Goal: Task Accomplishment & Management: Manage account settings

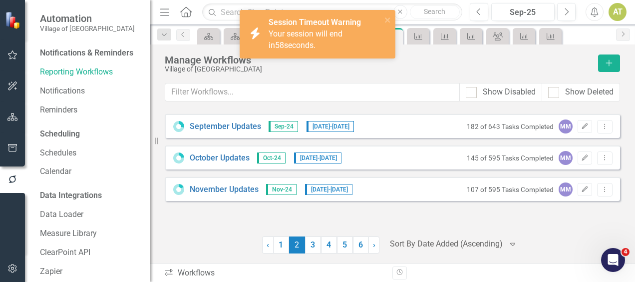
click at [122, 31] on div "Automation Village of [GEOGRAPHIC_DATA]" at bounding box center [87, 22] width 125 height 45
click at [60, 78] on link "Reporting Workflows" at bounding box center [90, 71] width 100 height 11
click at [14, 177] on icon "button" at bounding box center [11, 178] width 7 height 7
click at [388, 18] on icon "close" at bounding box center [388, 20] width 7 height 8
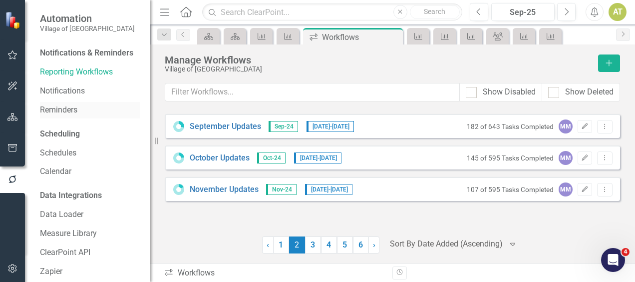
click at [70, 116] on link "Reminders" at bounding box center [90, 109] width 100 height 11
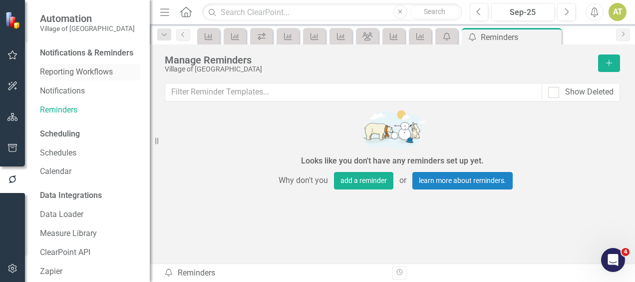
click at [78, 78] on link "Reporting Workflows" at bounding box center [90, 71] width 100 height 11
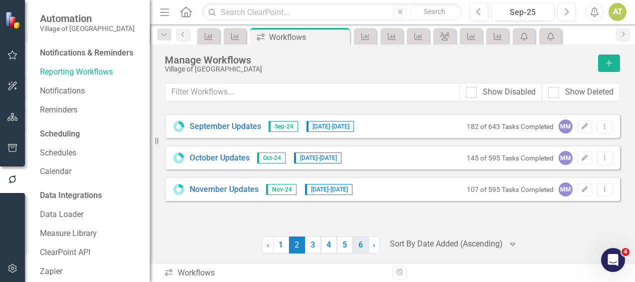
click at [362, 250] on link "6" at bounding box center [361, 244] width 16 height 17
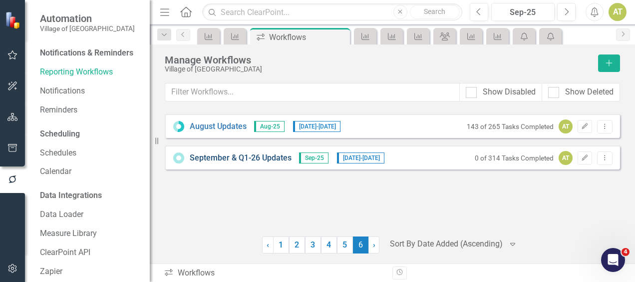
click at [271, 152] on link "September & Q1-26 Updates" at bounding box center [241, 157] width 102 height 11
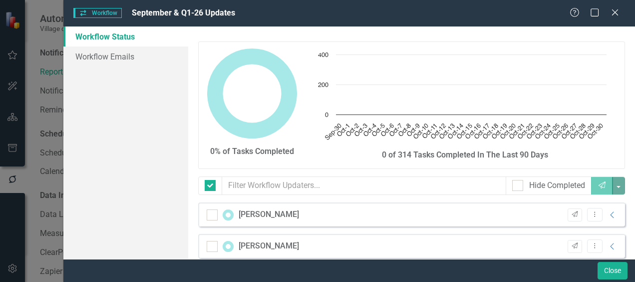
checkbox input "false"
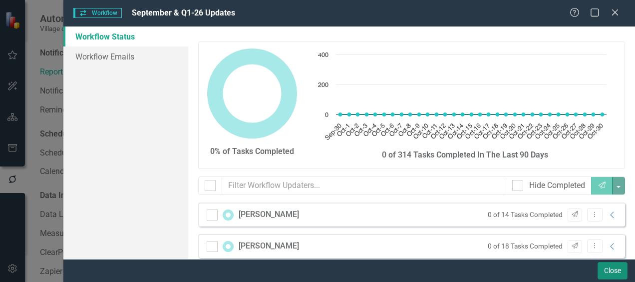
click at [608, 269] on button "Close" at bounding box center [613, 270] width 30 height 17
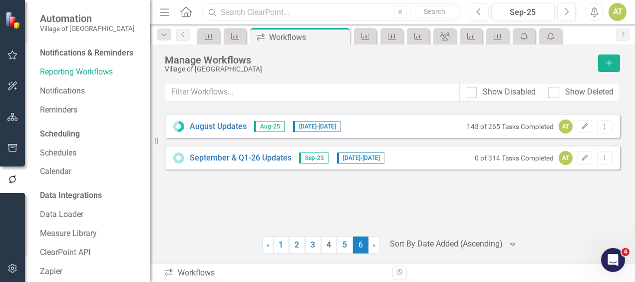
click at [286, 20] on input "text" at bounding box center [332, 11] width 260 height 17
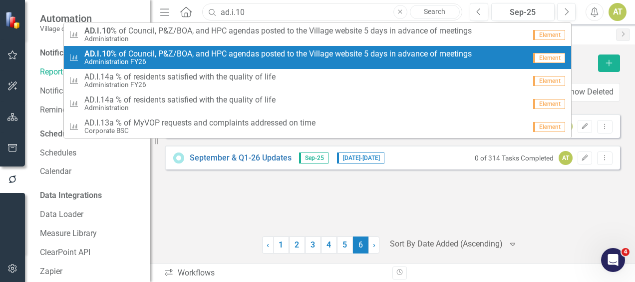
type input "ad.i.10"
click at [249, 50] on span "AD.I.10 % of Council, P&Z/BOA, and HPC agendas posted to the Village website 5 …" at bounding box center [278, 53] width 388 height 9
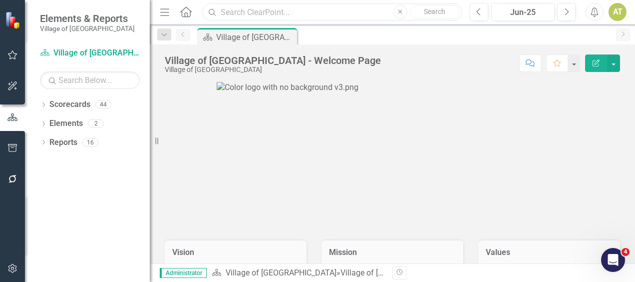
click at [281, 8] on input "text" at bounding box center [332, 11] width 260 height 17
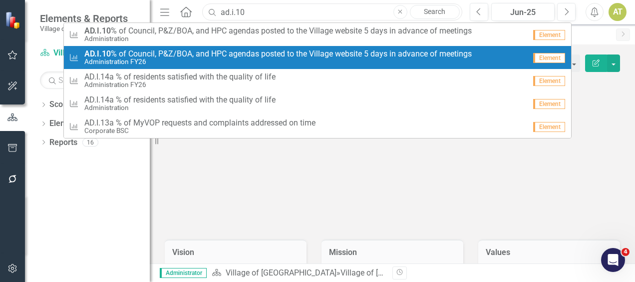
type input "ad.i.10"
click at [270, 56] on span "AD.I.10 % of Council, P&Z/BOA, and HPC agendas posted to the Village website 5 …" at bounding box center [278, 53] width 388 height 9
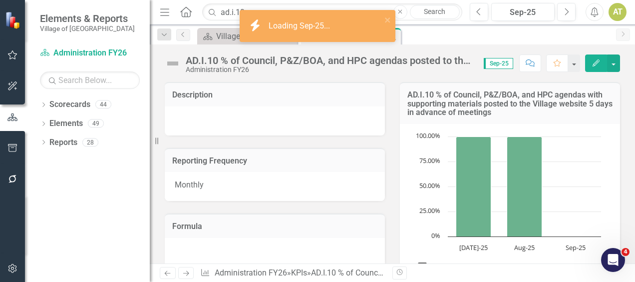
click at [596, 63] on icon "Edit" at bounding box center [596, 62] width 9 height 7
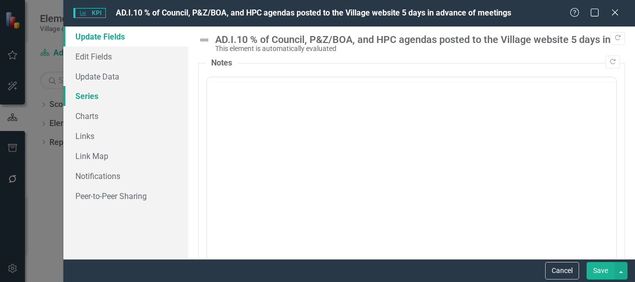
click at [109, 98] on link "Series" at bounding box center [125, 96] width 125 height 20
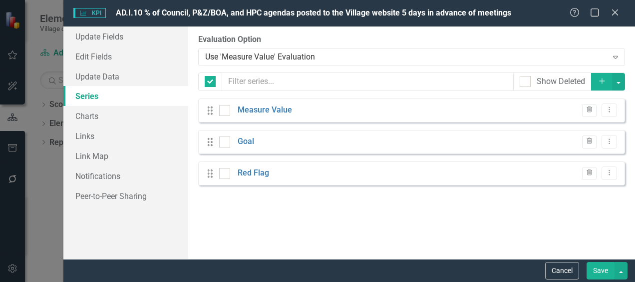
checkbox input "false"
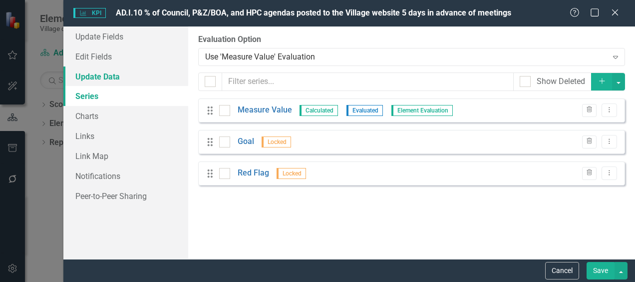
click at [108, 82] on link "Update Data" at bounding box center [125, 76] width 125 height 20
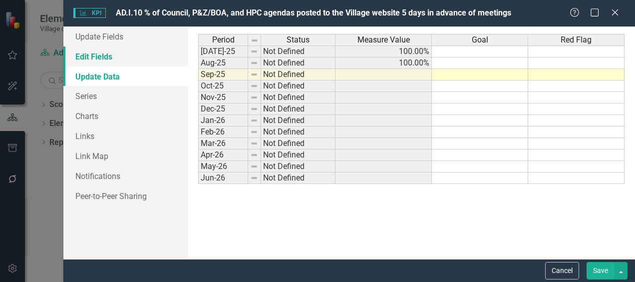
click at [108, 54] on link "Edit Fields" at bounding box center [125, 56] width 125 height 20
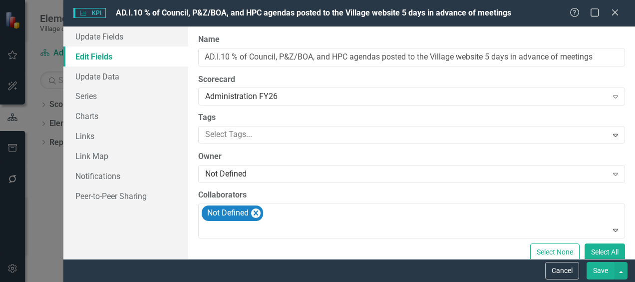
click at [608, 269] on button "Save" at bounding box center [601, 270] width 28 height 17
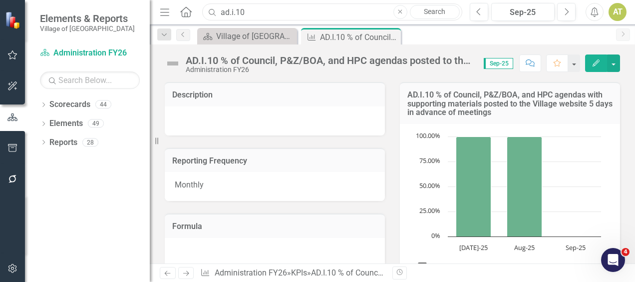
click at [267, 18] on input "ad.i.10" at bounding box center [332, 11] width 260 height 17
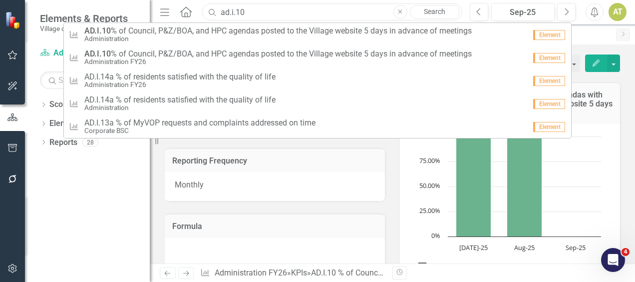
click at [267, 18] on input "ad.i.10" at bounding box center [332, 11] width 260 height 17
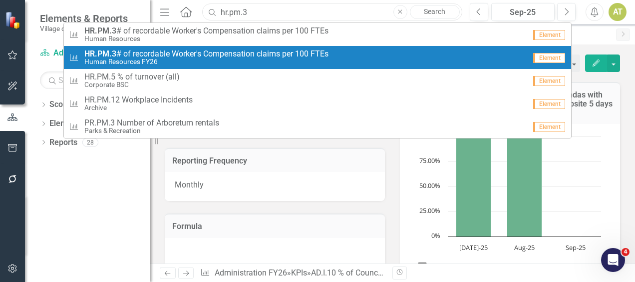
type input "hr.pm.3"
click at [236, 53] on span "HR.PM.3 # of recordable Worker's Compensation claims per 100 FTEs" at bounding box center [206, 53] width 244 height 9
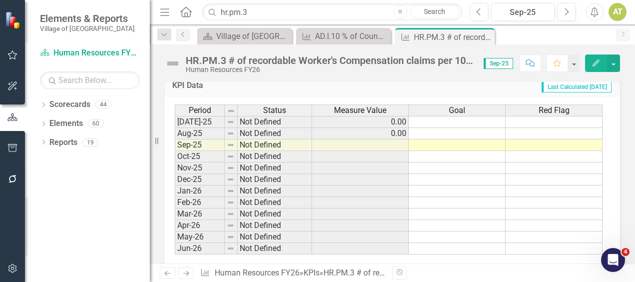
scroll to position [355, 0]
click at [594, 65] on icon "button" at bounding box center [596, 62] width 7 height 7
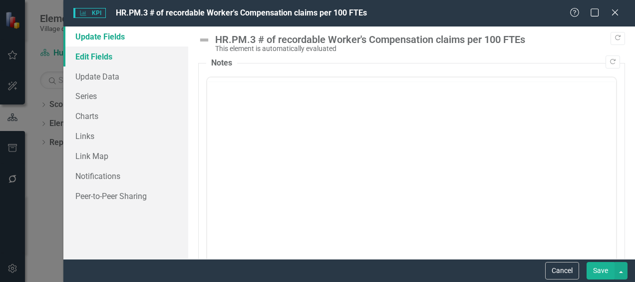
click at [88, 56] on link "Edit Fields" at bounding box center [125, 56] width 125 height 20
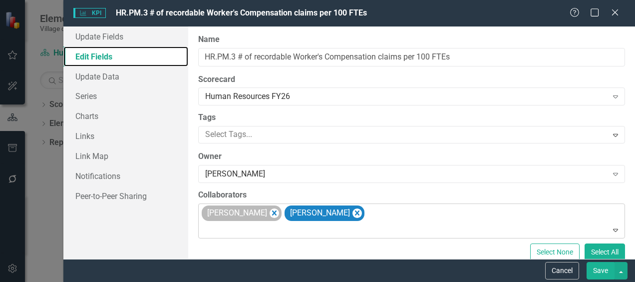
scroll to position [0, 0]
click at [270, 213] on icon "Remove Beth Dunn" at bounding box center [274, 213] width 9 height 12
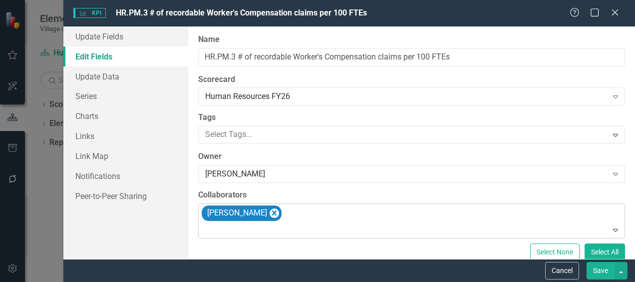
click at [255, 213] on div "[PERSON_NAME]" at bounding box center [236, 213] width 64 height 14
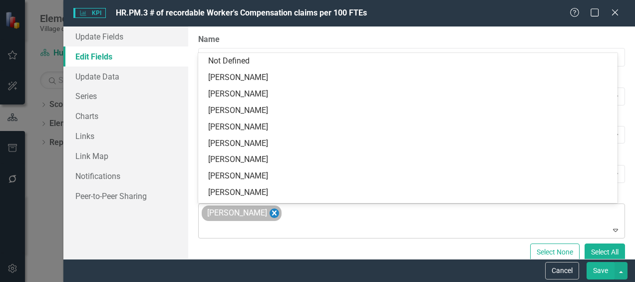
click at [272, 213] on icon "Remove Melanie Gease" at bounding box center [274, 212] width 4 height 5
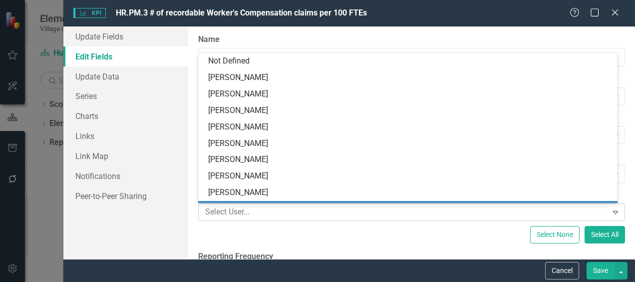
click at [192, 221] on div "ClearPoint Can Do More! How ClearPoint Can Help Close Enterprise plans can auto…" at bounding box center [411, 142] width 447 height 232
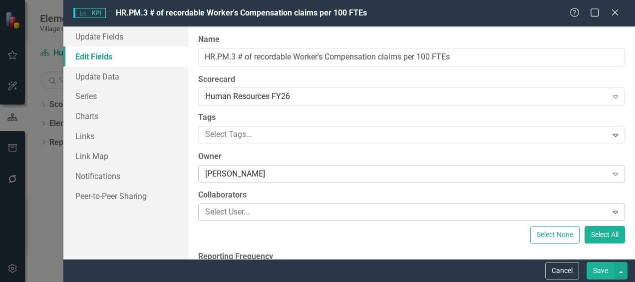
click at [250, 174] on div "[PERSON_NAME]" at bounding box center [406, 173] width 402 height 11
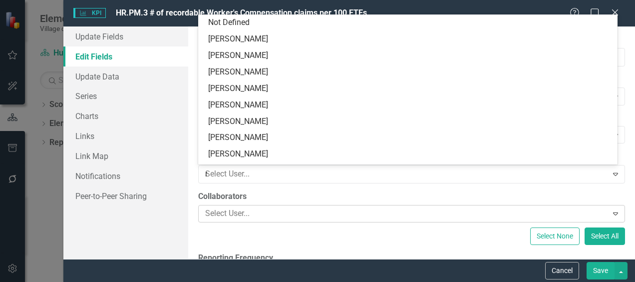
type input "not"
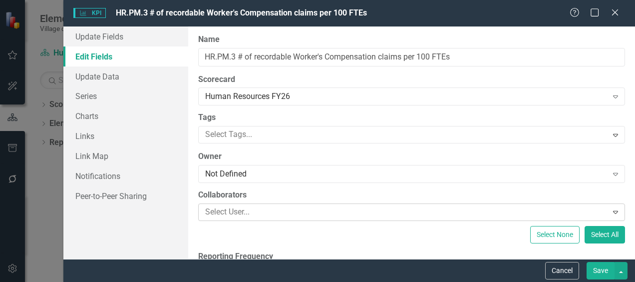
click at [600, 266] on button "Save" at bounding box center [601, 270] width 28 height 17
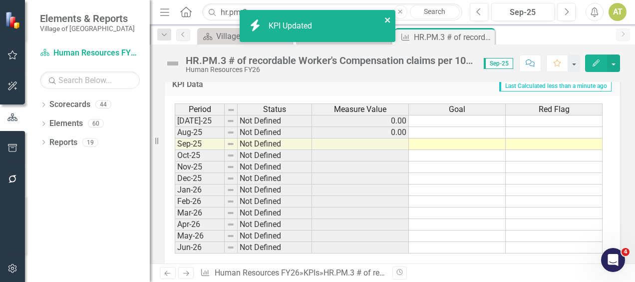
click at [389, 22] on icon "close" at bounding box center [387, 19] width 5 height 5
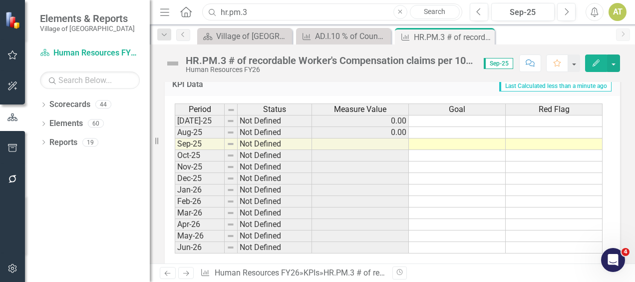
click at [295, 13] on input "hr.pm.3" at bounding box center [332, 11] width 260 height 17
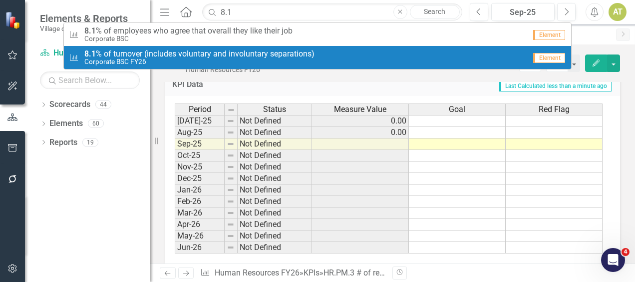
click at [287, 60] on small "Corporate BSC FY26" at bounding box center [199, 61] width 230 height 7
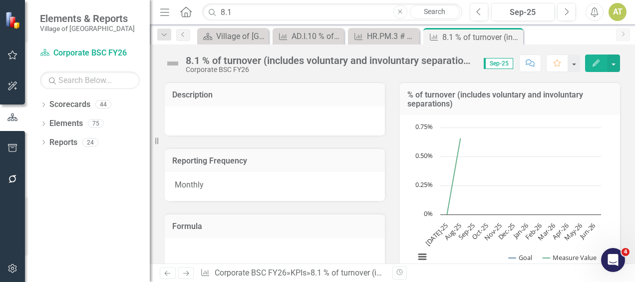
scroll to position [384, 0]
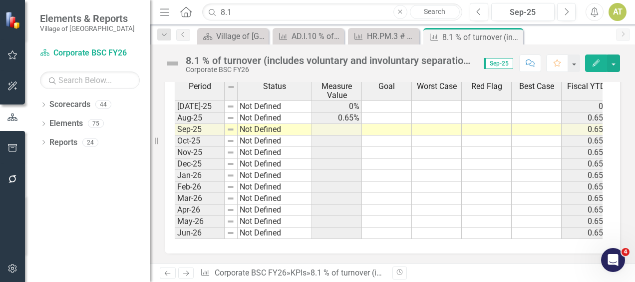
click at [596, 63] on icon "button" at bounding box center [596, 62] width 7 height 7
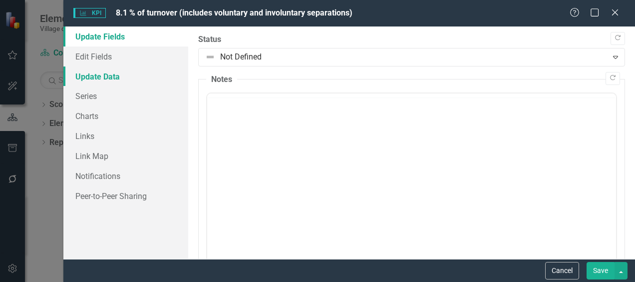
click at [130, 66] on link "Update Data" at bounding box center [125, 76] width 125 height 20
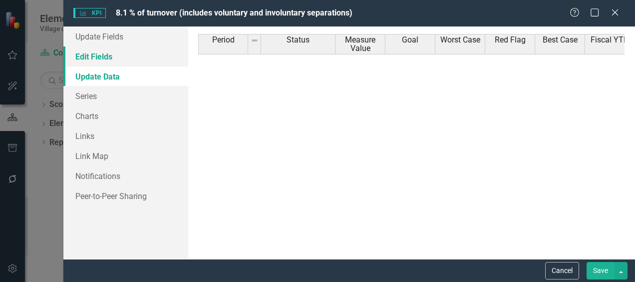
click at [109, 59] on link "Edit Fields" at bounding box center [125, 56] width 125 height 20
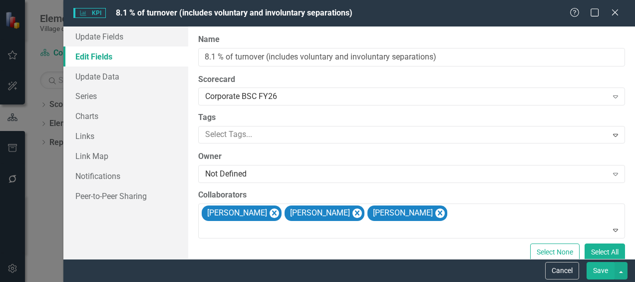
scroll to position [0, 0]
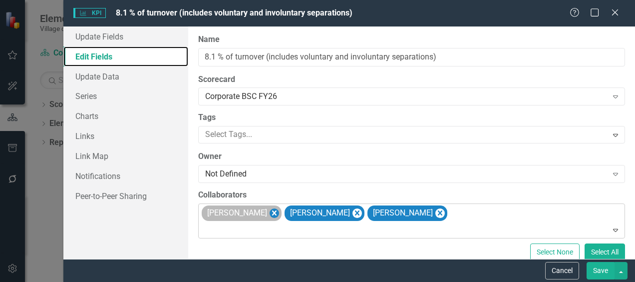
click at [270, 212] on icon "Remove Beth Dunn" at bounding box center [274, 213] width 9 height 12
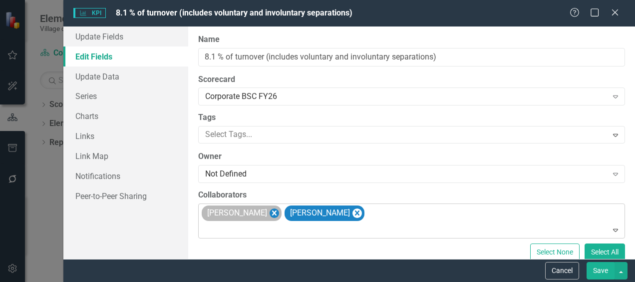
click at [270, 212] on icon "Remove Melanie Gease" at bounding box center [274, 213] width 9 height 12
click at [272, 212] on icon "Remove Angie Kantor" at bounding box center [274, 212] width 4 height 5
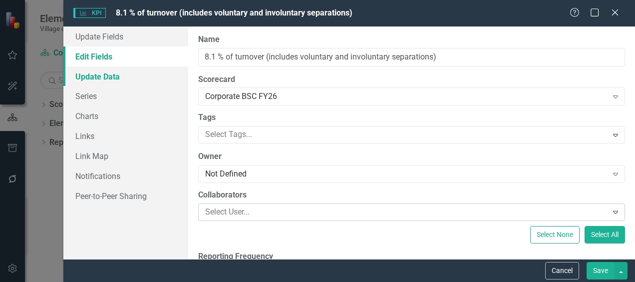
click at [116, 79] on link "Update Data" at bounding box center [125, 76] width 125 height 20
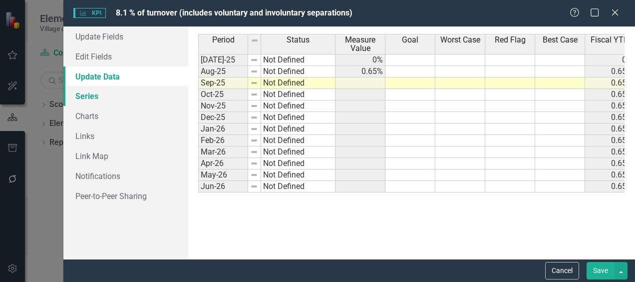
click at [112, 99] on link "Series" at bounding box center [125, 96] width 125 height 20
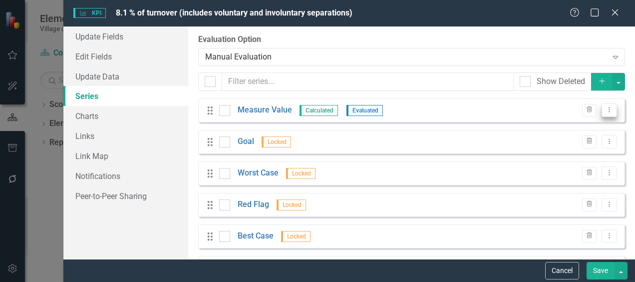
click at [605, 113] on icon "Dropdown Menu" at bounding box center [609, 109] width 8 height 6
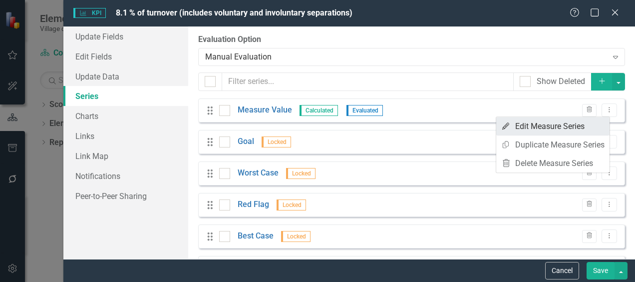
click at [589, 128] on link "Edit Edit Measure Series" at bounding box center [553, 126] width 113 height 18
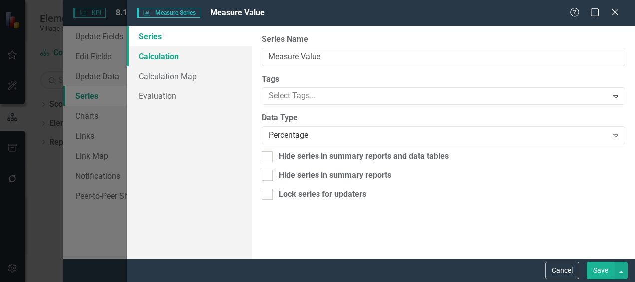
click at [188, 57] on link "Calculation" at bounding box center [189, 56] width 125 height 20
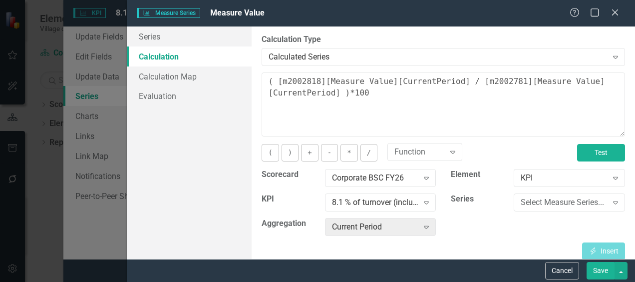
click at [578, 150] on button "Test" at bounding box center [601, 152] width 48 height 17
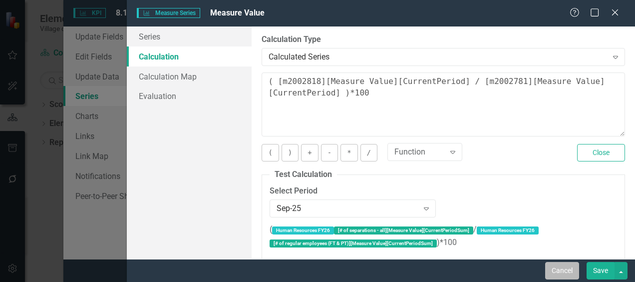
click at [555, 276] on button "Cancel" at bounding box center [563, 270] width 34 height 17
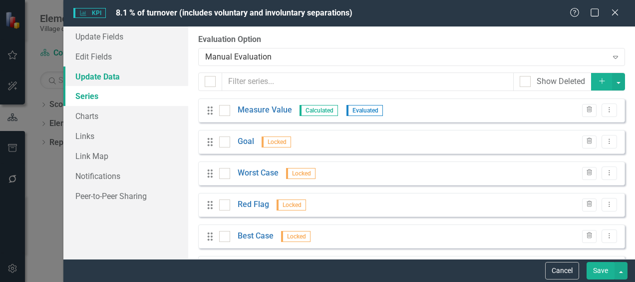
click at [94, 75] on link "Update Data" at bounding box center [125, 76] width 125 height 20
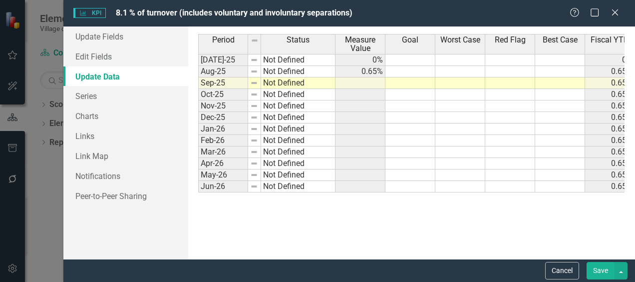
click at [598, 268] on button "Save" at bounding box center [601, 270] width 28 height 17
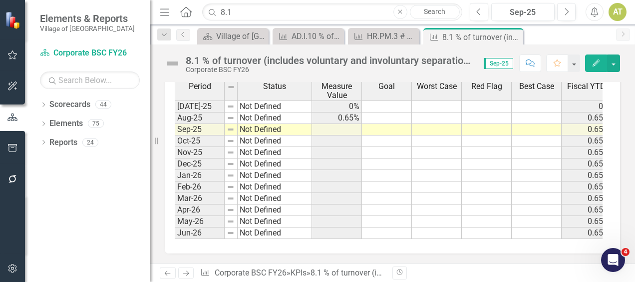
click at [250, 12] on div "icon.bolt KPI Updated" at bounding box center [318, 10] width 160 height 4
click at [250, 13] on input "8.1" at bounding box center [332, 11] width 260 height 17
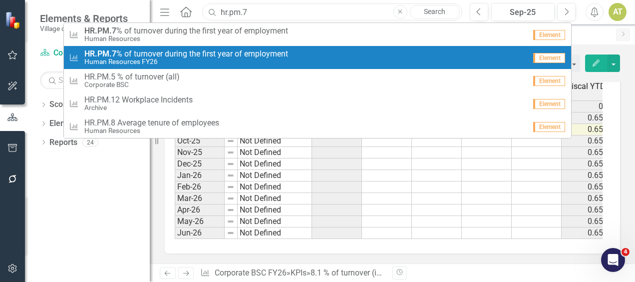
type input "hr.pm.7"
click at [240, 53] on span "HR.PM.7 % of turnover during the first year of employment" at bounding box center [186, 53] width 204 height 9
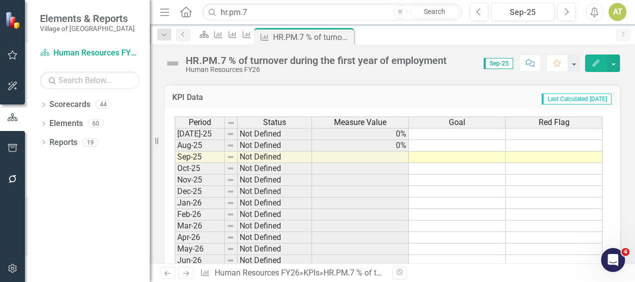
scroll to position [369, 0]
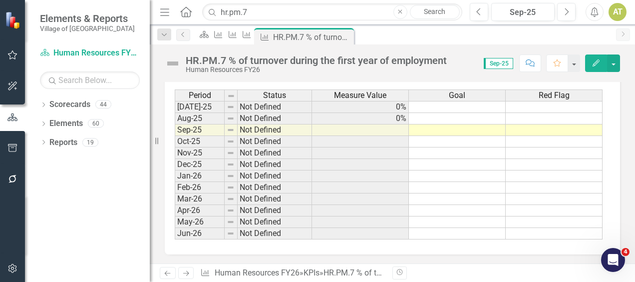
click at [595, 63] on icon "Edit" at bounding box center [596, 62] width 9 height 7
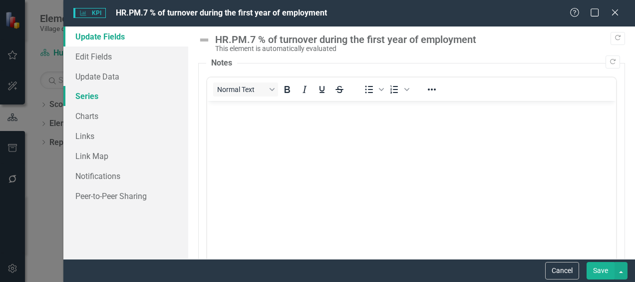
scroll to position [0, 0]
click at [98, 93] on link "Series" at bounding box center [125, 96] width 125 height 20
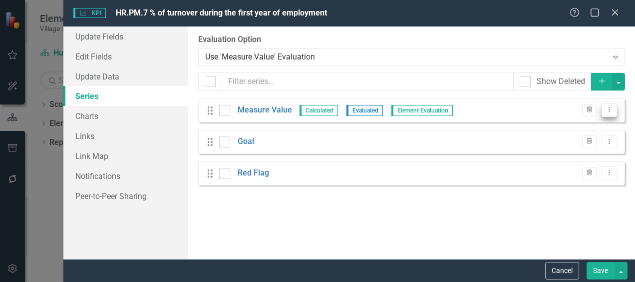
click at [607, 113] on button "Dropdown Menu" at bounding box center [609, 109] width 15 height 13
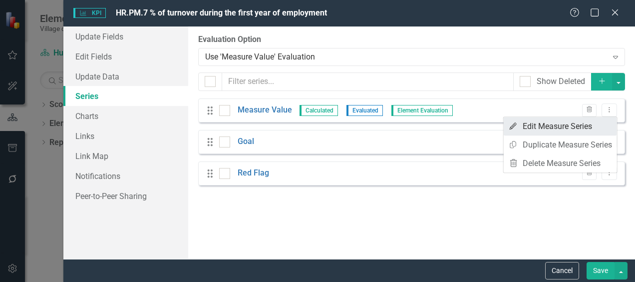
click at [591, 128] on link "Edit Edit Measure Series" at bounding box center [560, 126] width 113 height 18
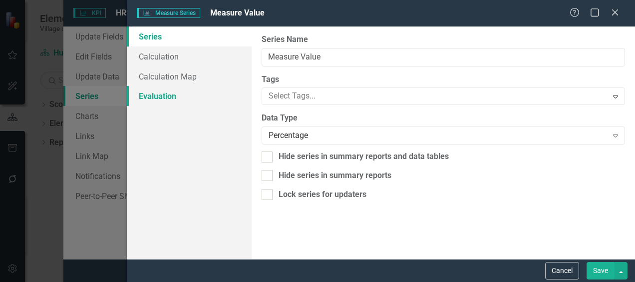
click at [182, 97] on link "Evaluation" at bounding box center [189, 96] width 125 height 20
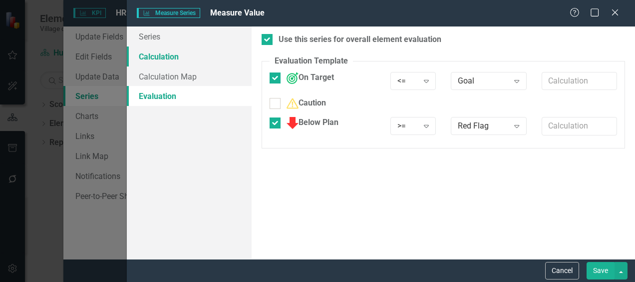
click at [181, 49] on link "Calculation" at bounding box center [189, 56] width 125 height 20
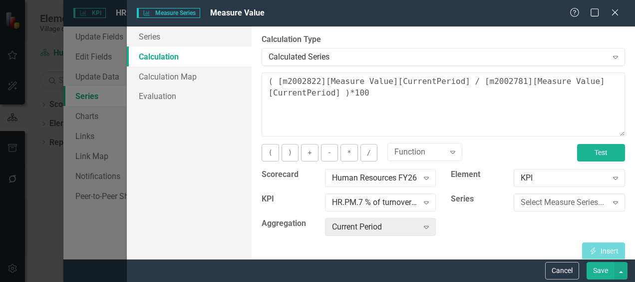
click at [585, 153] on button "Test" at bounding box center [601, 152] width 48 height 17
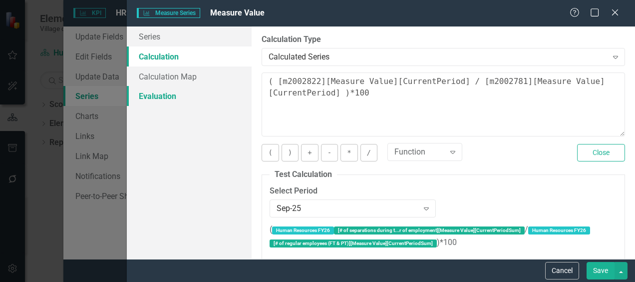
click at [188, 105] on link "Evaluation" at bounding box center [189, 96] width 125 height 20
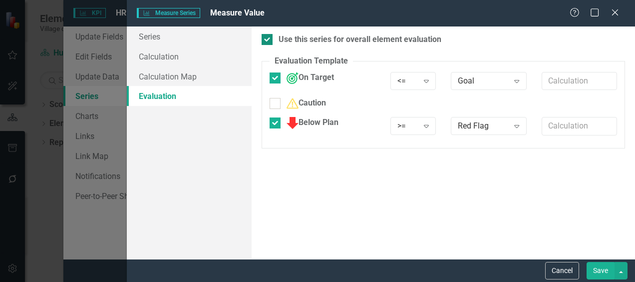
click at [287, 38] on div "Use this series for overall element evaluation" at bounding box center [360, 39] width 163 height 11
click at [268, 38] on input "Use this series for overall element evaluation" at bounding box center [265, 37] width 6 height 6
checkbox input "false"
click at [604, 269] on button "Save" at bounding box center [601, 270] width 28 height 17
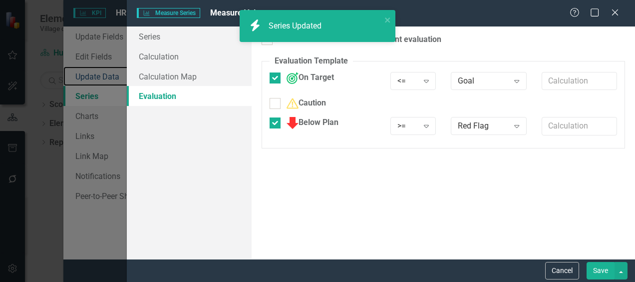
click at [113, 78] on link "Update Data" at bounding box center [125, 76] width 125 height 20
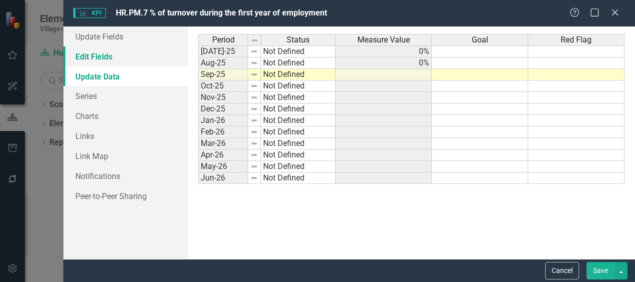
click at [108, 56] on link "Edit Fields" at bounding box center [125, 56] width 125 height 20
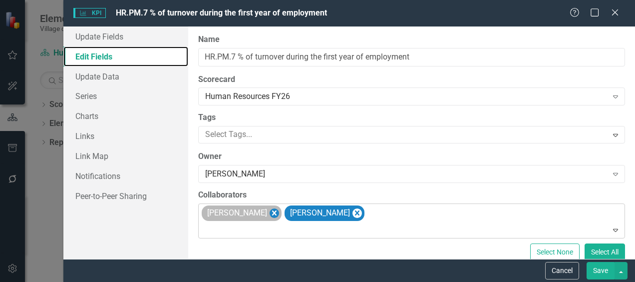
click at [272, 212] on icon "Remove Beth Dunn" at bounding box center [274, 212] width 4 height 5
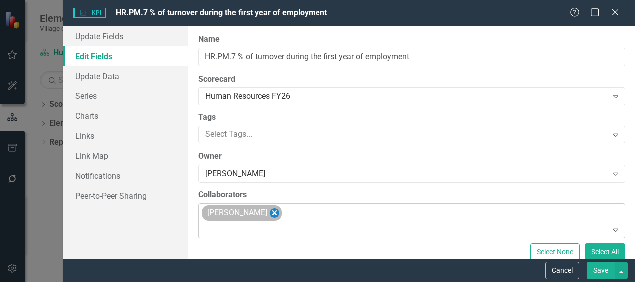
click at [270, 213] on icon "Remove Melanie Gease" at bounding box center [274, 213] width 9 height 12
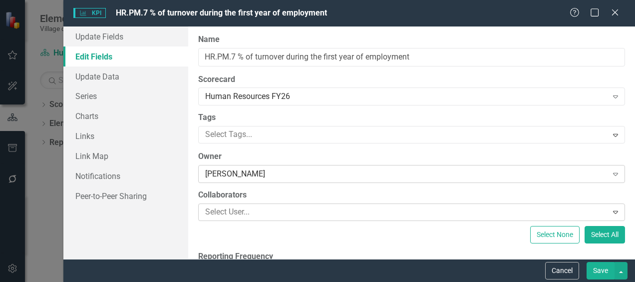
click at [254, 181] on div "Angie Kantor Expand" at bounding box center [411, 174] width 427 height 18
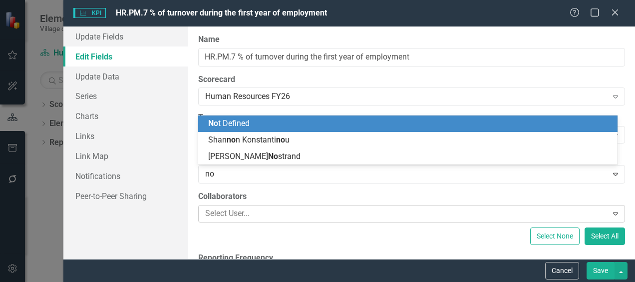
type input "not"
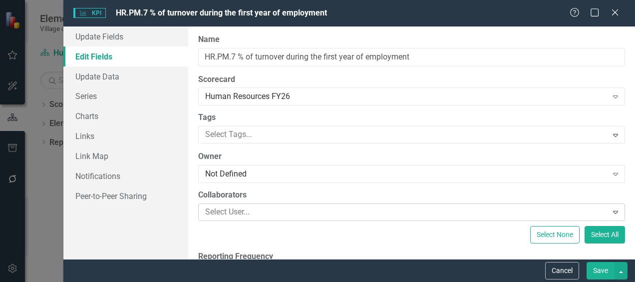
click at [600, 269] on button "Save" at bounding box center [601, 270] width 28 height 17
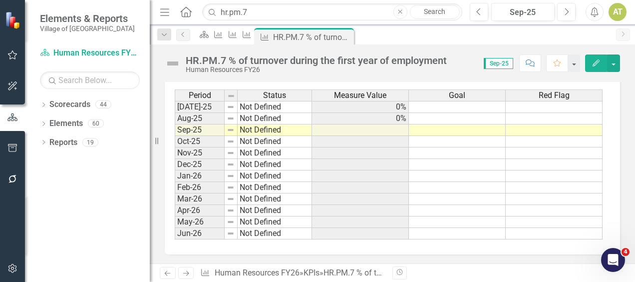
click at [594, 62] on icon "Edit" at bounding box center [596, 62] width 9 height 7
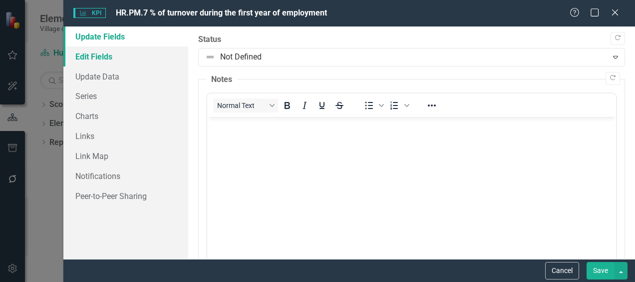
click at [156, 52] on link "Edit Fields" at bounding box center [125, 56] width 125 height 20
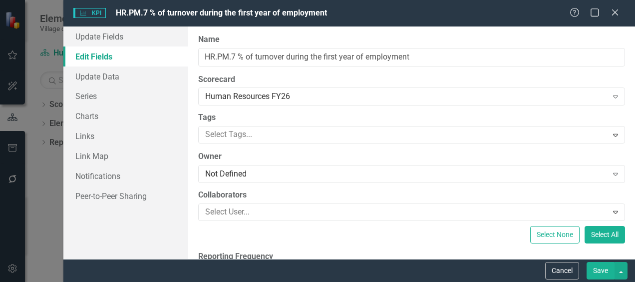
click at [585, 271] on div "Save" at bounding box center [605, 270] width 43 height 17
click at [596, 272] on button "Save" at bounding box center [601, 270] width 28 height 17
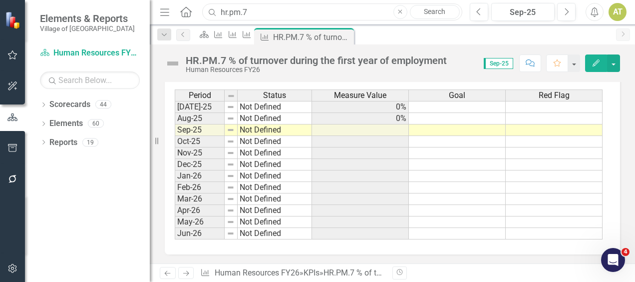
click at [267, 7] on input "hr.pm.7" at bounding box center [332, 11] width 260 height 17
type input "t"
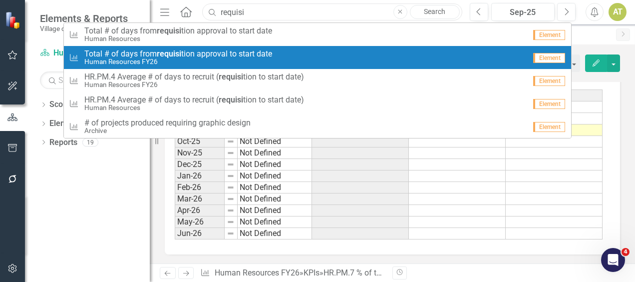
type input "requisi"
click at [231, 61] on small "Human Resources FY26" at bounding box center [178, 61] width 188 height 7
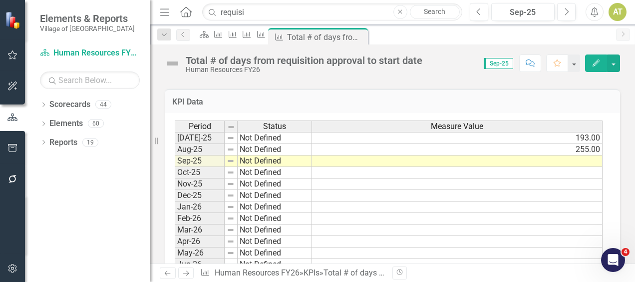
scroll to position [336, 0]
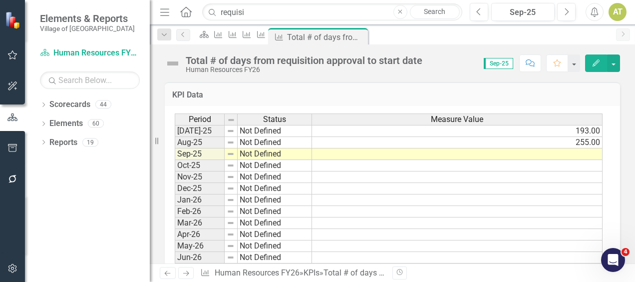
click at [6, 271] on button "button" at bounding box center [12, 268] width 22 height 21
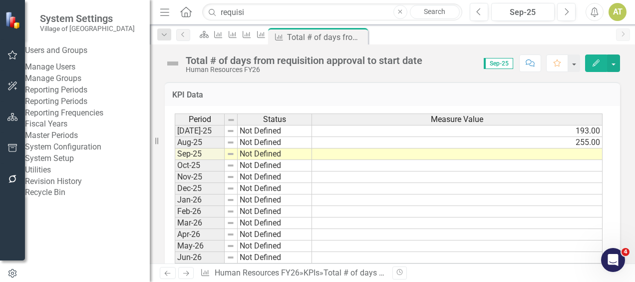
click at [69, 71] on link "Manage Users" at bounding box center [87, 66] width 125 height 11
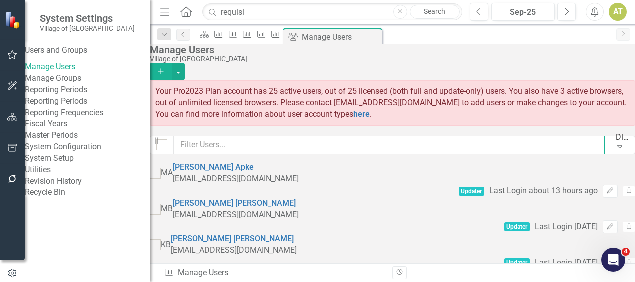
click at [426, 145] on input "text" at bounding box center [389, 145] width 431 height 18
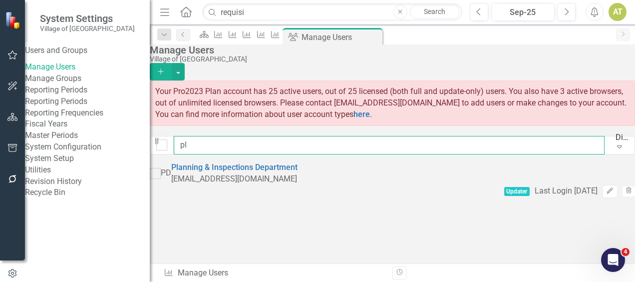
type input "p"
type input "plann"
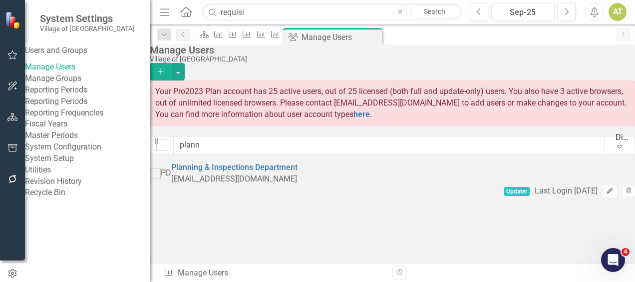
click at [606, 188] on icon "Edit" at bounding box center [609, 191] width 7 height 6
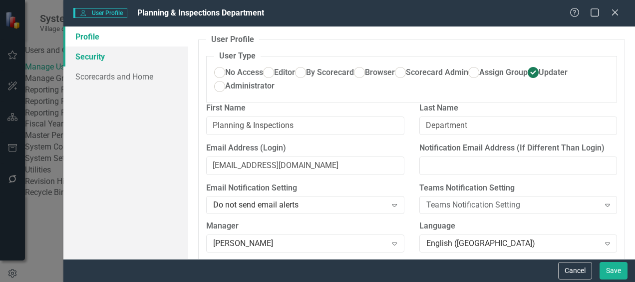
click at [135, 49] on link "Security" at bounding box center [125, 56] width 125 height 20
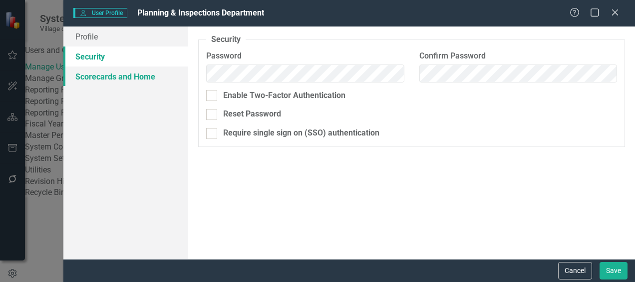
click at [137, 74] on link "Scorecards and Home" at bounding box center [125, 76] width 125 height 20
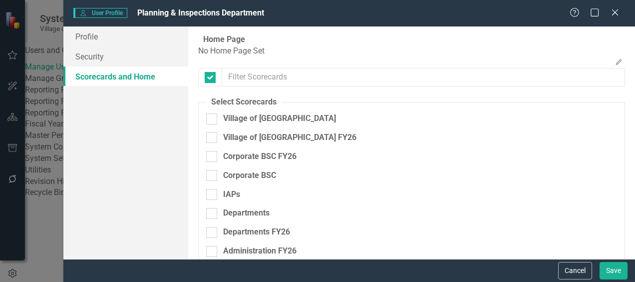
checkbox input "false"
click at [251, 162] on div "Corporate BSC FY26" at bounding box center [259, 156] width 73 height 11
click at [213, 157] on input "Corporate BSC FY26" at bounding box center [209, 154] width 6 height 6
checkbox input "true"
click at [272, 181] on div "Corporate BSC" at bounding box center [249, 175] width 53 height 11
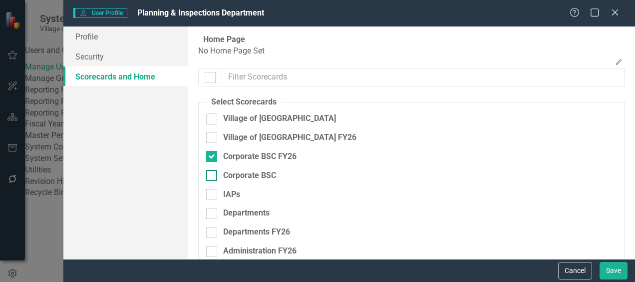
click at [213, 176] on input "Corporate BSC" at bounding box center [209, 173] width 6 height 6
checkbox input "true"
click at [622, 266] on button "Save" at bounding box center [614, 270] width 28 height 17
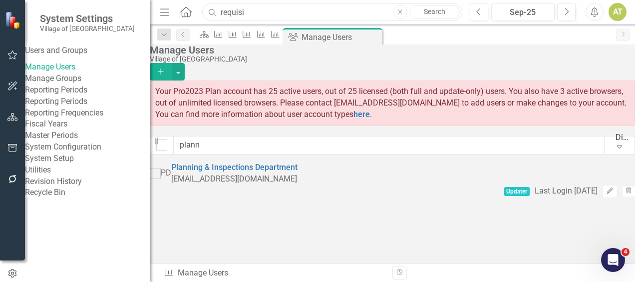
click at [268, 7] on input "requisi" at bounding box center [332, 11] width 260 height 17
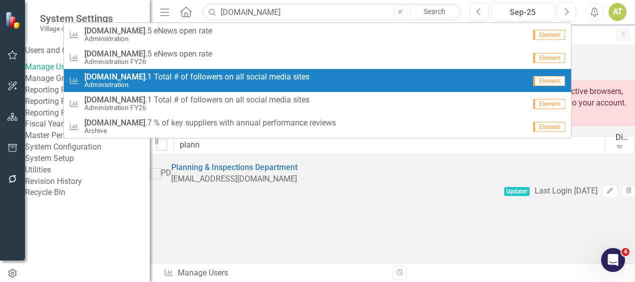
click at [227, 76] on span "AD.PM .1 Total # of followers on all social media sites" at bounding box center [196, 76] width 225 height 9
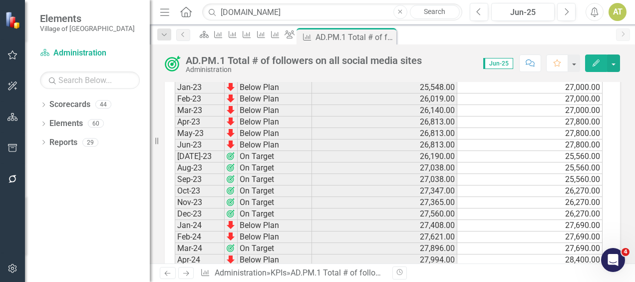
scroll to position [1183, 0]
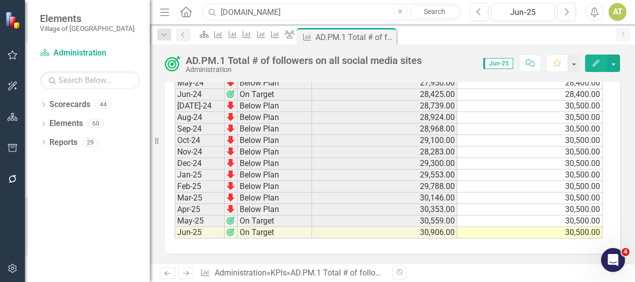
click at [352, 8] on input "ad.pm" at bounding box center [332, 11] width 260 height 17
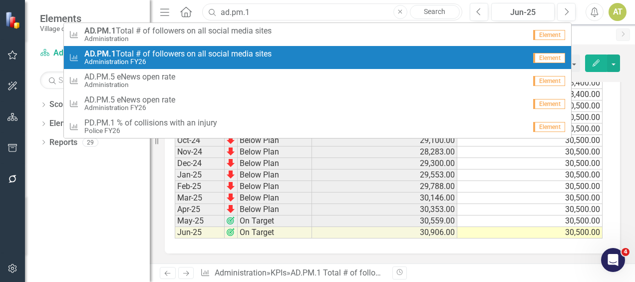
type input "ad.pm.1"
click at [245, 50] on span "AD.PM.1 Total # of followers on all social media sites" at bounding box center [177, 53] width 187 height 9
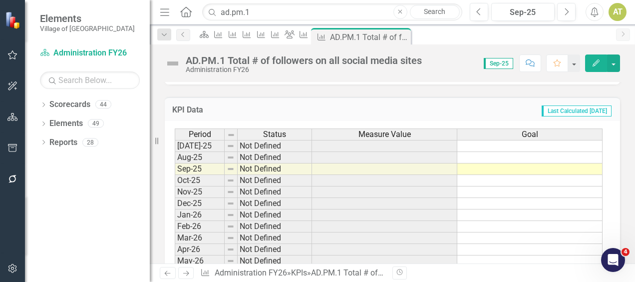
scroll to position [360, 0]
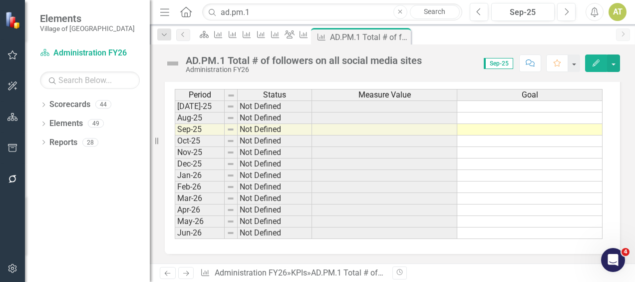
click at [590, 65] on button "Edit" at bounding box center [596, 62] width 22 height 17
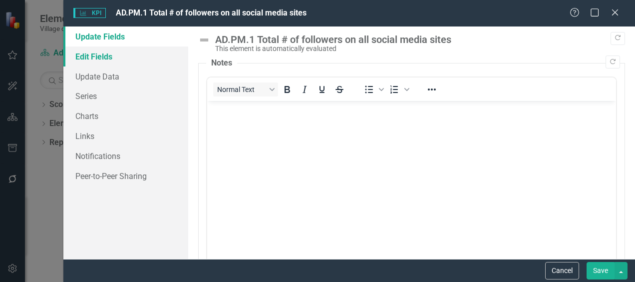
scroll to position [0, 0]
click at [129, 61] on link "Edit Fields" at bounding box center [125, 56] width 125 height 20
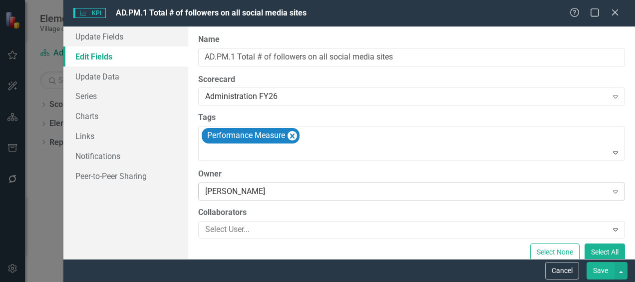
click at [261, 192] on div "[PERSON_NAME]" at bounding box center [406, 190] width 402 height 11
type input "not"
click at [600, 271] on button "Save" at bounding box center [601, 270] width 28 height 17
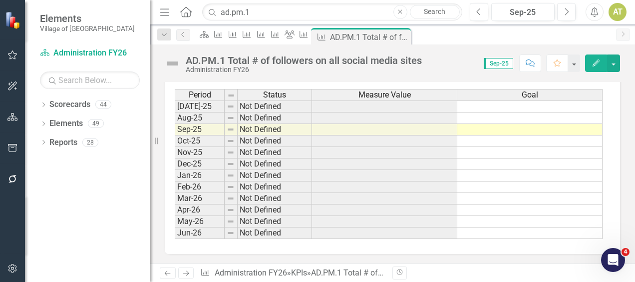
click at [251, 20] on div "Menu Home Search ad.pm.1 Close Search" at bounding box center [308, 11] width 303 height 19
click at [259, 13] on input "ad.pm.1" at bounding box center [332, 11] width 260 height 17
click at [259, 14] on input "ad.pm.5" at bounding box center [332, 11] width 260 height 17
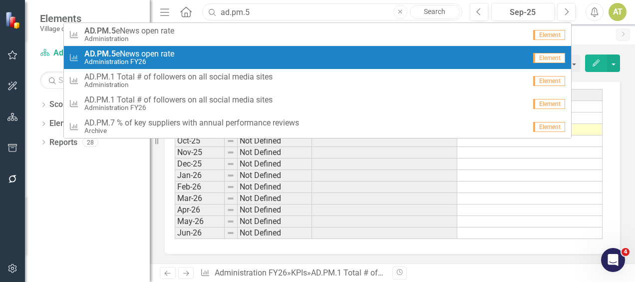
type input "ad.pm.5"
click at [239, 56] on div "KPI AD.PM.5 eNews open rate Administration FY26" at bounding box center [297, 57] width 457 height 16
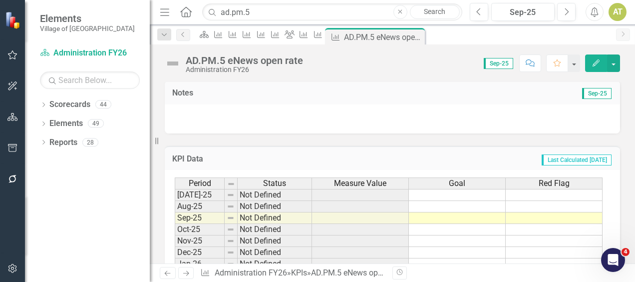
scroll to position [360, 0]
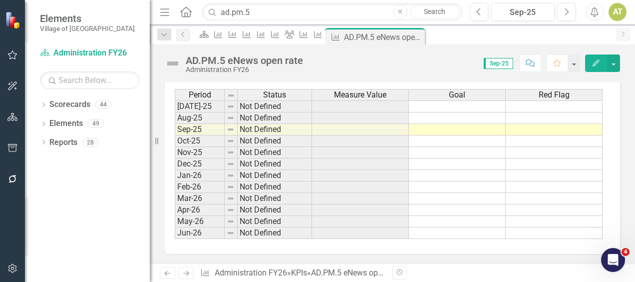
click at [600, 56] on button "Edit" at bounding box center [596, 62] width 22 height 17
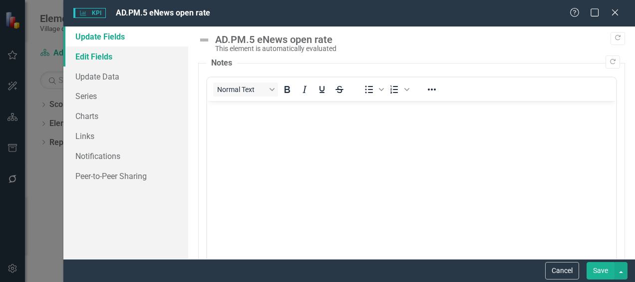
click at [100, 62] on link "Edit Fields" at bounding box center [125, 56] width 125 height 20
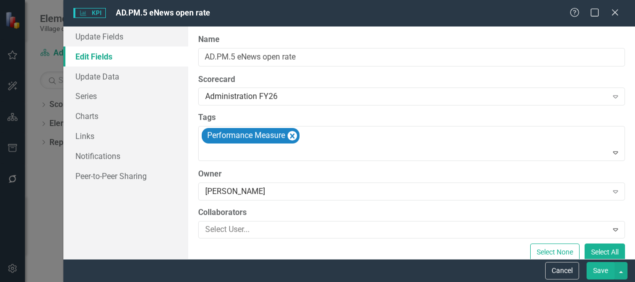
scroll to position [0, 0]
click at [266, 186] on div "[PERSON_NAME]" at bounding box center [406, 190] width 402 height 11
type input "not"
click at [596, 270] on button "Save" at bounding box center [601, 270] width 28 height 17
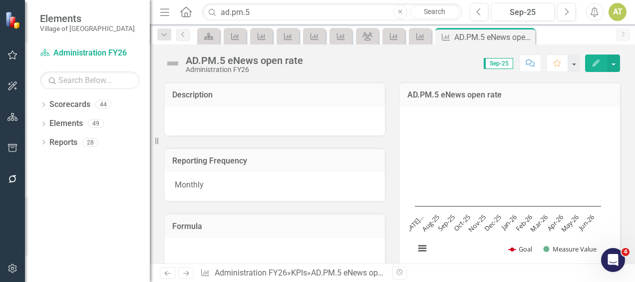
scroll to position [360, 0]
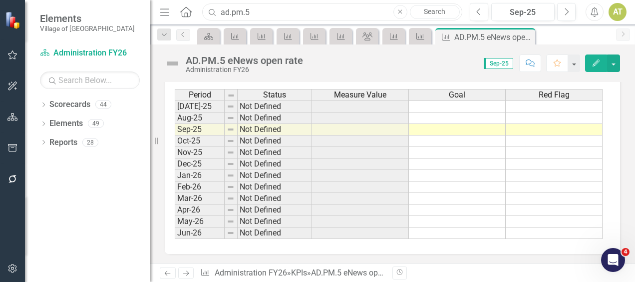
click at [267, 10] on input "ad.pm.5" at bounding box center [332, 11] width 260 height 17
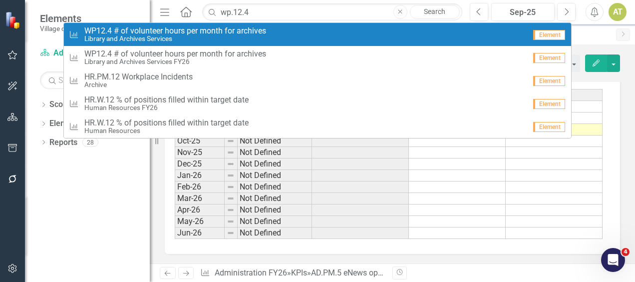
click at [229, 31] on span "WP12.4 # of volunteer hours per month for archives" at bounding box center [175, 30] width 182 height 9
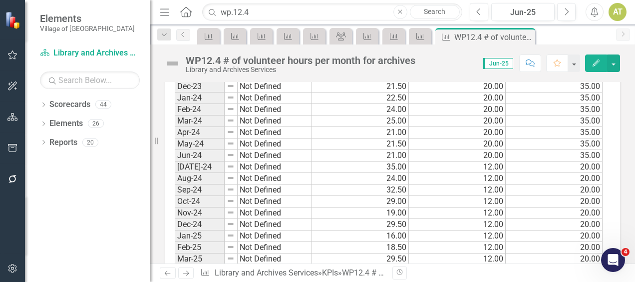
scroll to position [1183, 0]
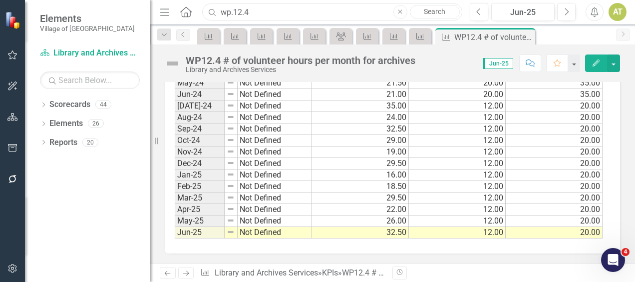
click at [270, 13] on input "wp.12.4" at bounding box center [332, 11] width 260 height 17
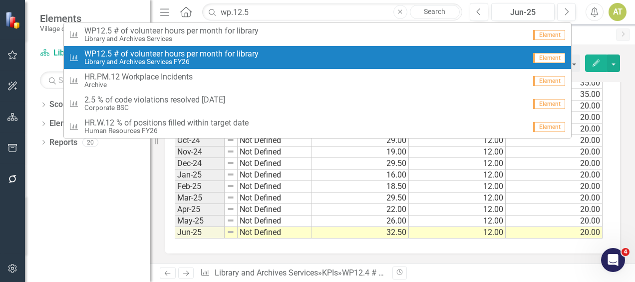
click at [267, 47] on link "KPI WP12.5 # of volunteer hours per month for library Library and Archives Serv…" at bounding box center [318, 57] width 508 height 23
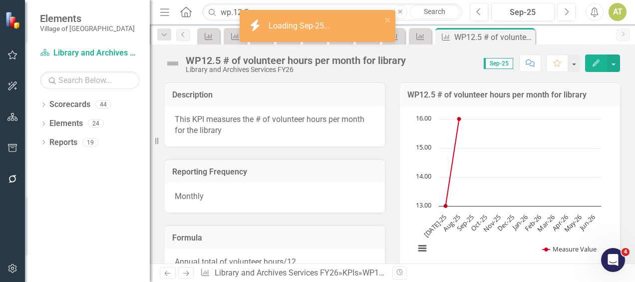
drag, startPoint x: 627, startPoint y: 98, endPoint x: 637, endPoint y: 173, distance: 75.5
click at [635, 173] on html "icon.bolt Loading Sep-25... Elements Village of Pinehurst Scorecard Library and…" at bounding box center [317, 141] width 635 height 282
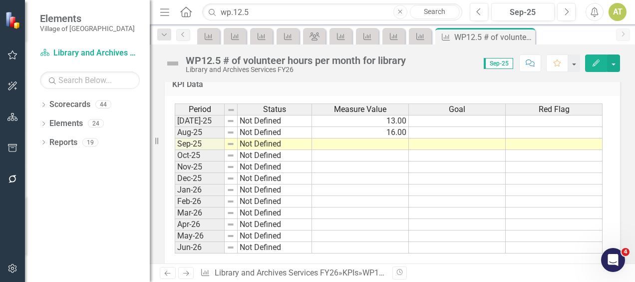
scroll to position [376, 0]
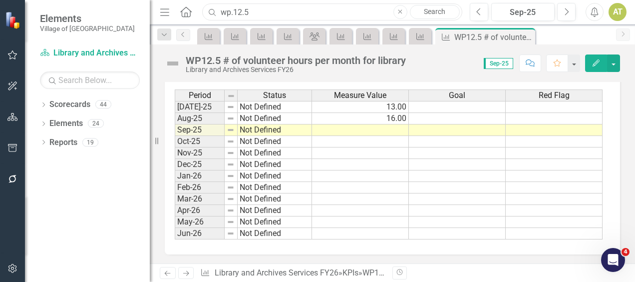
drag, startPoint x: 252, startPoint y: 6, endPoint x: 148, endPoint y: 19, distance: 105.2
click at [148, 19] on div "Elements Village of Pinehurst Scorecard Library and Archives Services FY26 Sear…" at bounding box center [317, 141] width 635 height 282
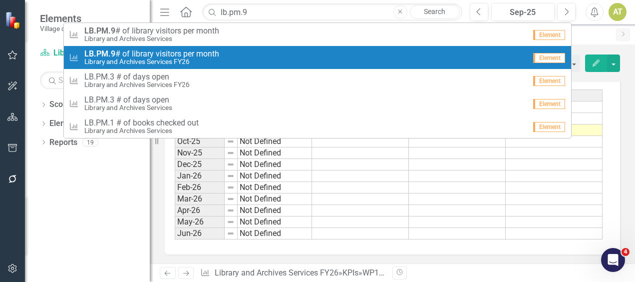
click at [165, 54] on span "LB.PM.9 # of library visitors per month" at bounding box center [151, 53] width 135 height 9
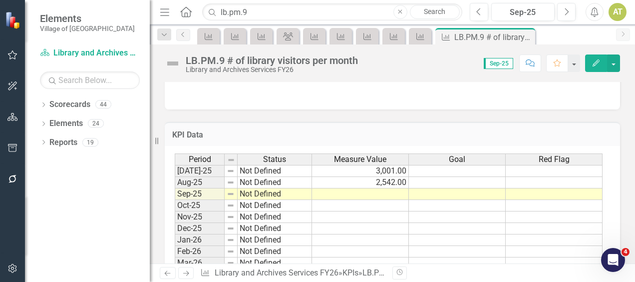
scroll to position [360, 0]
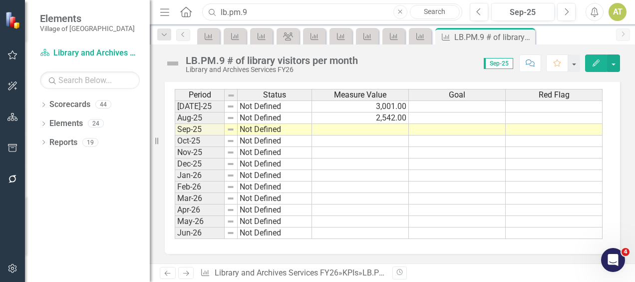
drag, startPoint x: 466, startPoint y: 281, endPoint x: 250, endPoint y: 9, distance: 347.1
click at [250, 9] on input "lb.pm.9" at bounding box center [332, 11] width 260 height 17
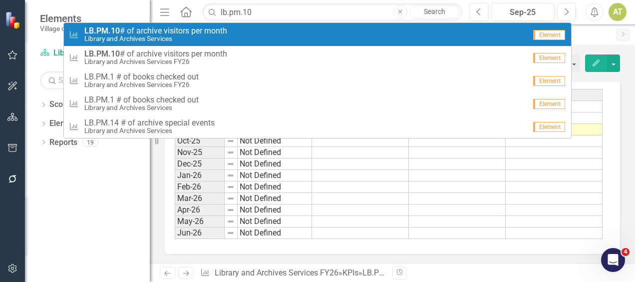
click at [252, 28] on div "KPI LB.PM.10 # of archive visitors per month Library and Archives Services" at bounding box center [297, 34] width 457 height 16
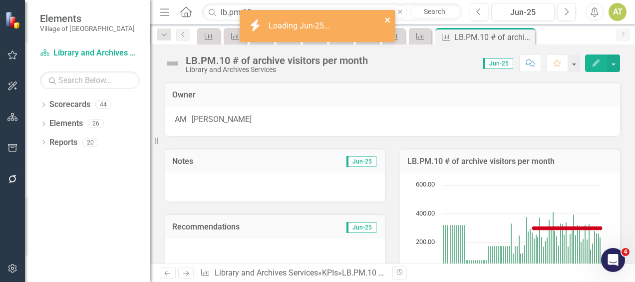
click at [391, 21] on icon "close" at bounding box center [388, 20] width 7 height 8
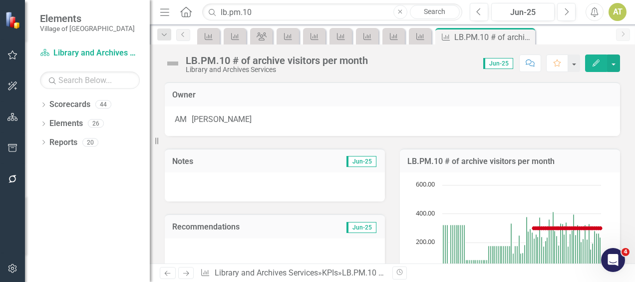
click at [276, 14] on div "icon.bolt Loading Jun-25..." at bounding box center [318, 30] width 160 height 44
click at [264, 15] on input "lb.pm.10" at bounding box center [332, 11] width 260 height 17
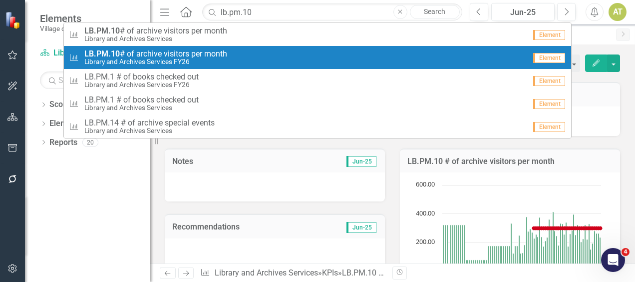
click at [242, 55] on div "KPI LB.PM.10 # of archive visitors per month Library and Archives Services FY26" at bounding box center [297, 57] width 457 height 16
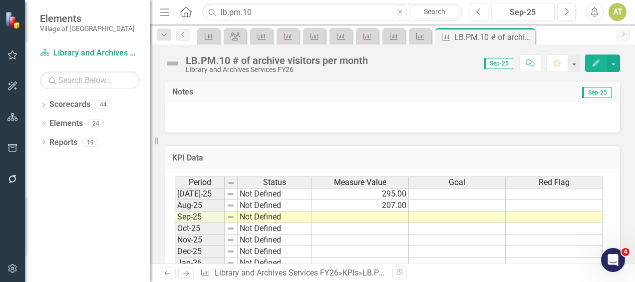
scroll to position [360, 0]
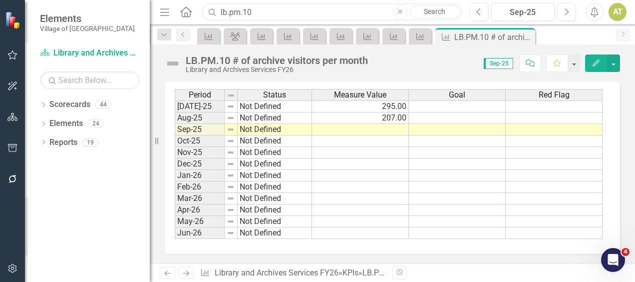
click at [261, 15] on input "lb.pm.10" at bounding box center [332, 11] width 260 height 17
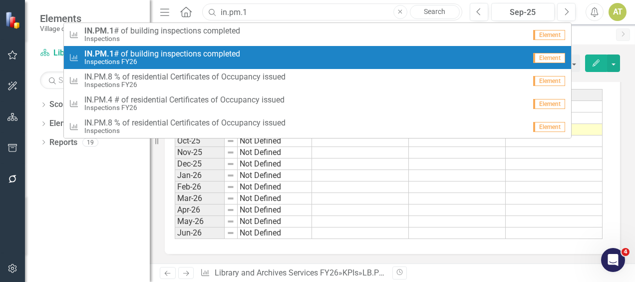
type input "in.pm.1"
click at [237, 50] on span "IN.PM.1 # of building inspections completed" at bounding box center [162, 53] width 156 height 9
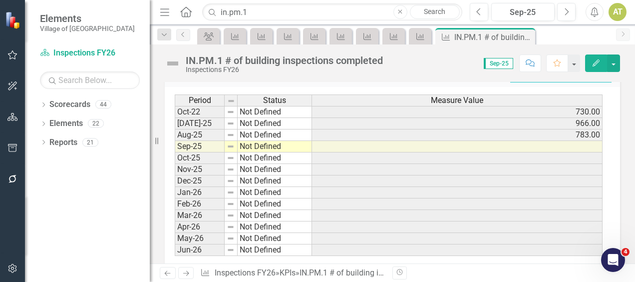
scroll to position [360, 0]
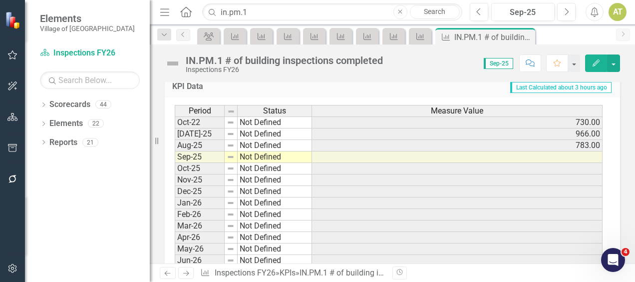
click at [595, 61] on icon "Edit" at bounding box center [596, 62] width 9 height 7
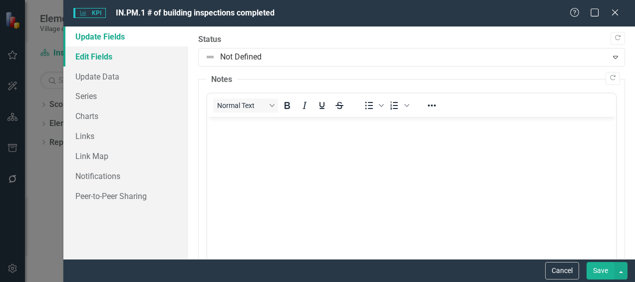
scroll to position [0, 0]
click at [114, 54] on link "Edit Fields" at bounding box center [125, 56] width 125 height 20
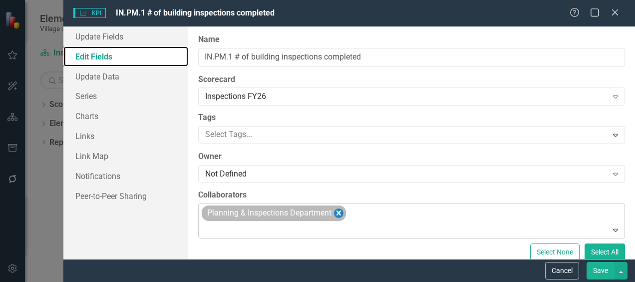
click at [344, 214] on icon "Remove Planning & Inspections Department" at bounding box center [338, 213] width 9 height 12
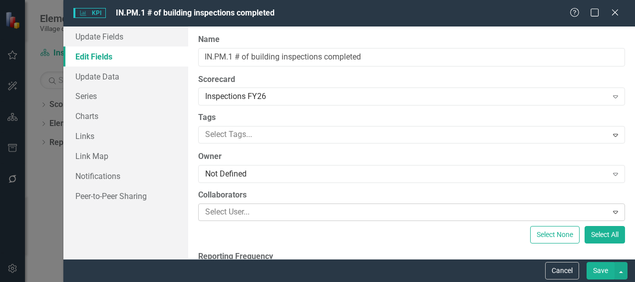
click at [594, 266] on button "Save" at bounding box center [601, 270] width 28 height 17
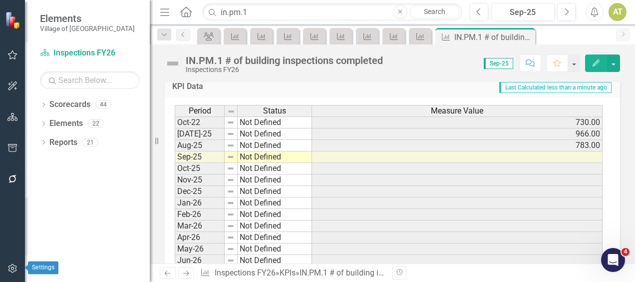
click at [3, 263] on button "button" at bounding box center [12, 268] width 22 height 21
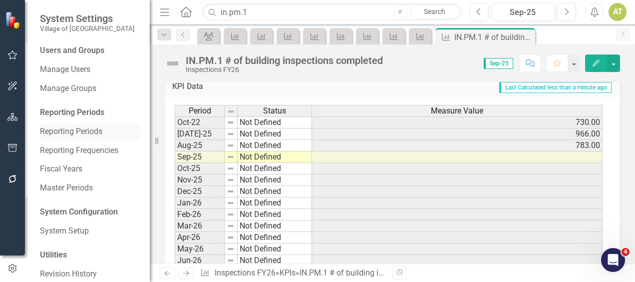
click at [67, 133] on link "Reporting Periods" at bounding box center [90, 131] width 100 height 11
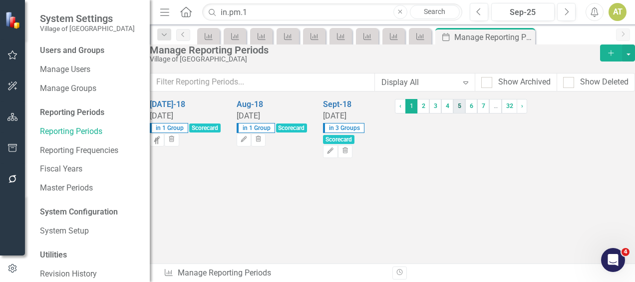
click at [454, 113] on link "5" at bounding box center [460, 106] width 12 height 14
click at [466, 113] on link "6" at bounding box center [472, 106] width 12 height 14
click at [478, 113] on link "8" at bounding box center [484, 106] width 12 height 14
click at [478, 113] on link "10" at bounding box center [485, 106] width 15 height 14
click at [513, 113] on link "32" at bounding box center [520, 106] width 15 height 14
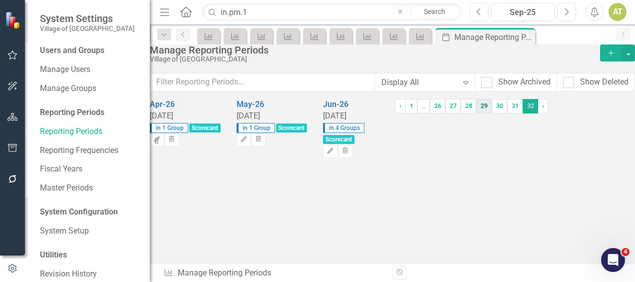
click at [477, 113] on link "29" at bounding box center [484, 106] width 15 height 14
click at [477, 113] on span "29 (current)" at bounding box center [484, 106] width 15 height 14
click at [430, 113] on link "26" at bounding box center [437, 106] width 15 height 14
click at [395, 113] on link "‹ Previous" at bounding box center [400, 106] width 11 height 14
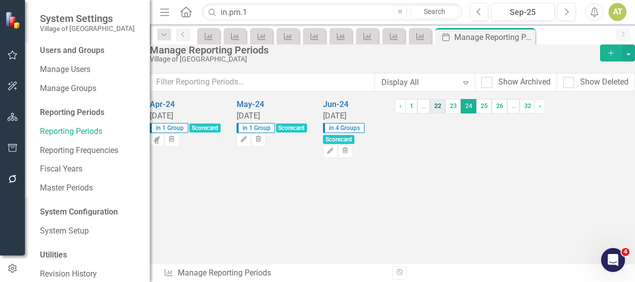
click at [430, 113] on link "22" at bounding box center [437, 106] width 15 height 14
click at [395, 113] on link "‹ Previous" at bounding box center [400, 106] width 11 height 14
click at [430, 113] on link "19" at bounding box center [437, 106] width 15 height 14
click at [400, 109] on span "‹" at bounding box center [401, 105] width 2 height 7
click at [446, 113] on link "17" at bounding box center [453, 106] width 15 height 14
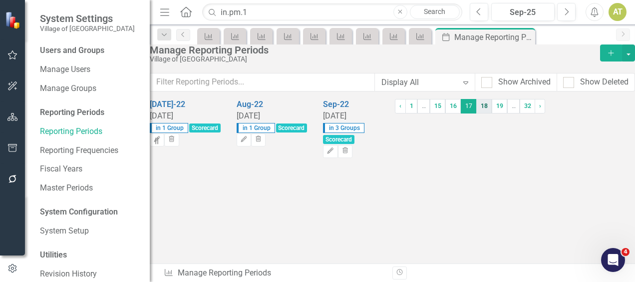
click at [477, 113] on link "18" at bounding box center [484, 106] width 15 height 14
click at [161, 136] on icon "Edit" at bounding box center [156, 139] width 7 height 6
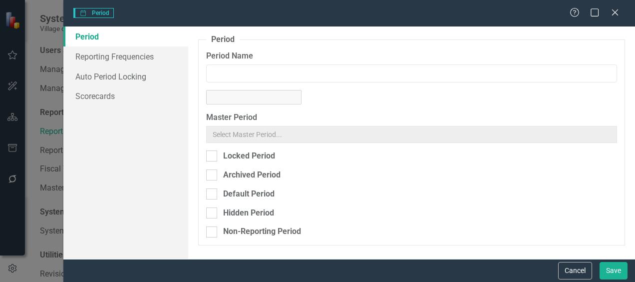
type input "Oct-22"
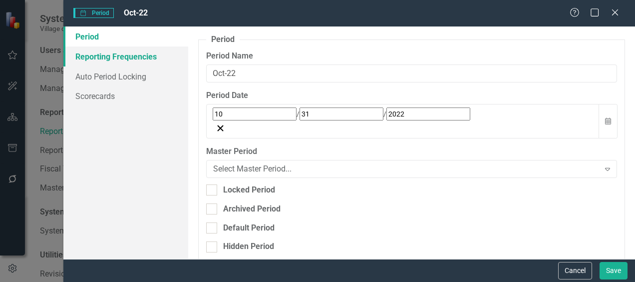
click at [142, 58] on link "Reporting Frequencies" at bounding box center [125, 56] width 125 height 20
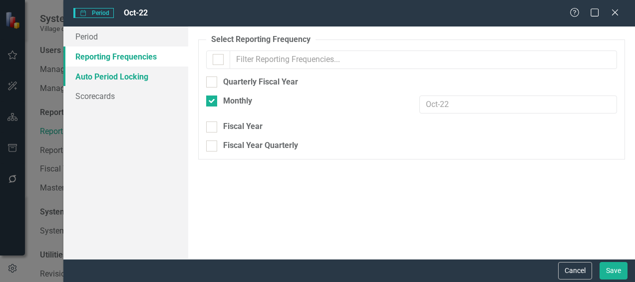
click at [134, 67] on link "Auto Period Locking" at bounding box center [125, 76] width 125 height 20
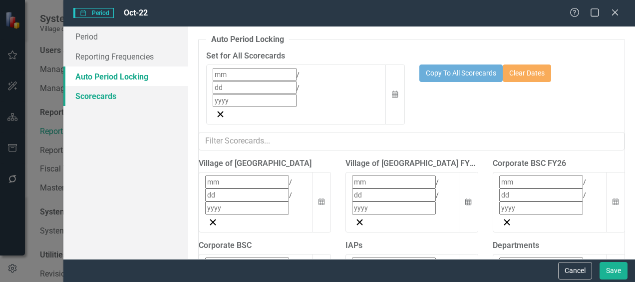
click at [134, 88] on link "Scorecards" at bounding box center [125, 96] width 125 height 20
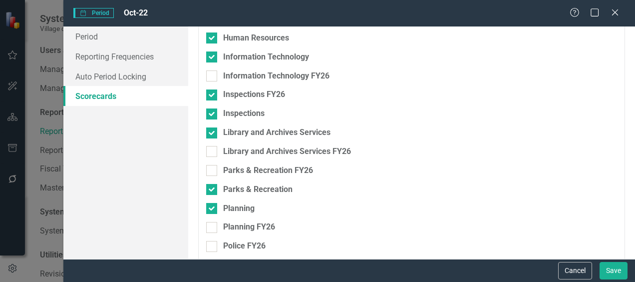
scroll to position [497, 0]
click at [234, 90] on div "Inspections FY26" at bounding box center [254, 95] width 62 height 11
click at [213, 90] on input "Inspections FY26" at bounding box center [209, 93] width 6 height 6
checkbox input "false"
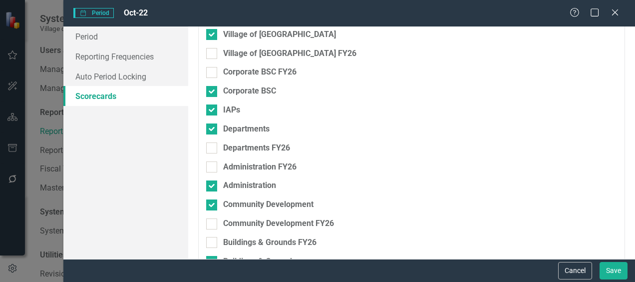
scroll to position [0, 0]
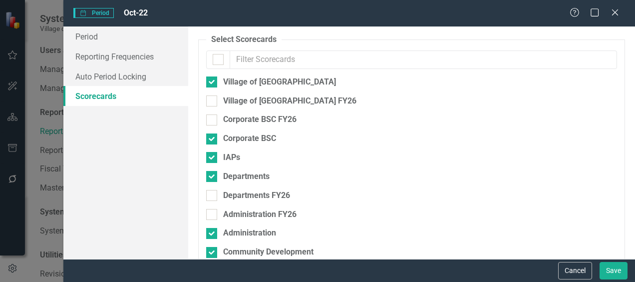
click at [615, 259] on div "Cancel Save" at bounding box center [349, 270] width 572 height 23
click at [614, 264] on button "Save" at bounding box center [614, 270] width 28 height 17
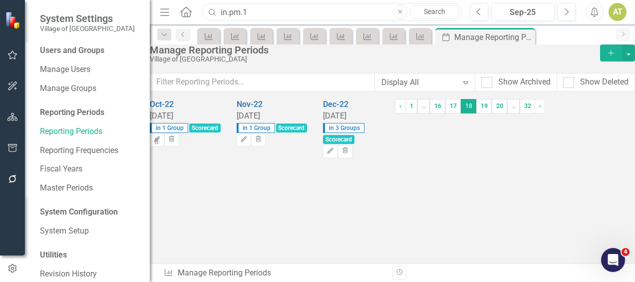
click at [248, 10] on input "in.pm.1" at bounding box center [332, 11] width 260 height 17
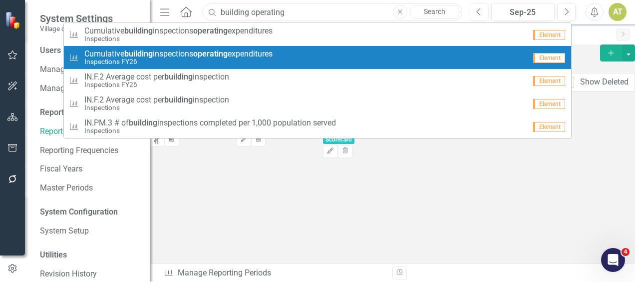
type input "building operating"
click at [219, 56] on strong "operating" at bounding box center [210, 53] width 34 height 9
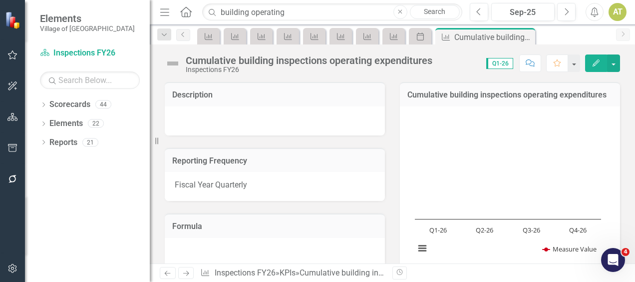
scroll to position [310, 0]
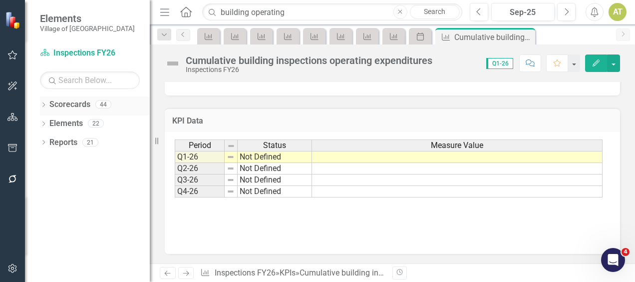
click at [44, 100] on div "Dropdown Scorecards 44" at bounding box center [95, 105] width 110 height 19
click at [43, 107] on icon "Dropdown" at bounding box center [43, 105] width 7 height 5
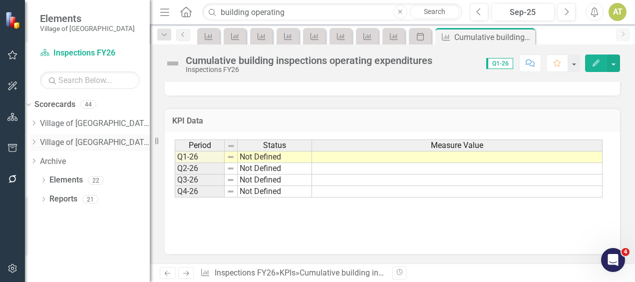
click at [37, 144] on icon "Dropdown" at bounding box center [33, 142] width 7 height 6
click at [35, 171] on icon at bounding box center [34, 168] width 2 height 5
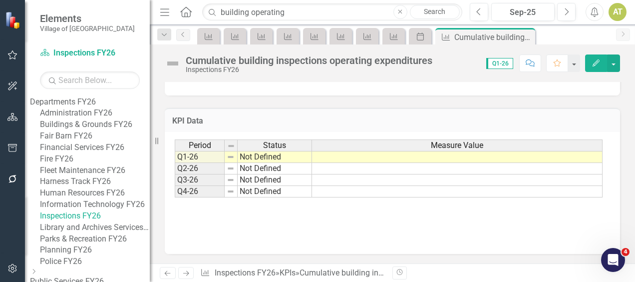
scroll to position [74, 0]
click at [112, 130] on link "Buildings & Grounds FY26" at bounding box center [95, 123] width 110 height 11
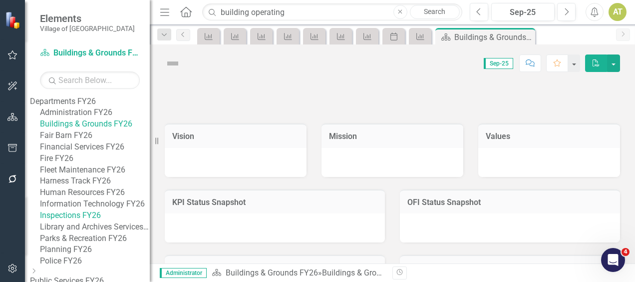
click at [112, 130] on link "Buildings & Grounds FY26" at bounding box center [95, 123] width 110 height 11
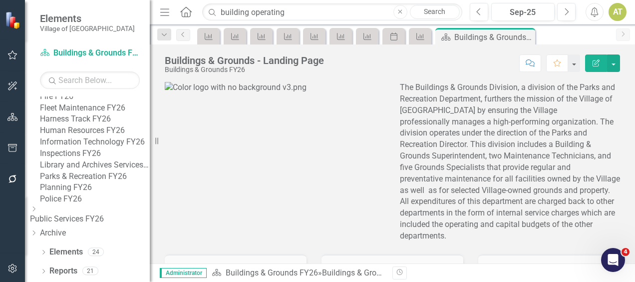
scroll to position [249, 0]
click at [69, 252] on link "Elements" at bounding box center [65, 251] width 33 height 11
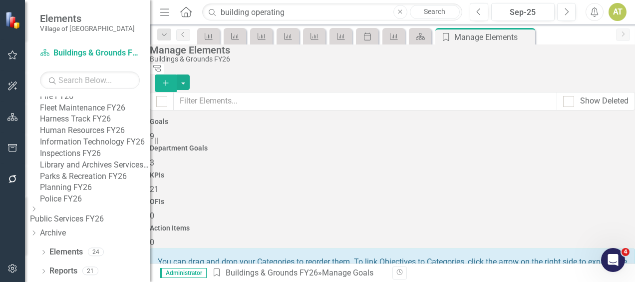
click at [379, 171] on div "KPIs 21" at bounding box center [393, 183] width 486 height 24
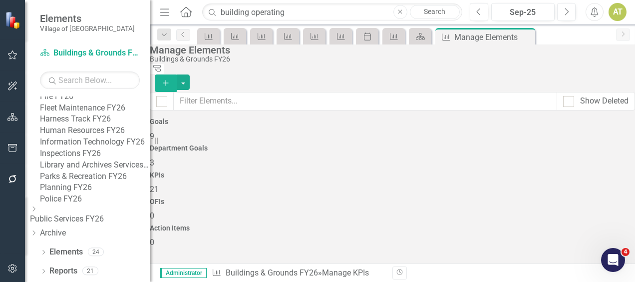
scroll to position [152, 0]
checkbox input "true"
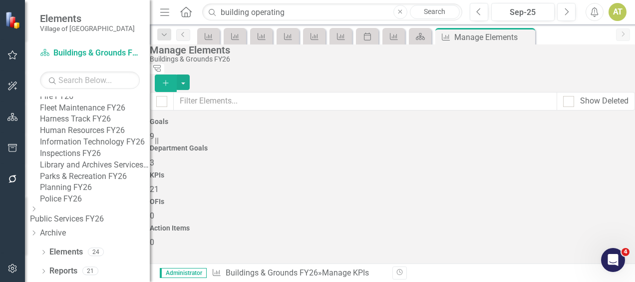
checkbox input "true"
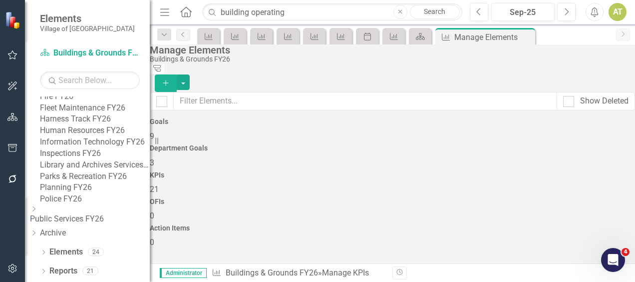
checkbox input "true"
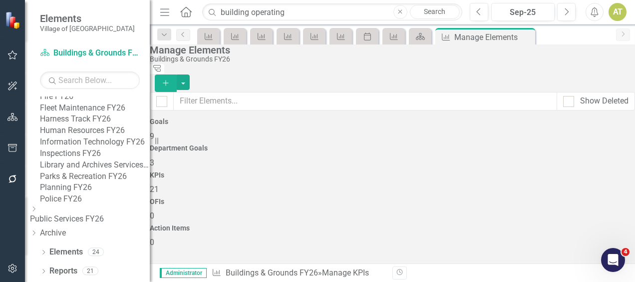
checkbox input "true"
click at [190, 74] on button "button" at bounding box center [183, 81] width 13 height 15
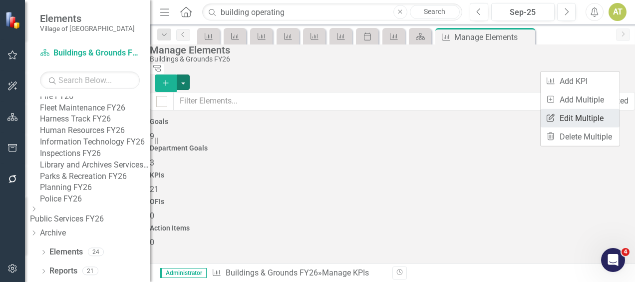
click at [592, 114] on link "Edit Multiple Edit Multiple" at bounding box center [580, 118] width 79 height 18
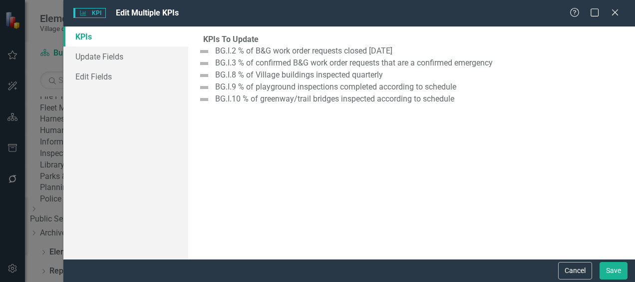
click at [113, 88] on div "KPIs Update Fields Edit Fields" at bounding box center [125, 142] width 125 height 232
click at [98, 78] on link "Edit Fields" at bounding box center [125, 76] width 125 height 20
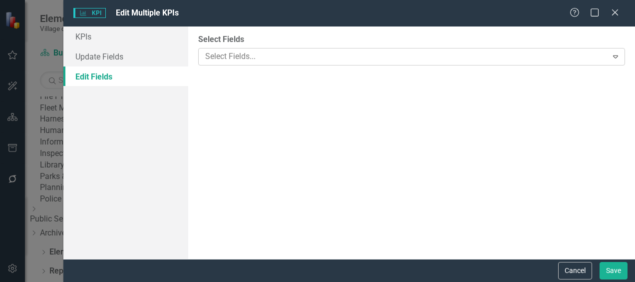
click at [224, 56] on div at bounding box center [404, 56] width 406 height 13
type input "col"
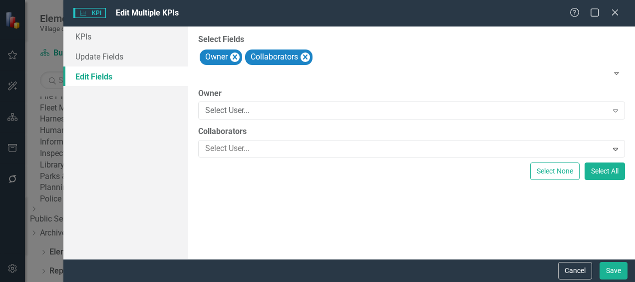
click at [246, 93] on label "Owner" at bounding box center [411, 93] width 427 height 11
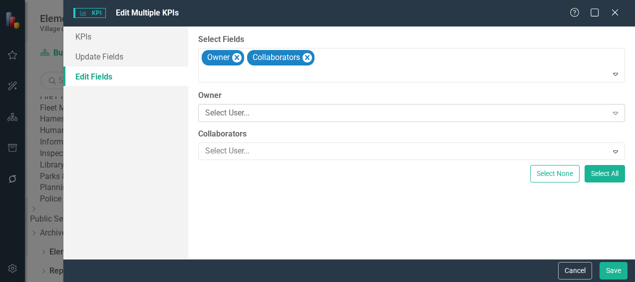
click at [245, 105] on div "Select User... Expand" at bounding box center [411, 113] width 427 height 18
type input "no"
click at [249, 149] on div at bounding box center [404, 150] width 406 height 13
type input "no"
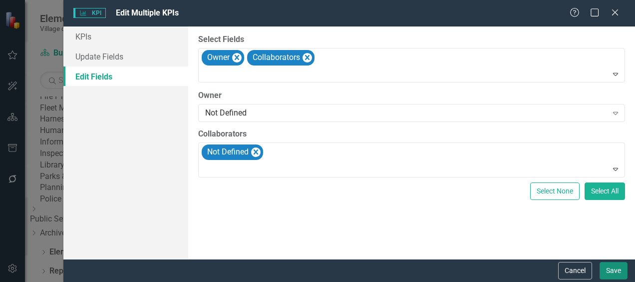
click at [611, 271] on button "Save" at bounding box center [614, 270] width 28 height 17
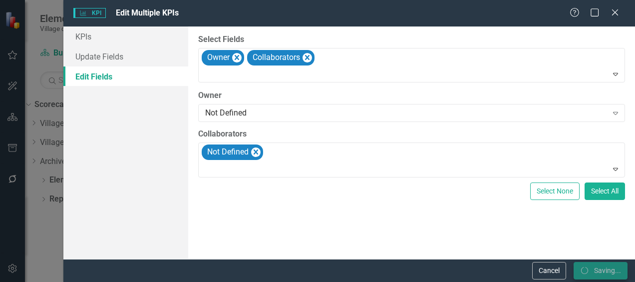
scroll to position [0, 0]
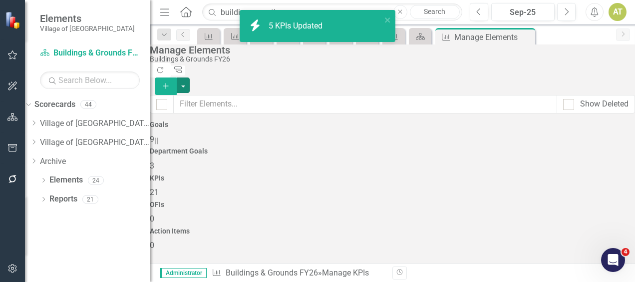
checkbox input "false"
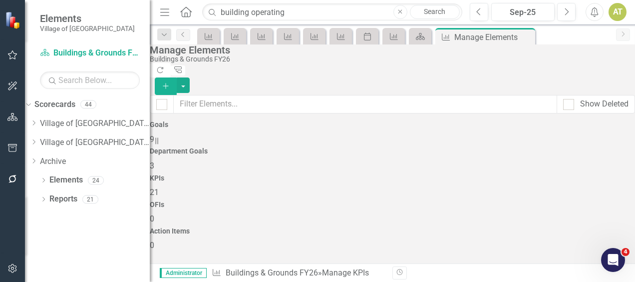
checkbox input "true"
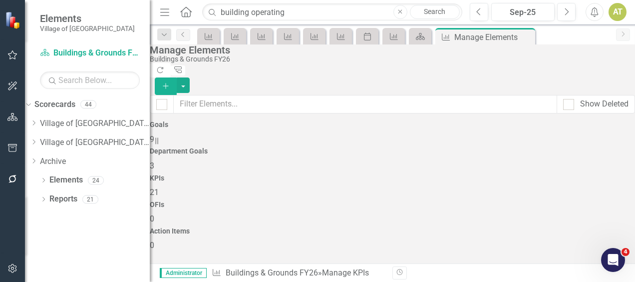
click at [190, 77] on button "button" at bounding box center [183, 84] width 13 height 15
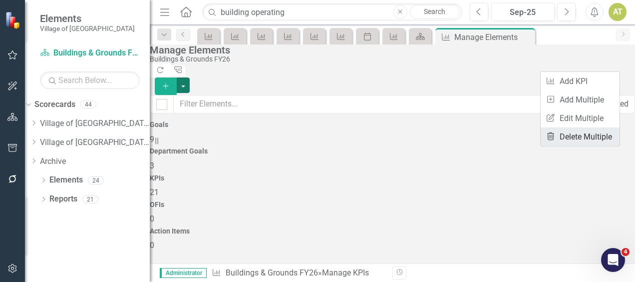
click at [587, 134] on link "Trash Delete Multiple" at bounding box center [580, 136] width 79 height 18
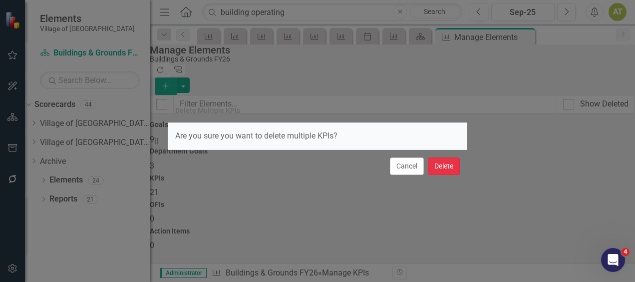
click at [449, 164] on button "Delete" at bounding box center [444, 165] width 32 height 17
checkbox input "false"
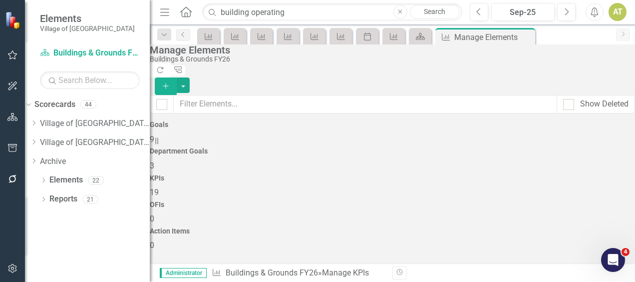
scroll to position [515, 0]
click at [12, 271] on icon "button" at bounding box center [12, 268] width 10 height 8
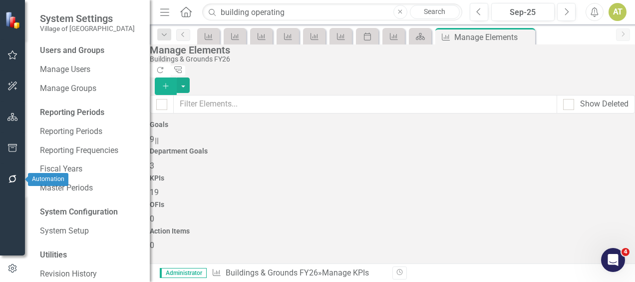
drag, startPoint x: 7, startPoint y: 183, endPoint x: 12, endPoint y: 189, distance: 8.2
click at [12, 189] on button "button" at bounding box center [12, 179] width 22 height 21
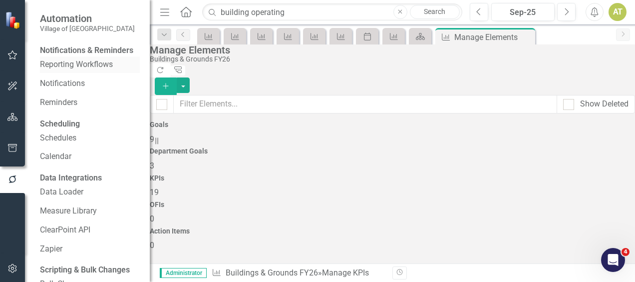
click at [84, 70] on link "Reporting Workflows" at bounding box center [90, 64] width 100 height 11
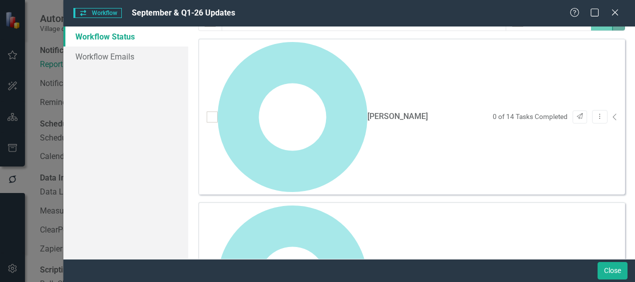
scroll to position [127, 0]
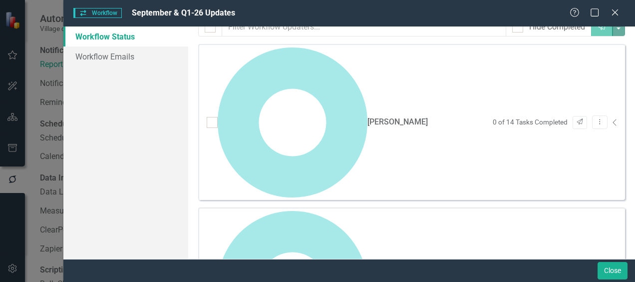
click at [613, 281] on icon at bounding box center [614, 285] width 3 height 6
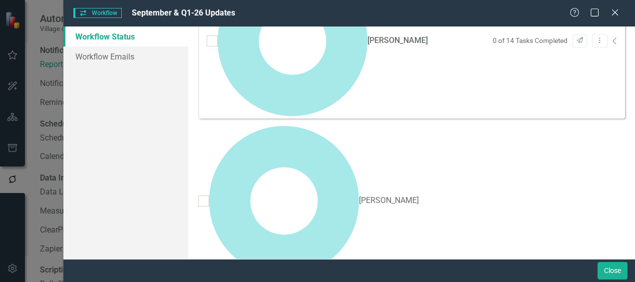
scroll to position [205, 0]
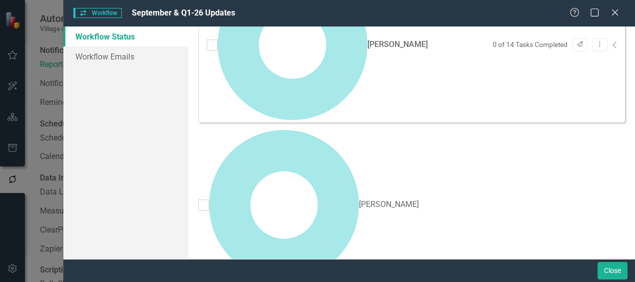
drag, startPoint x: 604, startPoint y: 274, endPoint x: 89, endPoint y: 135, distance: 533.9
click at [89, 135] on div "Workflow Status Workflow Emails" at bounding box center [125, 142] width 125 height 232
click at [605, 273] on button "Close" at bounding box center [613, 270] width 30 height 17
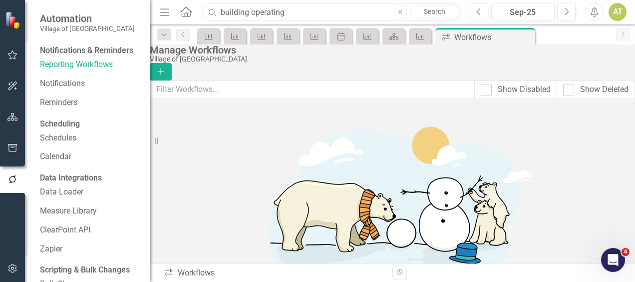
click at [291, 15] on input "building operating" at bounding box center [332, 11] width 260 height 17
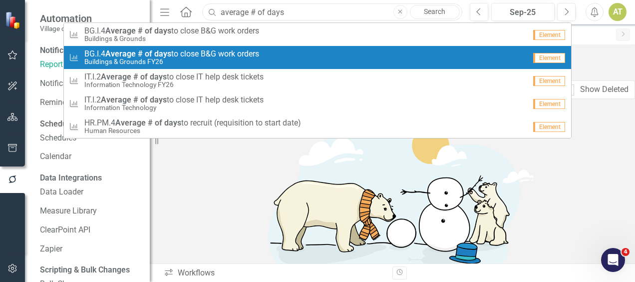
type input "average # of days"
click at [276, 53] on div "KPI BG.I.4 Average # of days to close B&G work orders Buildings & Grounds FY26" at bounding box center [297, 57] width 457 height 16
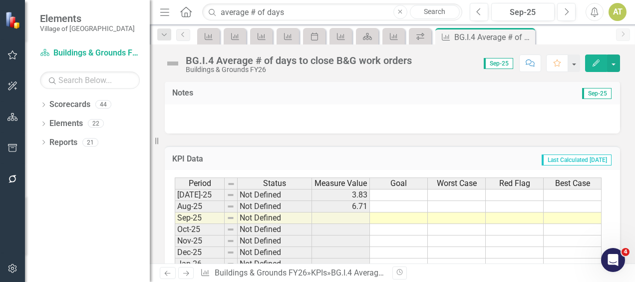
scroll to position [360, 0]
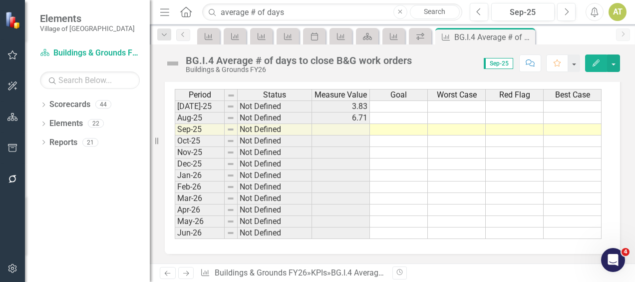
click at [589, 66] on button "Edit" at bounding box center [596, 62] width 22 height 17
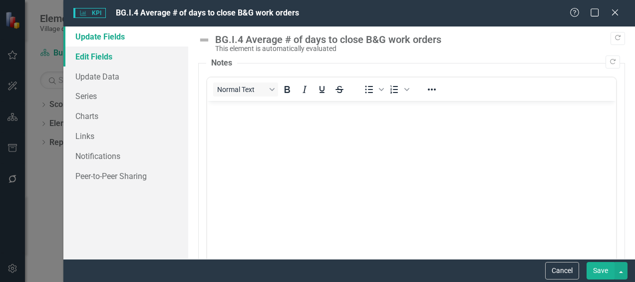
click at [110, 63] on link "Edit Fields" at bounding box center [125, 56] width 125 height 20
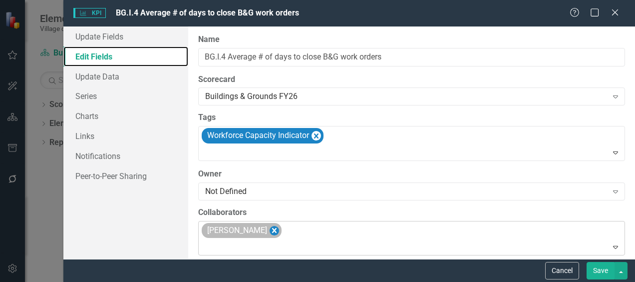
click at [270, 229] on icon "Remove Kevin Brewer" at bounding box center [274, 230] width 9 height 12
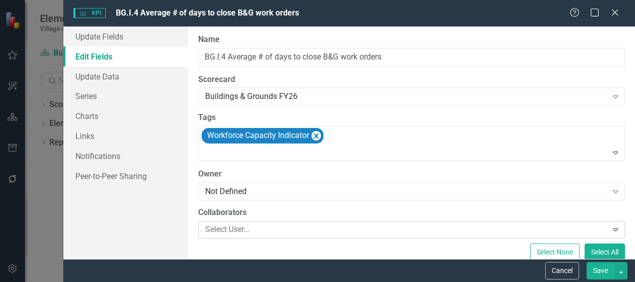
click at [602, 269] on button "Save" at bounding box center [601, 270] width 28 height 17
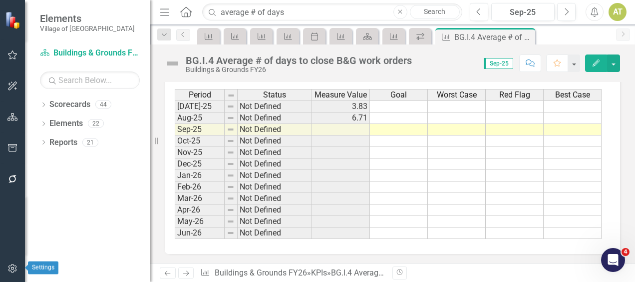
click at [19, 265] on button "button" at bounding box center [12, 268] width 22 height 21
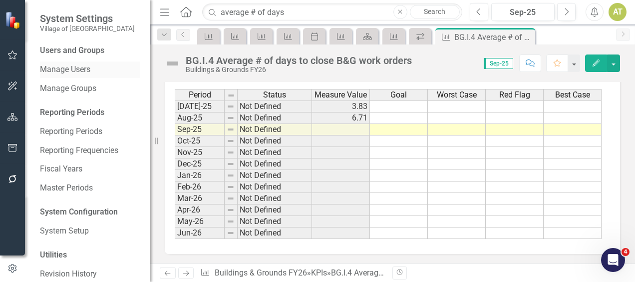
click at [80, 69] on link "Manage Users" at bounding box center [90, 69] width 100 height 11
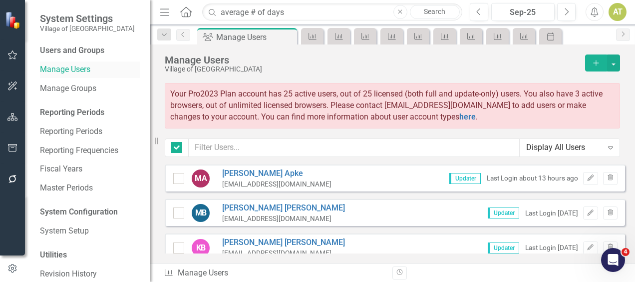
checkbox input "false"
click at [13, 177] on icon "button" at bounding box center [12, 179] width 10 height 8
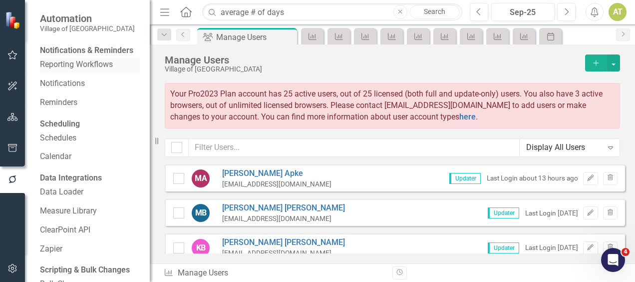
click at [80, 70] on link "Reporting Workflows" at bounding box center [90, 64] width 100 height 11
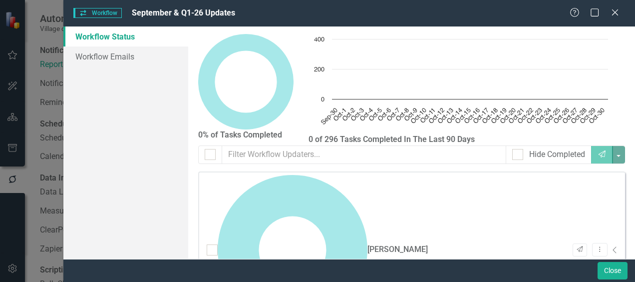
checkbox input "false"
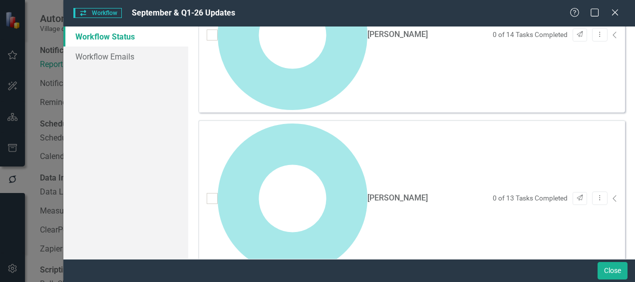
scroll to position [219, 0]
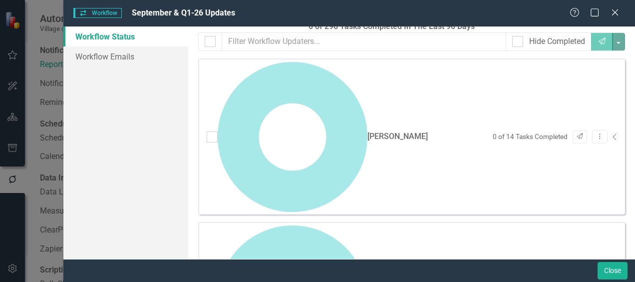
scroll to position [109, 0]
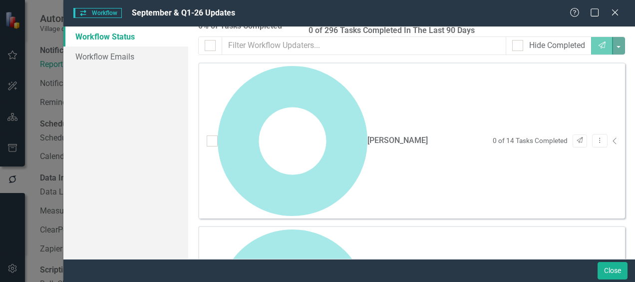
drag, startPoint x: 607, startPoint y: 139, endPoint x: 606, endPoint y: 145, distance: 6.1
drag, startPoint x: 607, startPoint y: 148, endPoint x: 462, endPoint y: 131, distance: 146.4
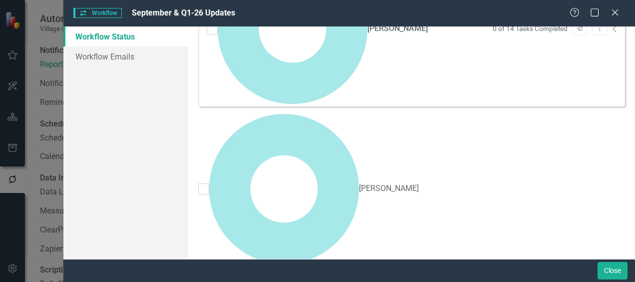
scroll to position [233, 0]
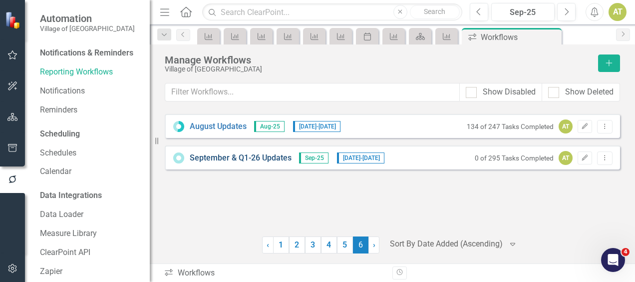
click at [281, 161] on link "September & Q1-26 Updates" at bounding box center [241, 157] width 102 height 11
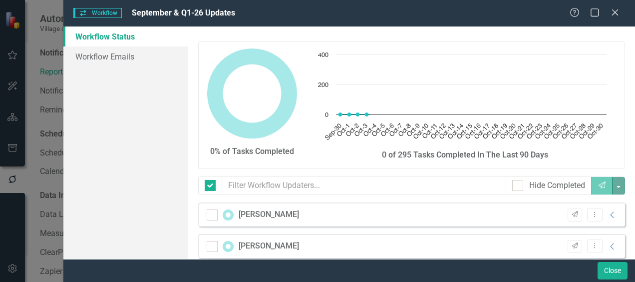
checkbox input "false"
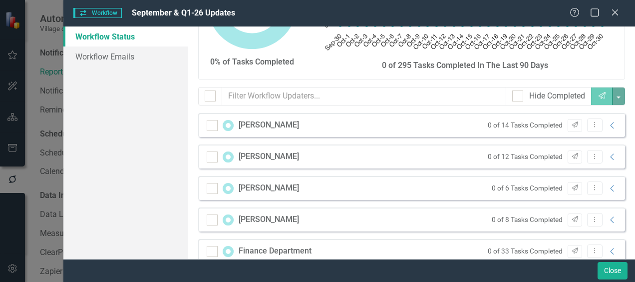
scroll to position [85, 0]
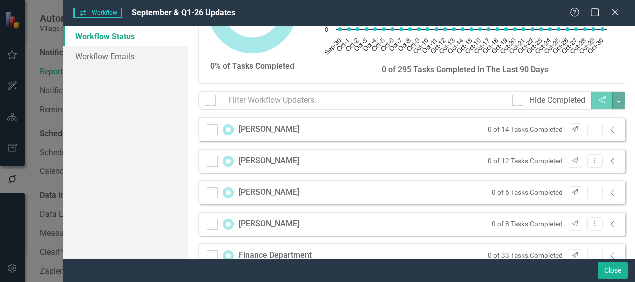
click at [278, 159] on div "[PERSON_NAME]" at bounding box center [269, 160] width 60 height 11
click at [608, 160] on icon "Collapse" at bounding box center [613, 161] width 10 height 8
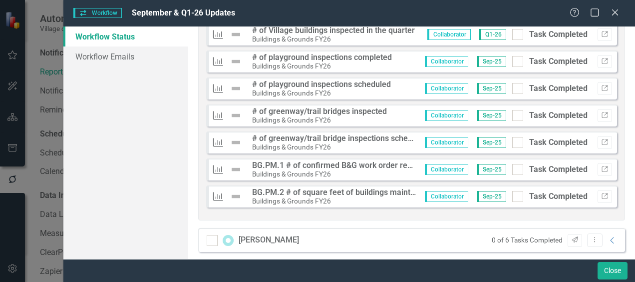
scroll to position [382, 0]
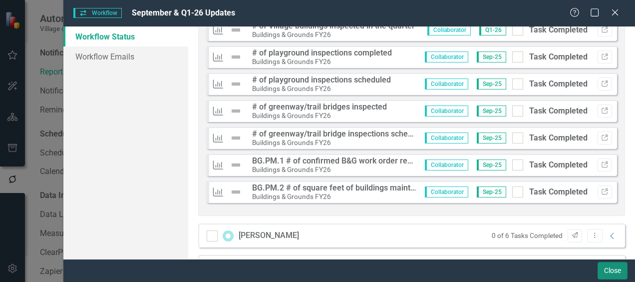
click at [614, 275] on button "Close" at bounding box center [613, 270] width 30 height 17
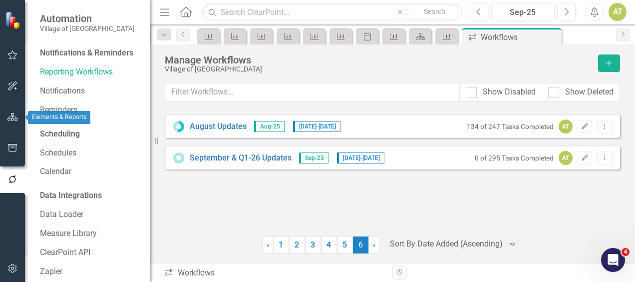
click at [7, 119] on icon "button" at bounding box center [12, 117] width 10 height 8
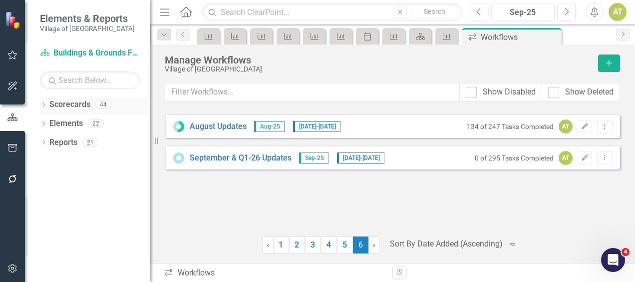
click at [47, 101] on div "Dropdown Scorecards 44" at bounding box center [95, 105] width 110 height 19
click at [41, 104] on icon "Dropdown" at bounding box center [43, 105] width 7 height 5
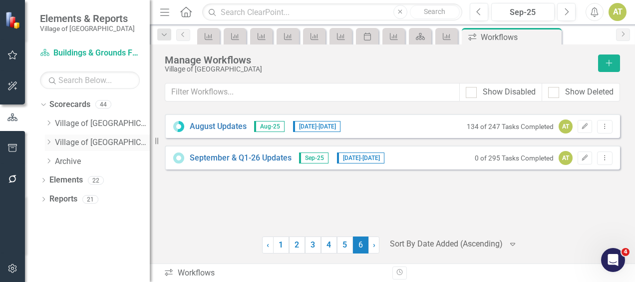
click at [48, 145] on div "Dropdown" at bounding box center [48, 142] width 7 height 8
click at [57, 180] on icon "Dropdown" at bounding box center [58, 180] width 7 height 6
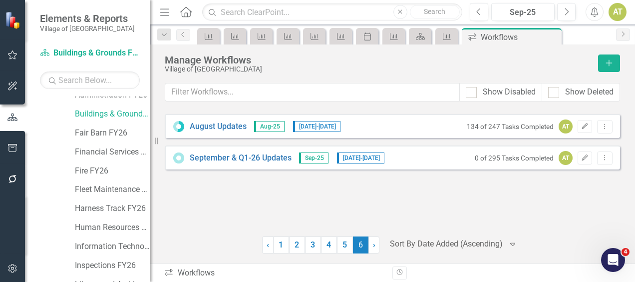
scroll to position [109, 0]
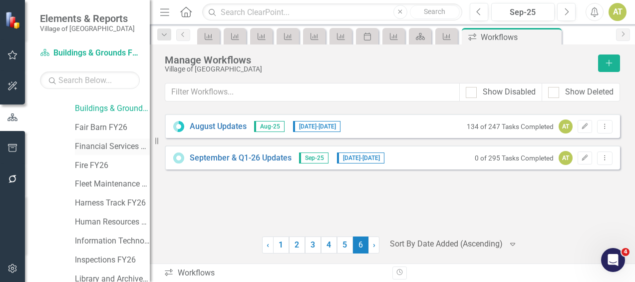
click at [102, 146] on link "Financial Services FY26" at bounding box center [112, 146] width 75 height 11
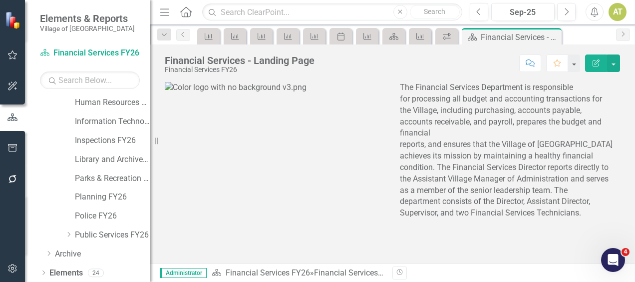
scroll to position [249, 0]
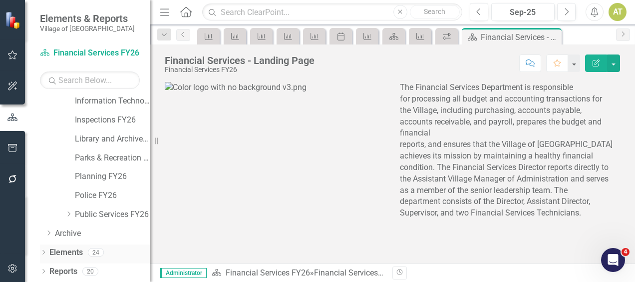
click at [73, 258] on div "Elements" at bounding box center [65, 252] width 33 height 16
click at [66, 247] on link "Elements" at bounding box center [65, 252] width 33 height 11
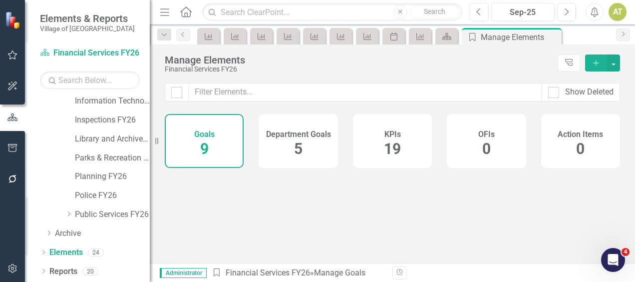
click at [384, 150] on span "19" at bounding box center [392, 148] width 17 height 17
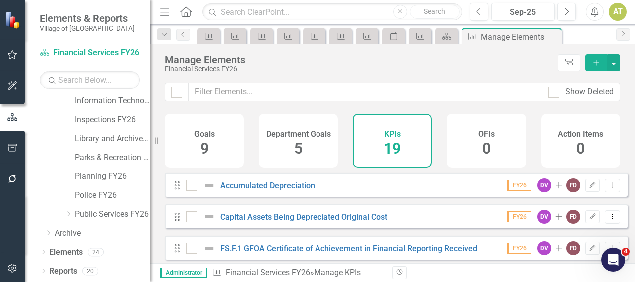
click at [293, 191] on div "Accumulated Depreciation" at bounding box center [251, 185] width 131 height 12
click at [289, 190] on link "Accumulated Depreciation" at bounding box center [267, 185] width 95 height 9
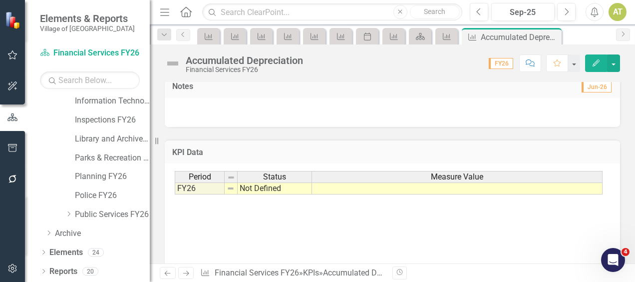
scroll to position [310, 0]
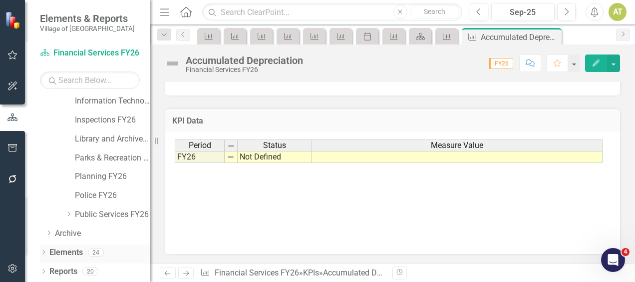
click at [99, 256] on div "24" at bounding box center [96, 252] width 16 height 8
click at [85, 251] on div "Elements 24" at bounding box center [99, 253] width 100 height 19
click at [65, 248] on link "Elements" at bounding box center [65, 252] width 33 height 11
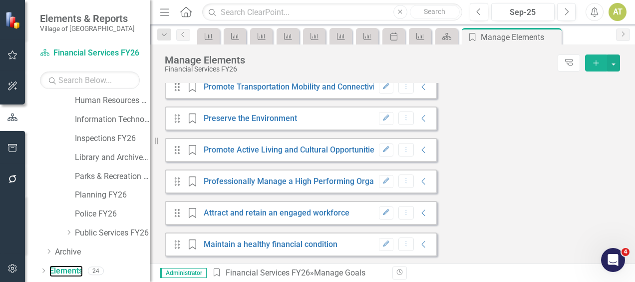
scroll to position [249, 0]
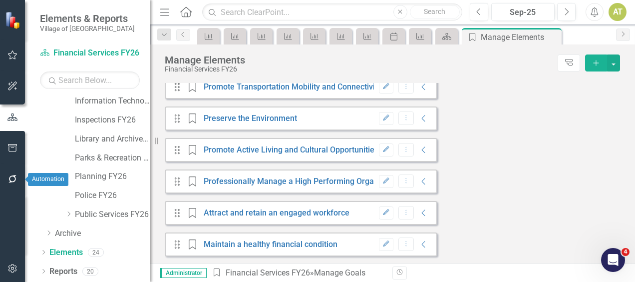
click at [10, 177] on icon "button" at bounding box center [12, 179] width 8 height 8
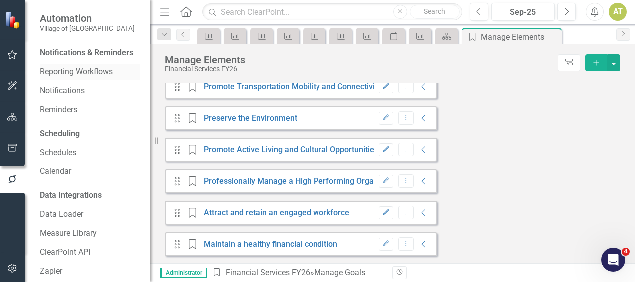
click at [63, 78] on link "Reporting Workflows" at bounding box center [90, 71] width 100 height 11
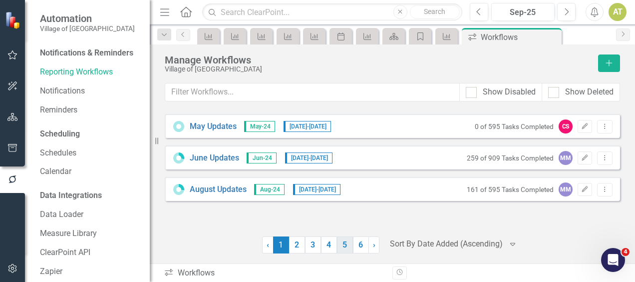
click at [351, 249] on link "5" at bounding box center [345, 244] width 16 height 17
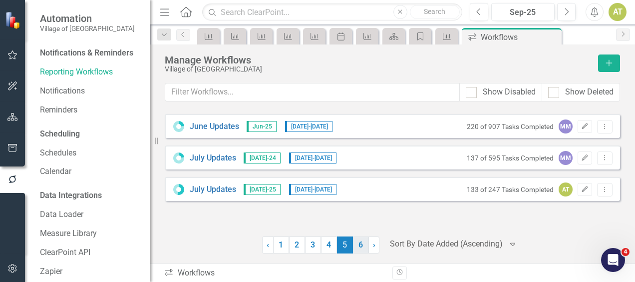
click at [353, 249] on link "6" at bounding box center [361, 244] width 16 height 17
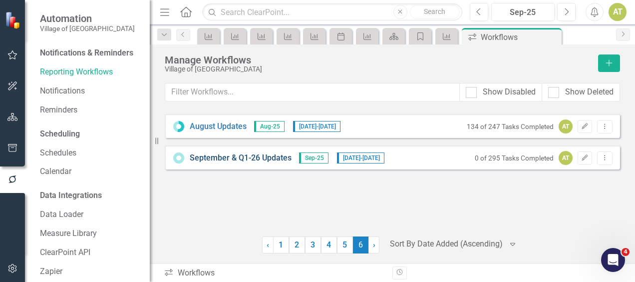
click at [256, 153] on link "September & Q1-26 Updates" at bounding box center [241, 157] width 102 height 11
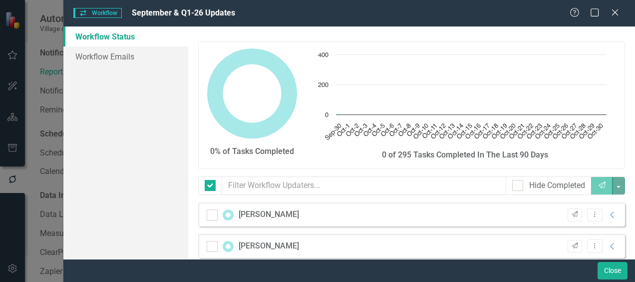
checkbox input "false"
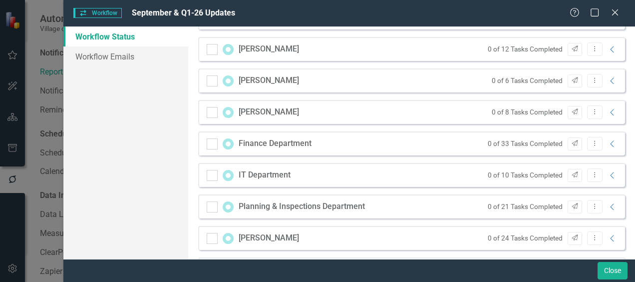
scroll to position [148, 0]
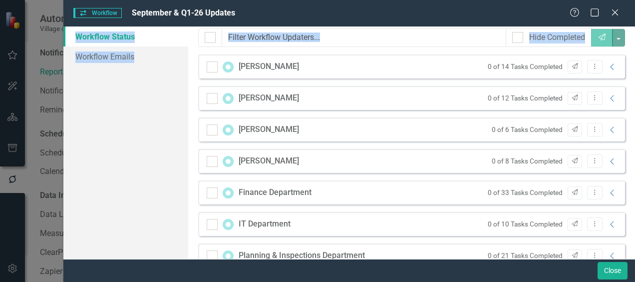
drag, startPoint x: 620, startPoint y: 109, endPoint x: 636, endPoint y: 147, distance: 41.2
click at [635, 147] on html "Automation Village of Pinehurst Notifications & Reminders Reporting Workflows N…" at bounding box center [317, 141] width 635 height 282
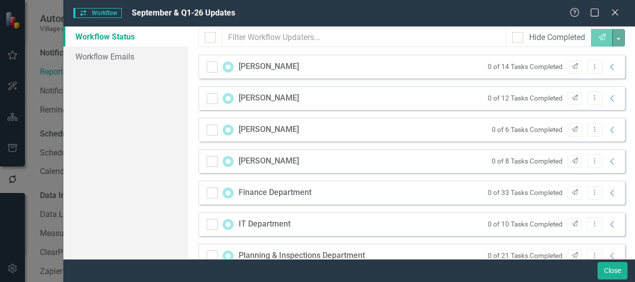
drag, startPoint x: 636, startPoint y: 147, endPoint x: 624, endPoint y: 174, distance: 30.0
click at [608, 192] on icon "Collapse" at bounding box center [613, 193] width 10 height 8
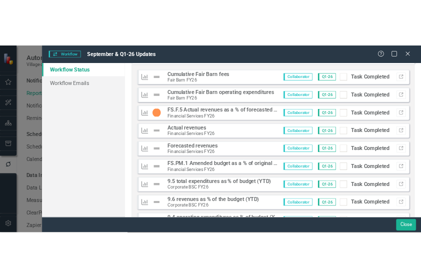
scroll to position [326, 0]
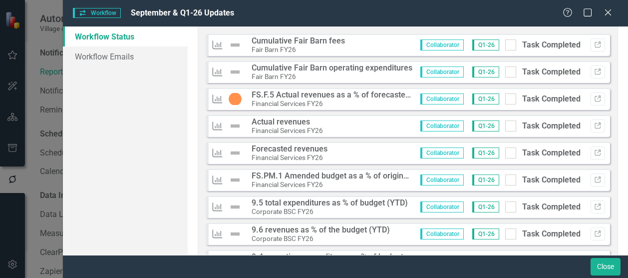
click at [181, 158] on div "Workflow Status Workflow Emails" at bounding box center [125, 140] width 125 height 228
click at [106, 103] on div "Workflow Status Workflow Emails" at bounding box center [125, 140] width 125 height 228
click at [2, 51] on div "Workflow Workflow September & Q1-26 Updates Help Maximize Close Workflow Status…" at bounding box center [314, 139] width 628 height 278
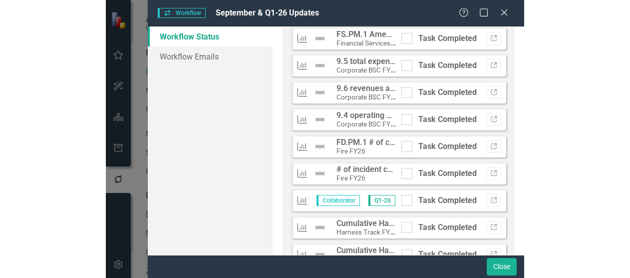
scroll to position [468, 0]
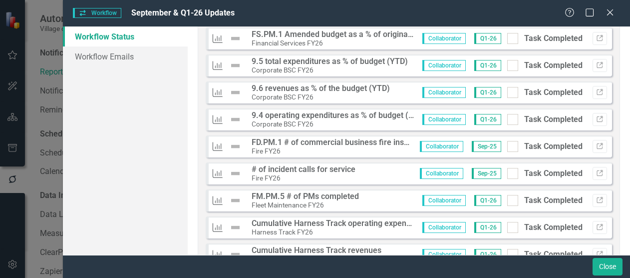
click at [387, 5] on div "Workflow Workflow September & Q1-26 Updates Help Maximize Close" at bounding box center [347, 13] width 568 height 26
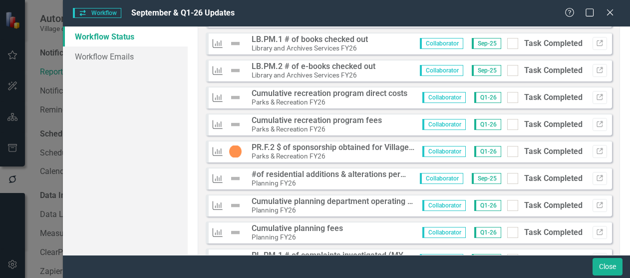
scroll to position [733, 0]
click at [367, 8] on div "Workflow Workflow September & Q1-26 Updates" at bounding box center [319, 12] width 492 height 11
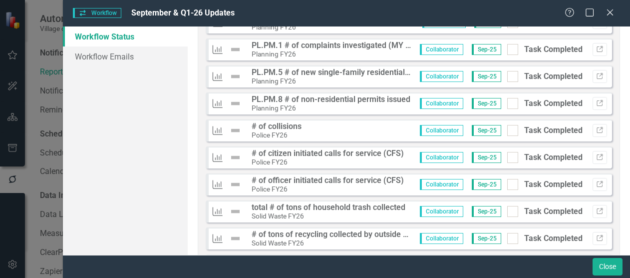
scroll to position [947, 0]
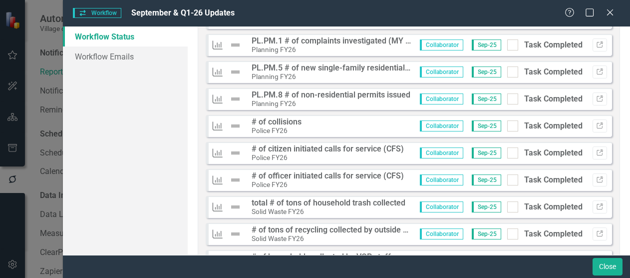
click at [399, 189] on div "KPI # of officer initiated calls for service (CFS) Police FY26 Collaborator Sep…" at bounding box center [409, 180] width 407 height 22
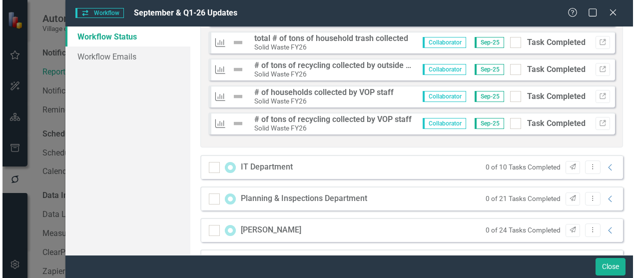
scroll to position [1117, 0]
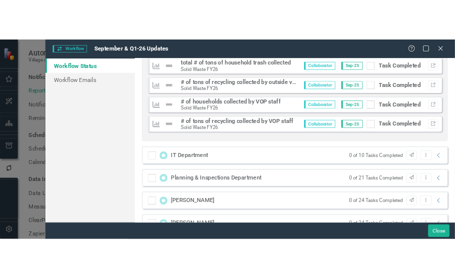
scroll to position [0, 0]
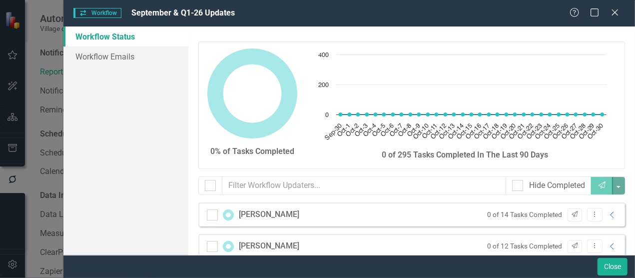
click at [385, 12] on div "Workflow Workflow September & Q1-26 Updates" at bounding box center [321, 12] width 496 height 11
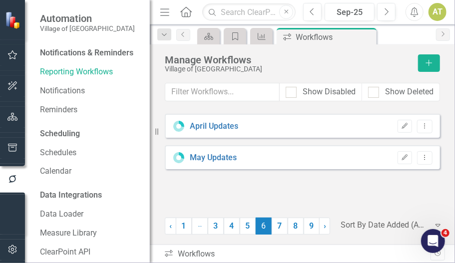
click at [410, 262] on div "Workflows Workflows Revision History" at bounding box center [302, 254] width 305 height 18
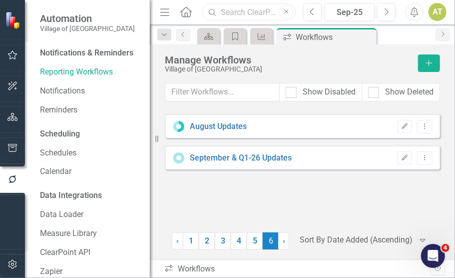
click at [262, 13] on input "text" at bounding box center [248, 11] width 93 height 17
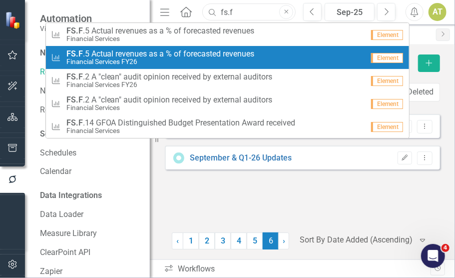
type input "fs.f"
click at [122, 54] on span "FS.F .5 Actual revenues as a % of forecasted revenues" at bounding box center [160, 53] width 188 height 9
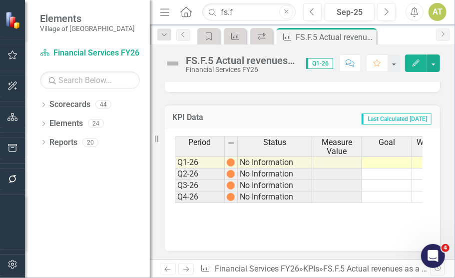
scroll to position [322, 0]
click at [411, 65] on button "Edit" at bounding box center [416, 62] width 22 height 17
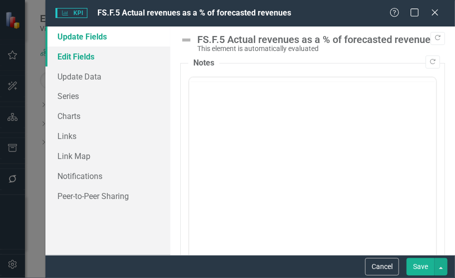
click at [93, 59] on link "Edit Fields" at bounding box center [107, 56] width 125 height 20
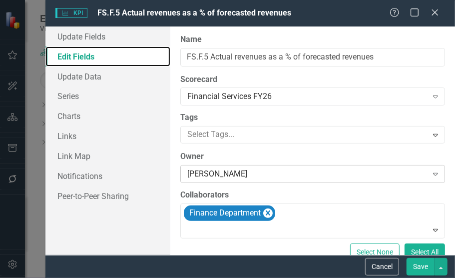
scroll to position [0, 0]
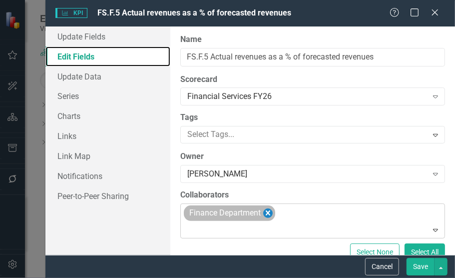
click at [267, 210] on icon "Remove Finance Department" at bounding box center [268, 212] width 4 height 5
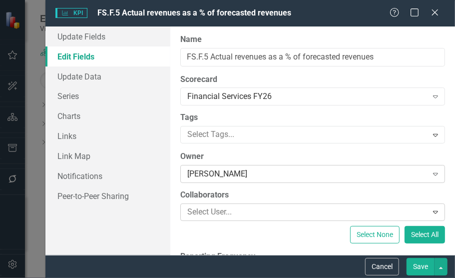
click at [243, 181] on div "Dana Van Nostrand Expand" at bounding box center [312, 174] width 265 height 18
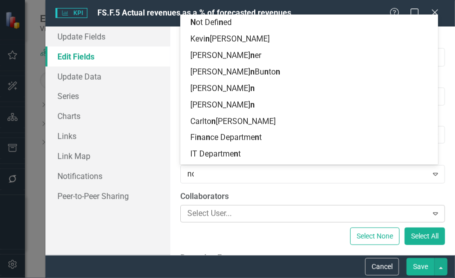
type input "not"
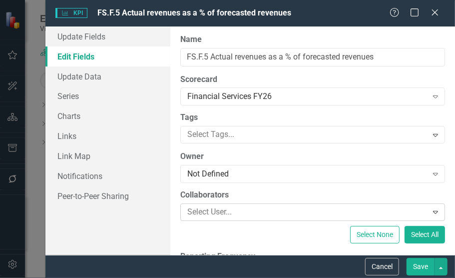
click at [416, 262] on button "Save" at bounding box center [421, 266] width 28 height 17
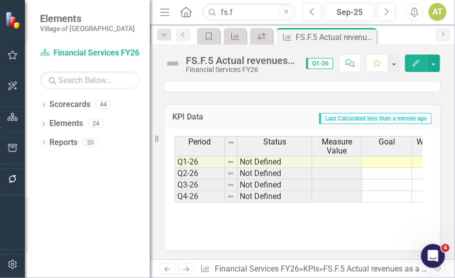
click at [247, 9] on div "icon.bolt KPI Updated" at bounding box center [228, 30] width 160 height 44
click at [246, 12] on input "fs.f" at bounding box center [248, 11] width 93 height 17
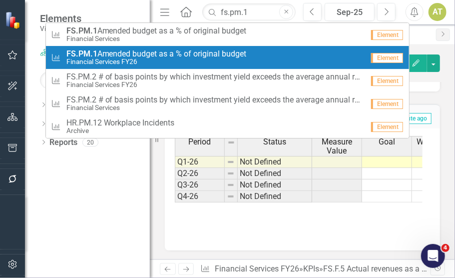
click at [234, 52] on span "FS.PM.1 Amended budget as a % of original budget" at bounding box center [156, 53] width 180 height 9
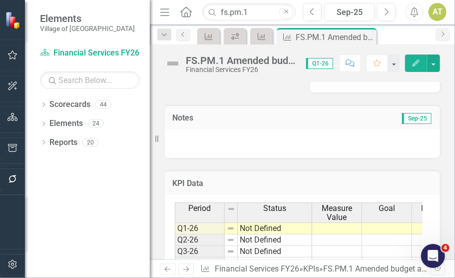
scroll to position [322, 0]
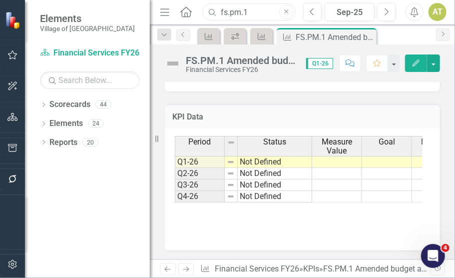
click at [264, 7] on input "fs.pm.1" at bounding box center [248, 11] width 93 height 17
type input "p"
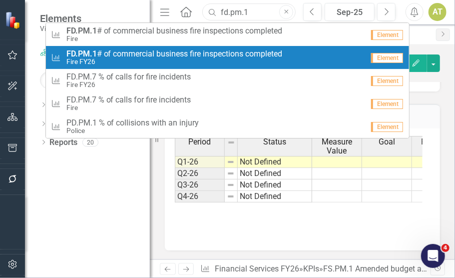
type input "fd.pm.1"
click at [139, 49] on span "FD.PM.1 # of commercial business fire inspections completed" at bounding box center [174, 53] width 216 height 9
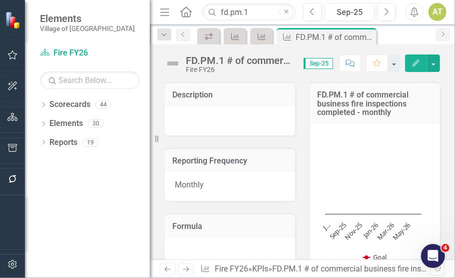
click at [418, 66] on button "Edit" at bounding box center [416, 62] width 22 height 17
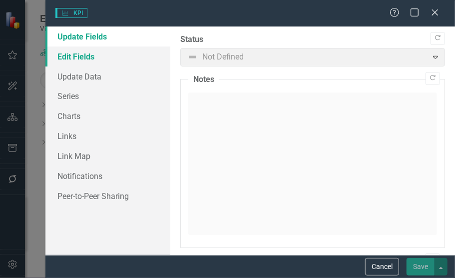
click at [109, 57] on link "Edit Fields" at bounding box center [107, 56] width 125 height 20
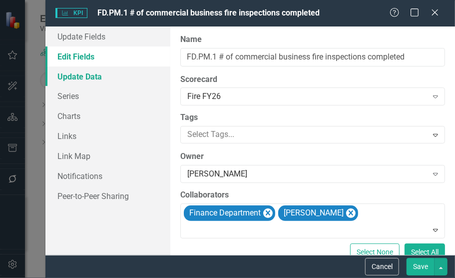
click at [79, 79] on link "Update Data" at bounding box center [107, 76] width 125 height 20
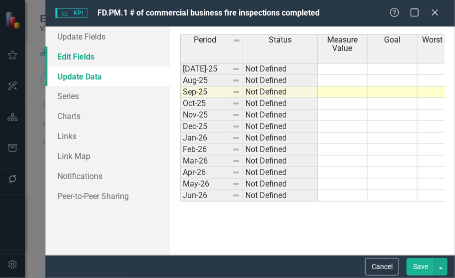
click at [89, 62] on link "Edit Fields" at bounding box center [107, 56] width 125 height 20
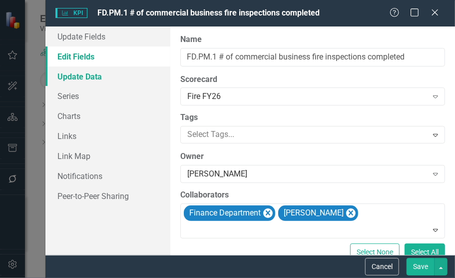
click at [90, 73] on link "Update Data" at bounding box center [107, 76] width 125 height 20
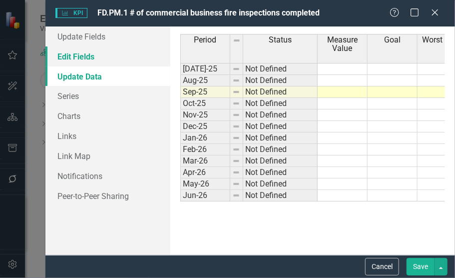
click at [103, 55] on link "Edit Fields" at bounding box center [107, 56] width 125 height 20
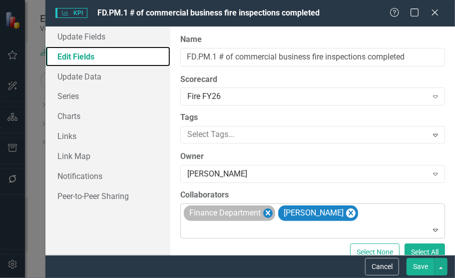
click at [267, 210] on icon "Remove Finance Department" at bounding box center [267, 213] width 9 height 12
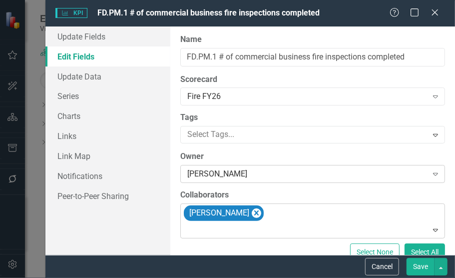
click at [304, 172] on div "[PERSON_NAME]" at bounding box center [307, 173] width 240 height 11
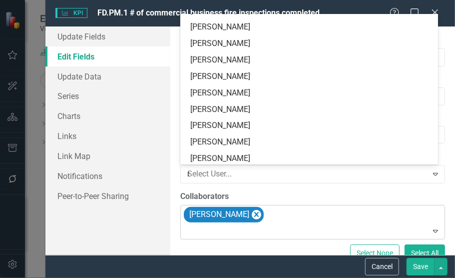
scroll to position [310, 0]
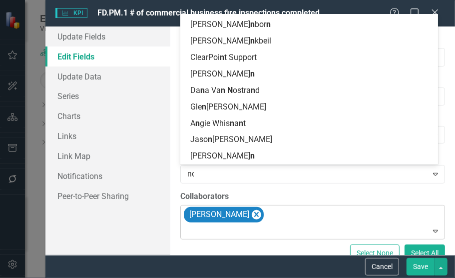
type input "not"
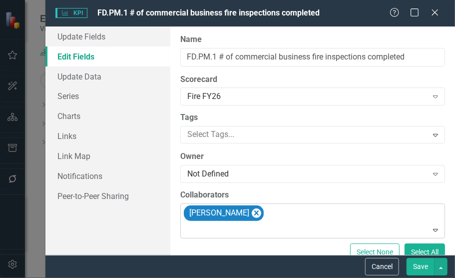
click at [419, 271] on button "Save" at bounding box center [421, 266] width 28 height 17
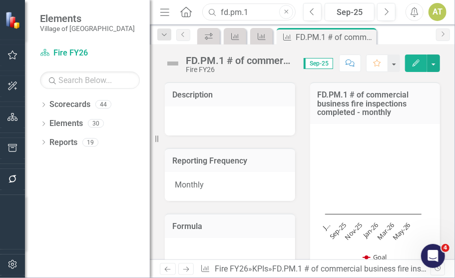
click at [251, 13] on input "fd.pm.1" at bounding box center [248, 11] width 93 height 17
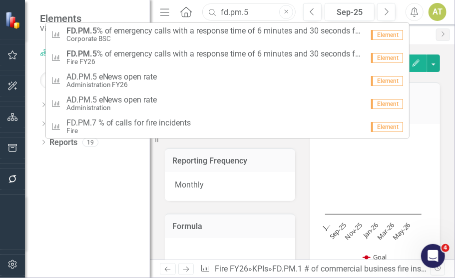
click at [251, 13] on input "fd.pm.5" at bounding box center [248, 11] width 93 height 17
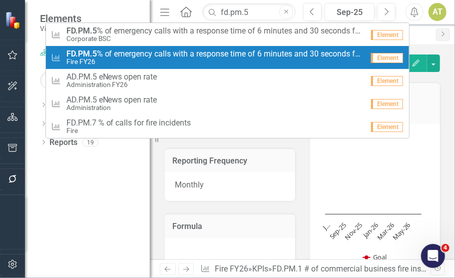
click at [237, 54] on span "FD.PM.5 % of emergency calls with a response time of 6 minutes and 30 seconds f…" at bounding box center [214, 53] width 297 height 9
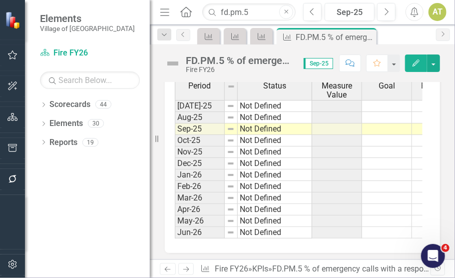
scroll to position [406, 0]
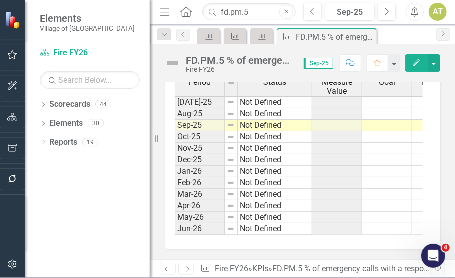
click at [410, 62] on button "Edit" at bounding box center [416, 62] width 22 height 17
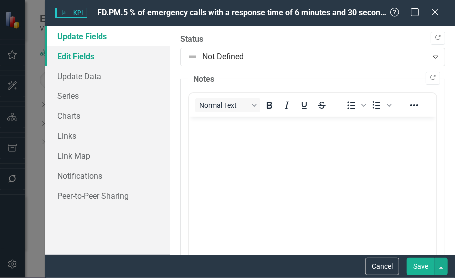
scroll to position [0, 0]
click at [101, 64] on link "Edit Fields" at bounding box center [107, 56] width 125 height 20
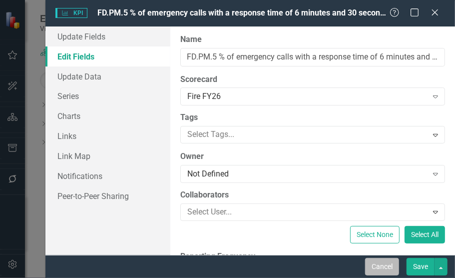
click at [379, 264] on button "Cancel" at bounding box center [382, 266] width 34 height 17
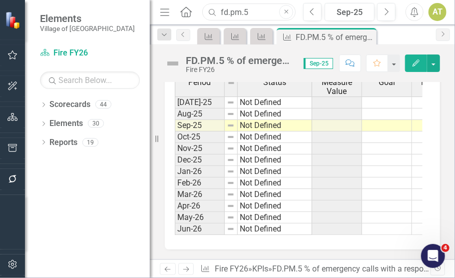
click at [251, 5] on input "fd.pm.5" at bounding box center [248, 11] width 93 height 17
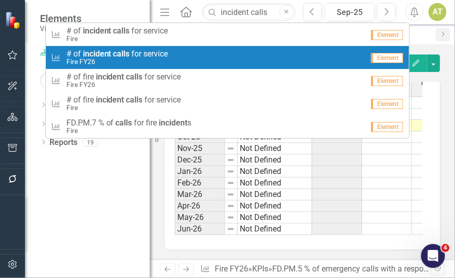
click at [211, 50] on div "KPI # o f incident calls f o r s e r v i c e Fire FY26" at bounding box center [207, 57] width 313 height 16
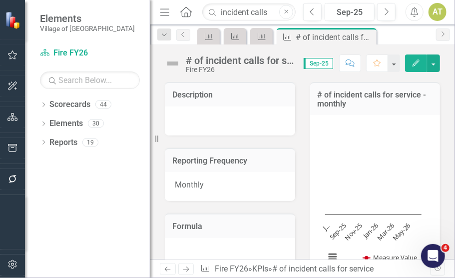
click at [413, 66] on button "Edit" at bounding box center [416, 62] width 22 height 17
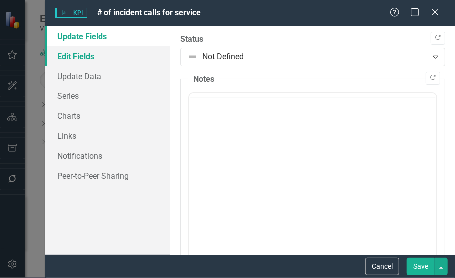
click at [107, 53] on link "Edit Fields" at bounding box center [107, 56] width 125 height 20
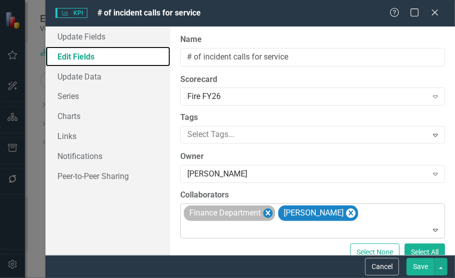
click at [266, 210] on icon "Remove Finance Department" at bounding box center [267, 213] width 9 height 12
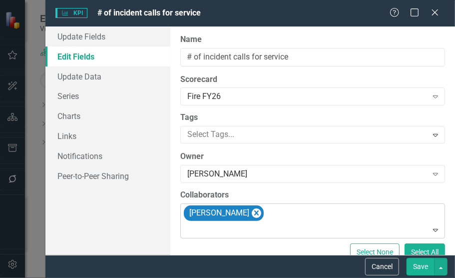
click at [423, 268] on button "Save" at bounding box center [421, 266] width 28 height 17
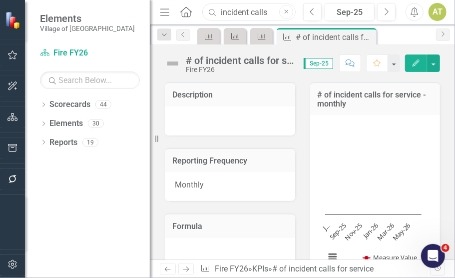
click at [258, 13] on input "incident calls" at bounding box center [248, 11] width 93 height 17
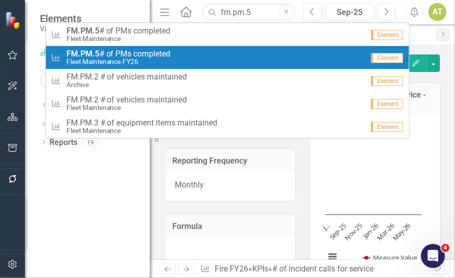
click at [238, 53] on div "KPI FM.PM.5 # of PMs completed Fleet Maintenance FY26" at bounding box center [207, 57] width 313 height 16
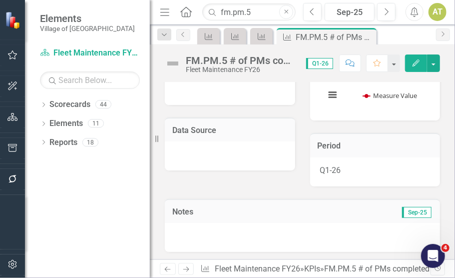
scroll to position [322, 0]
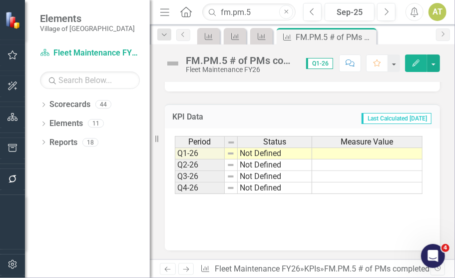
click at [414, 66] on button "Edit" at bounding box center [416, 62] width 22 height 17
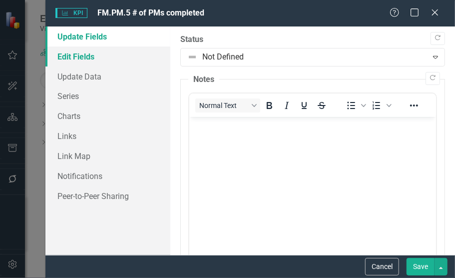
scroll to position [0, 0]
click at [72, 49] on link "Edit Fields" at bounding box center [107, 56] width 125 height 20
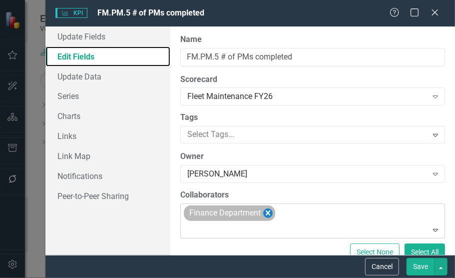
click at [271, 214] on icon "Remove Finance Department" at bounding box center [267, 213] width 9 height 12
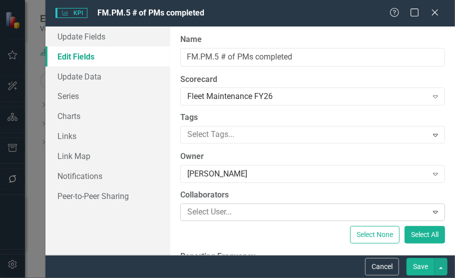
click at [424, 265] on button "Save" at bounding box center [421, 266] width 28 height 17
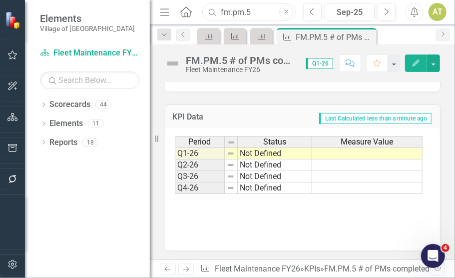
click at [257, 12] on input "fm.pm.5" at bounding box center [248, 11] width 93 height 17
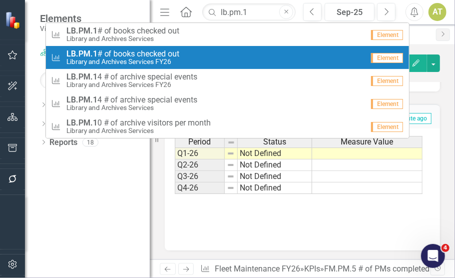
click at [229, 58] on div "KPI LB.PM.1 # of books checked out Library and Archives Services FY26" at bounding box center [207, 57] width 313 height 16
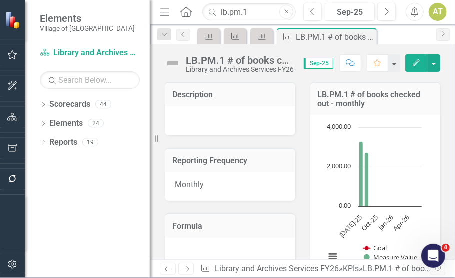
click at [416, 65] on icon "Edit" at bounding box center [416, 62] width 9 height 7
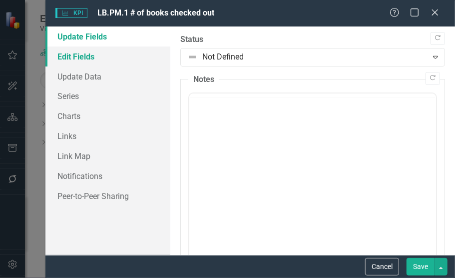
click at [65, 65] on link "Edit Fields" at bounding box center [107, 56] width 125 height 20
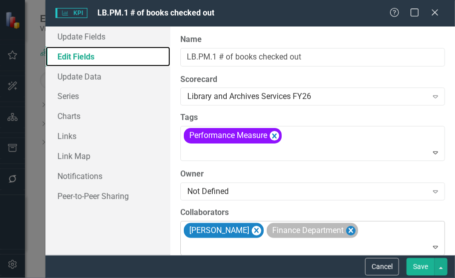
click at [346, 228] on icon "Remove Finance Department" at bounding box center [350, 230] width 9 height 12
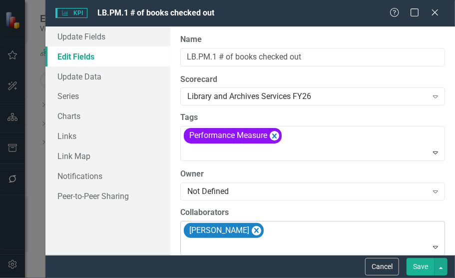
click at [428, 267] on button "Save" at bounding box center [421, 266] width 28 height 17
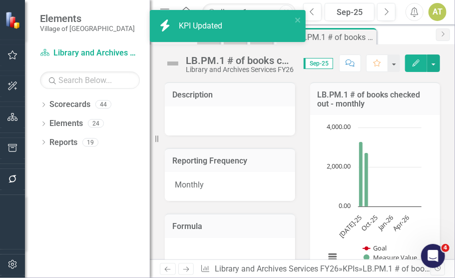
click at [184, 269] on icon at bounding box center [186, 269] width 6 height 5
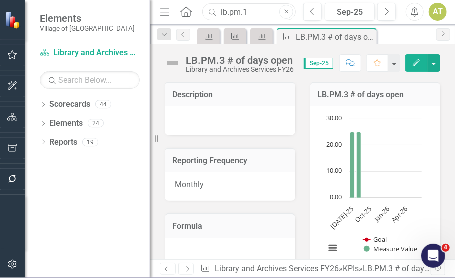
click at [255, 9] on input "lb.pm.1" at bounding box center [248, 11] width 93 height 17
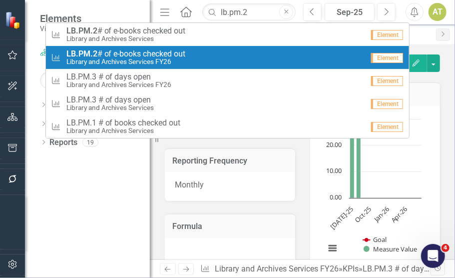
click at [215, 55] on div "KPI LB.PM.2 # of e-books checked out Library and Archives Services FY26" at bounding box center [207, 57] width 313 height 16
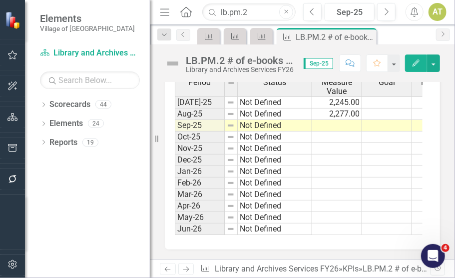
scroll to position [601, 0]
click at [413, 59] on icon "Edit" at bounding box center [416, 62] width 9 height 7
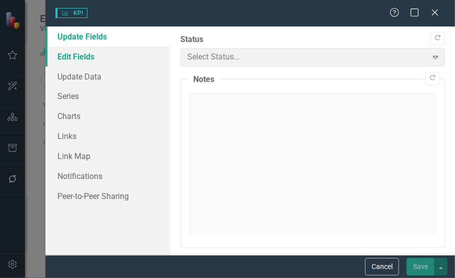
click at [117, 53] on link "Edit Fields" at bounding box center [107, 56] width 125 height 20
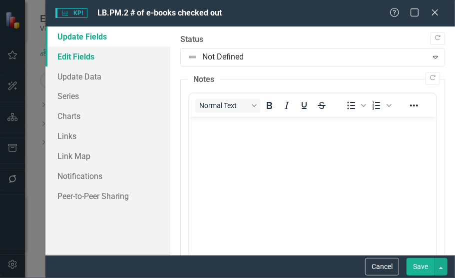
scroll to position [0, 0]
click at [100, 55] on link "Edit Fields" at bounding box center [107, 56] width 125 height 20
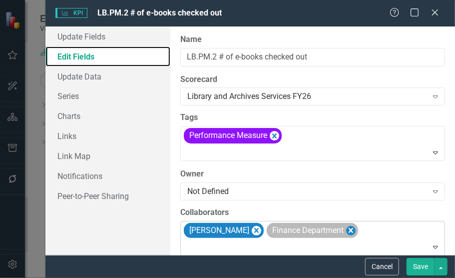
click at [346, 229] on icon "Remove Finance Department" at bounding box center [350, 230] width 9 height 12
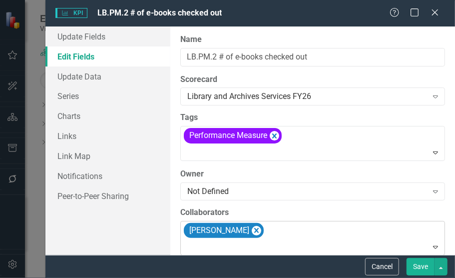
click at [429, 264] on button "Save" at bounding box center [421, 266] width 28 height 17
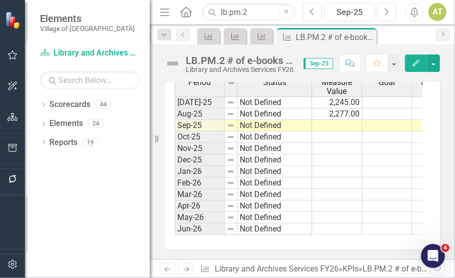
click at [246, 11] on div "icon.bolt KPI Updated" at bounding box center [228, 10] width 160 height 4
click at [246, 11] on input "lb.pm.2" at bounding box center [248, 11] width 93 height 17
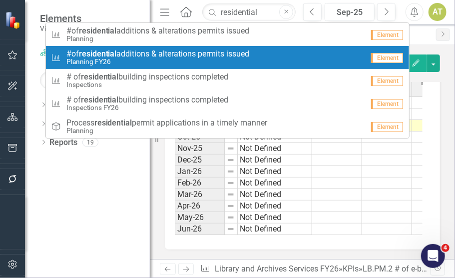
click at [218, 56] on span "#of residential additions & alterations permits issued" at bounding box center [157, 53] width 183 height 9
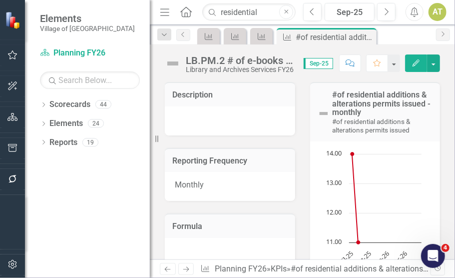
click at [417, 63] on icon "Edit" at bounding box center [416, 62] width 9 height 7
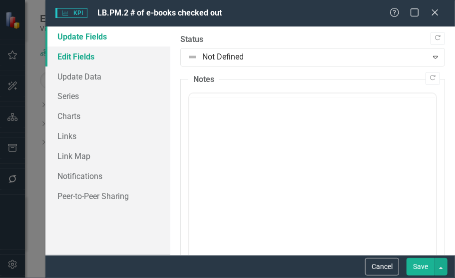
click at [81, 59] on link "Edit Fields" at bounding box center [107, 56] width 125 height 20
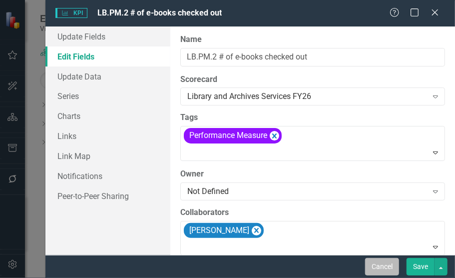
click at [387, 267] on button "Cancel" at bounding box center [382, 266] width 34 height 17
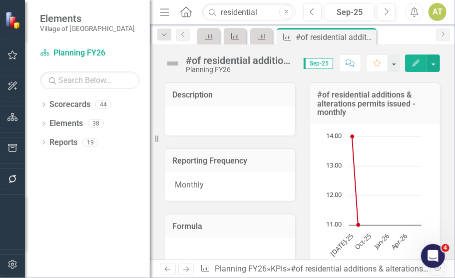
click at [412, 64] on icon "Edit" at bounding box center [416, 62] width 9 height 7
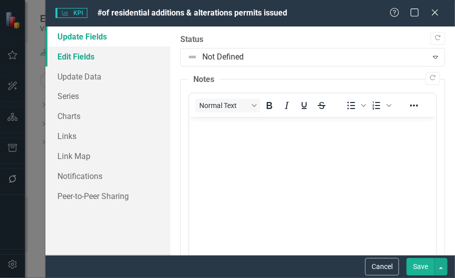
click at [83, 54] on link "Edit Fields" at bounding box center [107, 56] width 125 height 20
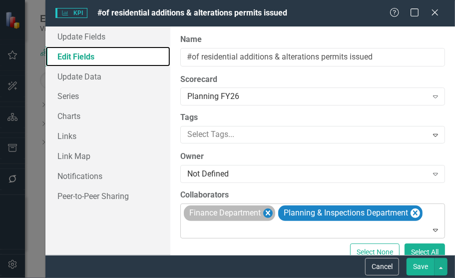
click at [273, 212] on icon "Remove Finance Department" at bounding box center [267, 213] width 9 height 12
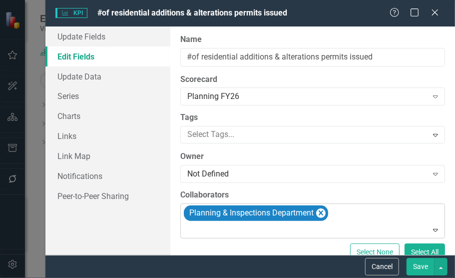
click at [419, 263] on button "Save" at bounding box center [421, 266] width 28 height 17
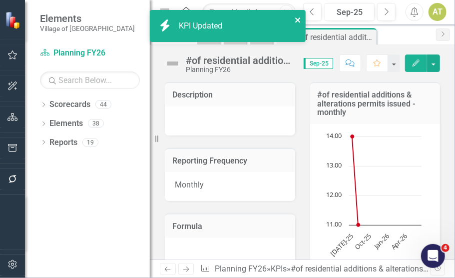
drag, startPoint x: 300, startPoint y: 17, endPoint x: 242, endPoint y: 30, distance: 59.4
click at [300, 17] on icon "close" at bounding box center [298, 20] width 7 height 8
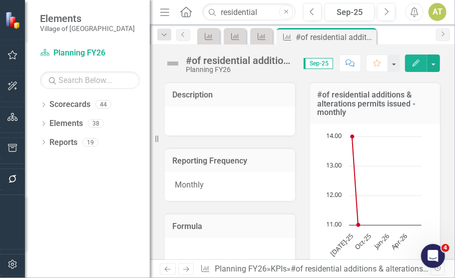
click at [237, 12] on div "icon.bolt KPI Updated" at bounding box center [228, 10] width 160 height 4
click at [237, 12] on input "residential" at bounding box center [248, 11] width 93 height 17
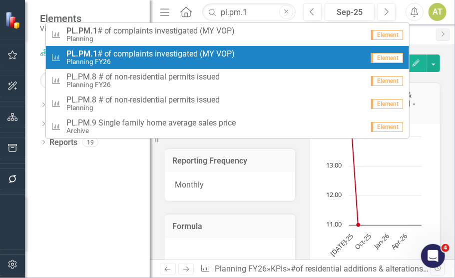
click at [212, 55] on span "PL.PM.1 # of complaints investigated (MY VOP)" at bounding box center [150, 53] width 169 height 9
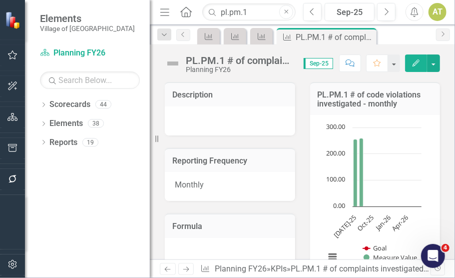
click at [418, 60] on icon "button" at bounding box center [416, 62] width 7 height 7
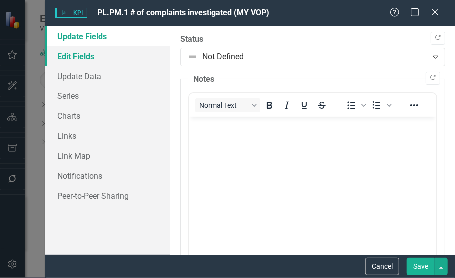
click at [86, 55] on link "Edit Fields" at bounding box center [107, 56] width 125 height 20
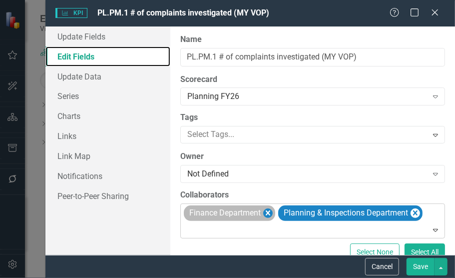
click at [269, 213] on icon "Remove Finance Department" at bounding box center [268, 212] width 4 height 5
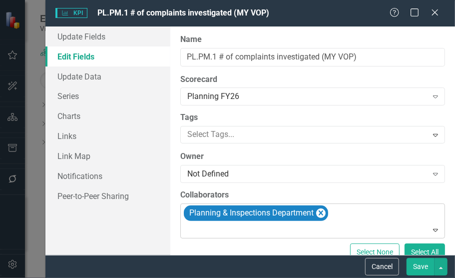
click at [425, 267] on button "Save" at bounding box center [421, 266] width 28 height 17
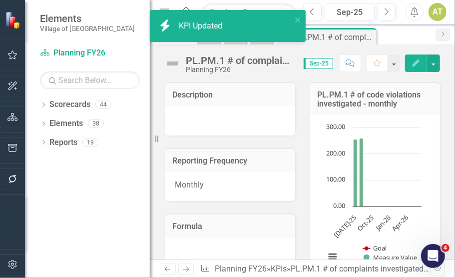
click at [261, 15] on div "icon.bolt KPI Updated" at bounding box center [224, 25] width 141 height 23
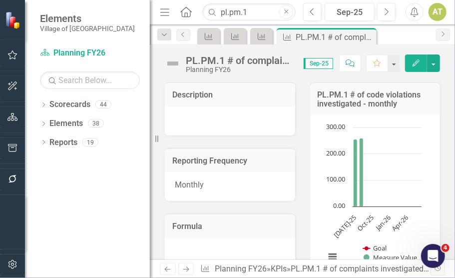
click at [252, 15] on div "icon.bolt KPI Updated" at bounding box center [228, 30] width 160 height 44
click at [259, 5] on input "pl.pm.1" at bounding box center [248, 11] width 93 height 17
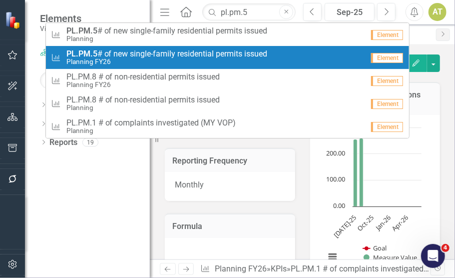
click at [239, 52] on span "PL.PM.5 # of new single-family residential permits issued" at bounding box center [166, 53] width 201 height 9
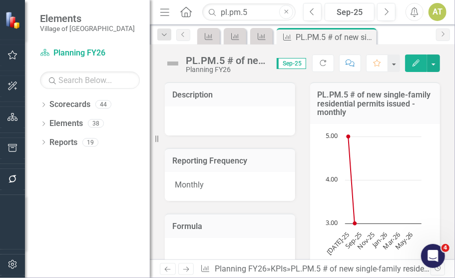
click at [412, 65] on icon "Edit" at bounding box center [416, 62] width 9 height 7
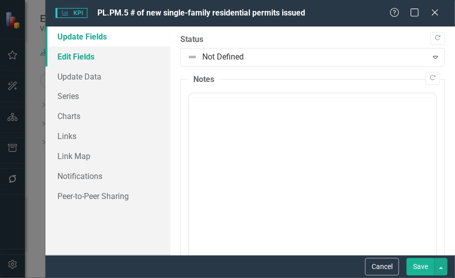
click at [113, 56] on link "Edit Fields" at bounding box center [107, 56] width 125 height 20
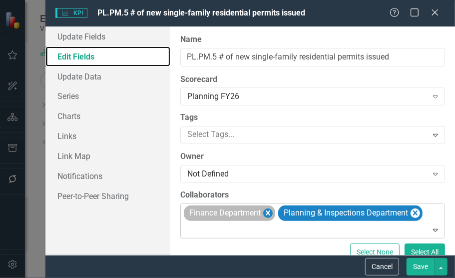
click at [266, 214] on icon "Remove Finance Department" at bounding box center [268, 212] width 4 height 5
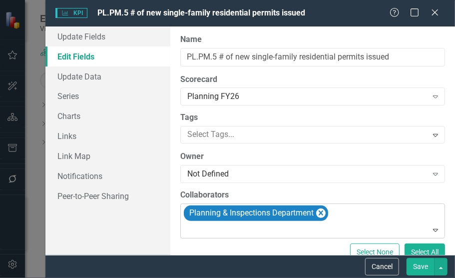
click at [432, 265] on button "Save" at bounding box center [421, 266] width 28 height 17
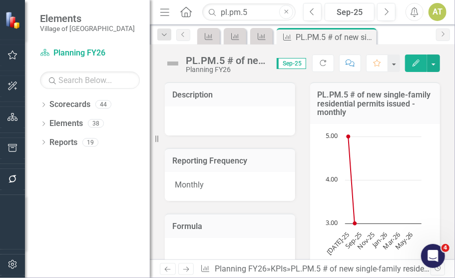
click at [256, 11] on div "icon.bolt KPI Updated" at bounding box center [228, 10] width 160 height 4
click at [256, 11] on input "pl.pm.5" at bounding box center [248, 11] width 93 height 17
type input "pl.pm."
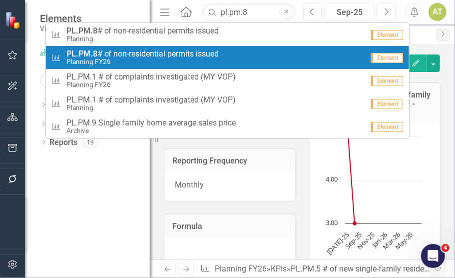
click at [187, 52] on span "PL.PM.8 # of non-residential permits issued" at bounding box center [142, 53] width 153 height 9
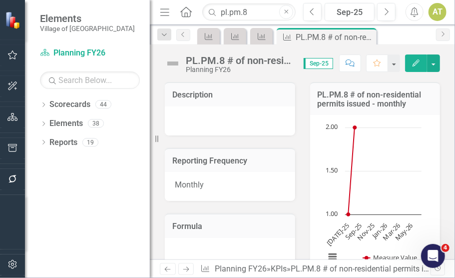
click at [416, 54] on button "Edit" at bounding box center [416, 62] width 22 height 17
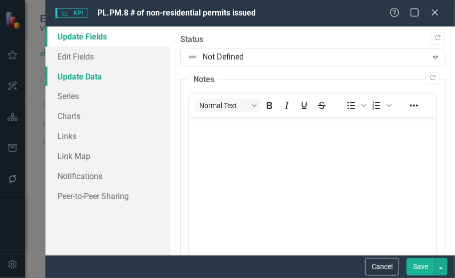
click at [86, 69] on link "Update Data" at bounding box center [107, 76] width 125 height 20
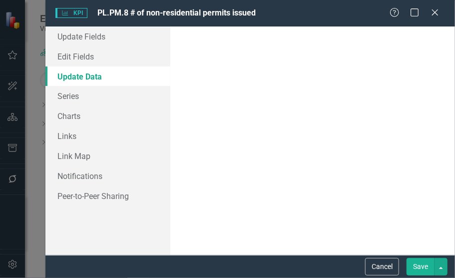
click at [86, 69] on link "Update Data" at bounding box center [107, 76] width 125 height 20
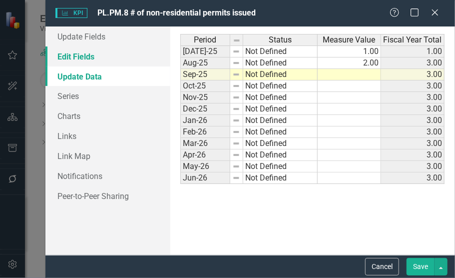
click at [85, 59] on link "Edit Fields" at bounding box center [107, 56] width 125 height 20
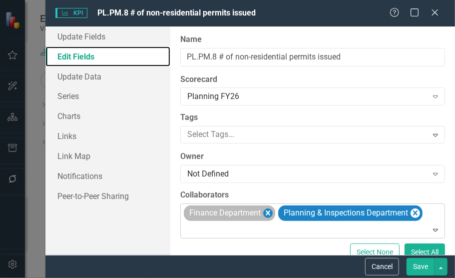
click at [273, 213] on icon "Remove Finance Department" at bounding box center [267, 213] width 9 height 12
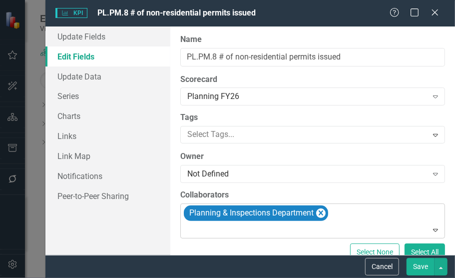
click at [425, 266] on button "Save" at bounding box center [421, 266] width 28 height 17
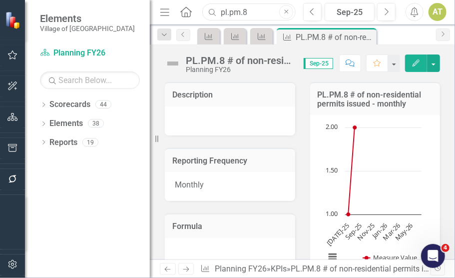
click at [250, 4] on input "pl.pm.8" at bounding box center [248, 11] width 93 height 17
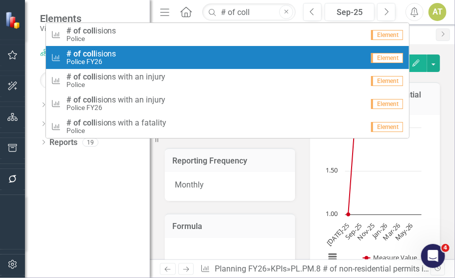
click at [217, 54] on div "KPI # of coll isions Police FY26" at bounding box center [207, 57] width 313 height 16
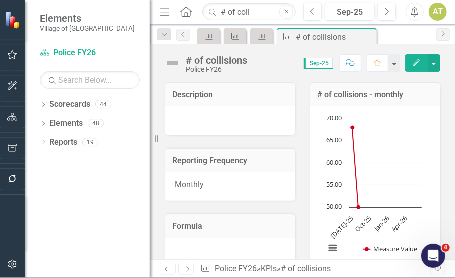
click at [414, 60] on icon "Edit" at bounding box center [416, 62] width 9 height 7
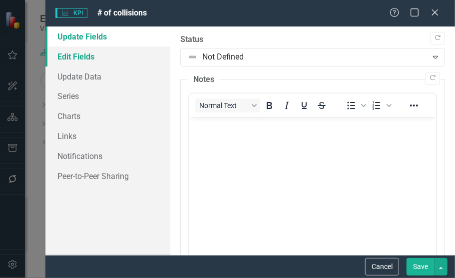
click at [82, 62] on link "Edit Fields" at bounding box center [107, 56] width 125 height 20
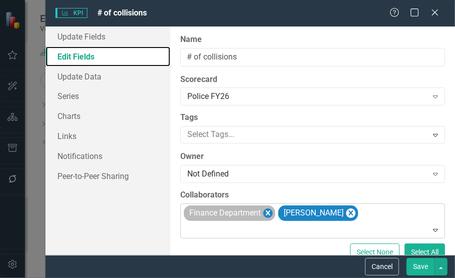
click at [268, 213] on icon "Remove Finance Department" at bounding box center [267, 213] width 9 height 12
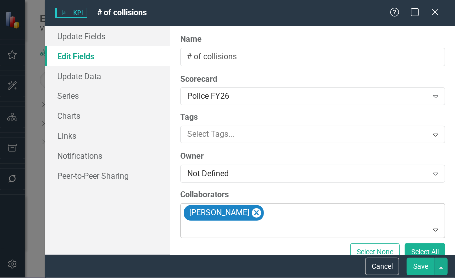
click at [429, 269] on button "Save" at bounding box center [421, 266] width 28 height 17
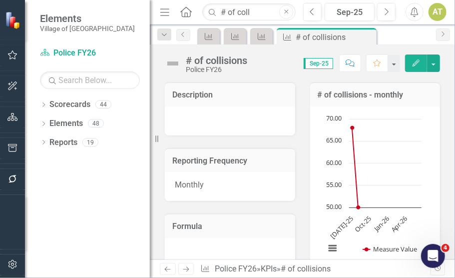
click at [259, 10] on div "icon.bolt KPI Updated" at bounding box center [228, 10] width 160 height 4
click at [259, 10] on input "# of coll" at bounding box center [248, 11] width 93 height 17
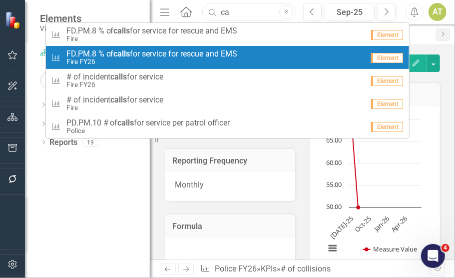
type input "c"
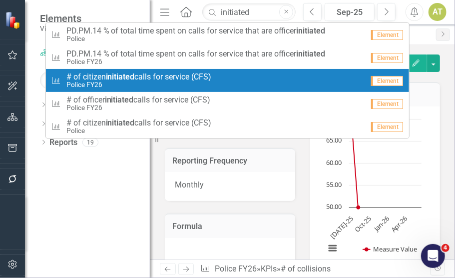
click at [203, 79] on span "# of citizen initiated calls for service (CFS)" at bounding box center [138, 76] width 145 height 9
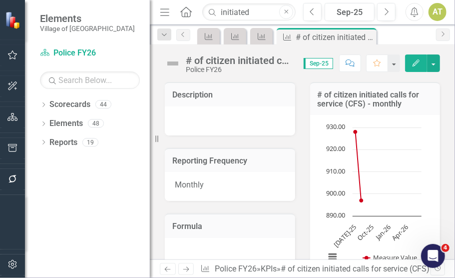
click at [417, 61] on icon "button" at bounding box center [416, 62] width 7 height 7
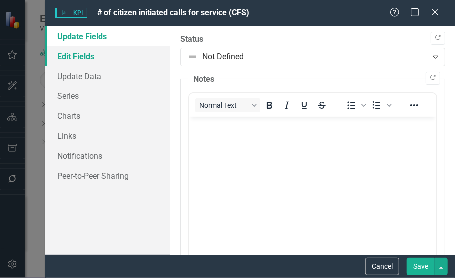
click at [91, 56] on link "Edit Fields" at bounding box center [107, 56] width 125 height 20
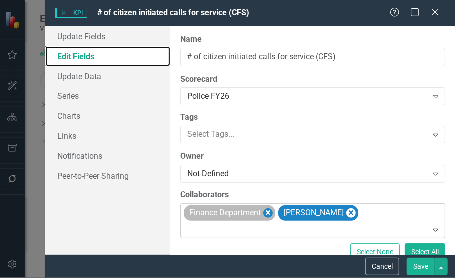
click at [268, 212] on icon "Remove Finance Department" at bounding box center [268, 212] width 4 height 5
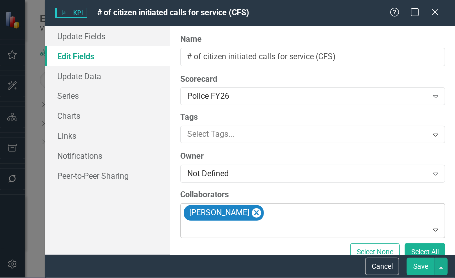
click at [426, 268] on button "Save" at bounding box center [421, 266] width 28 height 17
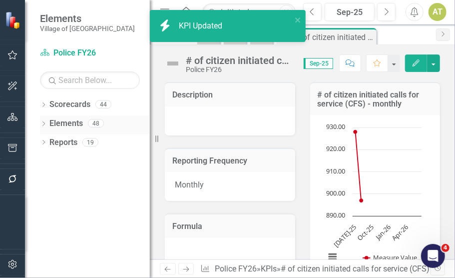
click at [45, 119] on div "Dropdown Elements 48" at bounding box center [95, 124] width 110 height 19
click at [43, 123] on icon "Dropdown" at bounding box center [43, 124] width 7 height 5
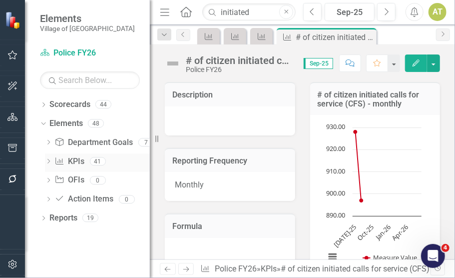
click at [49, 161] on icon "Dropdown" at bounding box center [48, 161] width 7 height 5
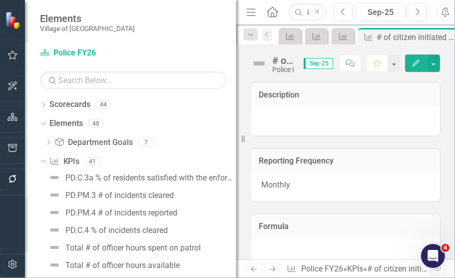
drag, startPoint x: 152, startPoint y: 111, endPoint x: 241, endPoint y: 105, distance: 89.1
click at [241, 105] on div "Resize" at bounding box center [240, 139] width 8 height 278
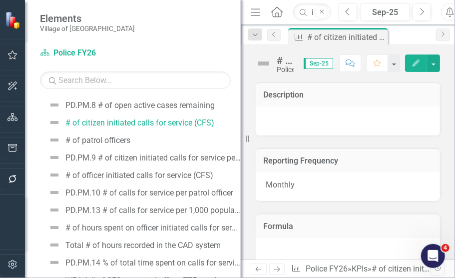
scroll to position [481, 0]
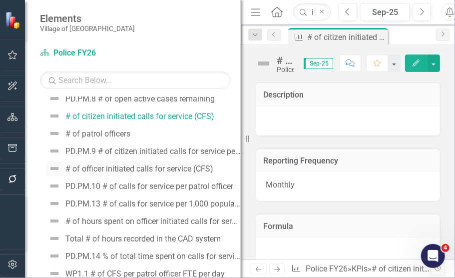
click at [179, 172] on div "# of officer initiated calls for service (CFS)" at bounding box center [139, 168] width 148 height 9
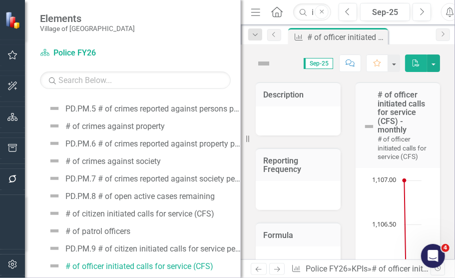
scroll to position [380, 0]
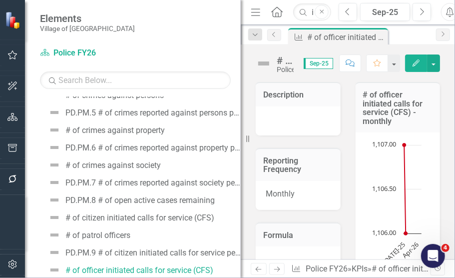
click at [410, 66] on button "Edit" at bounding box center [416, 62] width 22 height 17
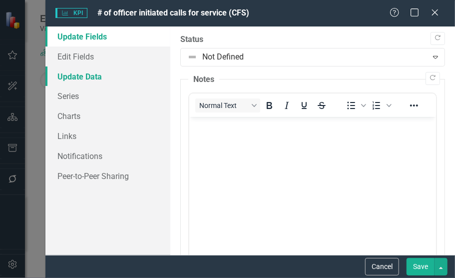
scroll to position [0, 0]
click at [89, 58] on link "Edit Fields" at bounding box center [107, 56] width 125 height 20
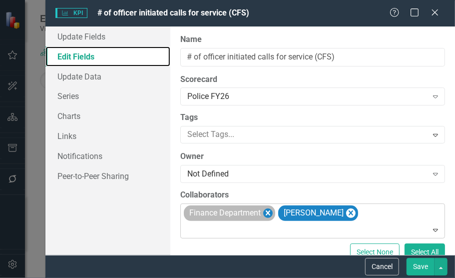
click at [267, 212] on icon "Remove Finance Department" at bounding box center [267, 213] width 9 height 12
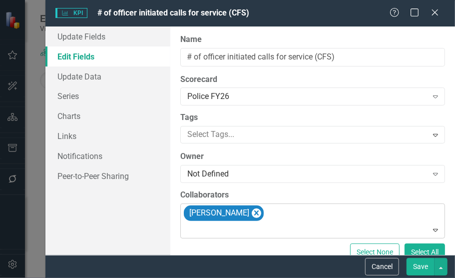
click at [418, 266] on button "Save" at bounding box center [421, 266] width 28 height 17
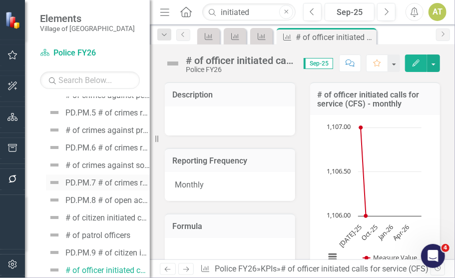
drag, startPoint x: 243, startPoint y: 180, endPoint x: 85, endPoint y: 178, distance: 157.4
click at [85, 178] on div "Elements Village of [GEOGRAPHIC_DATA] Scorecard Police FY26 Search Dropdown Sco…" at bounding box center [75, 139] width 150 height 278
click at [250, 11] on input "initiated" at bounding box center [248, 11] width 93 height 17
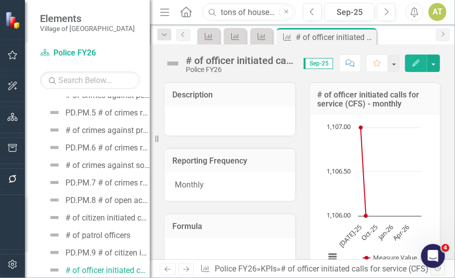
scroll to position [0, 5]
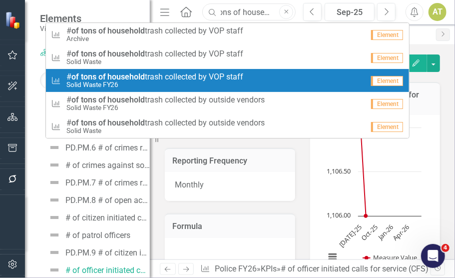
type input "tons of household"
click at [224, 73] on span "# of tons of household trash collected by VOP staff" at bounding box center [154, 76] width 177 height 9
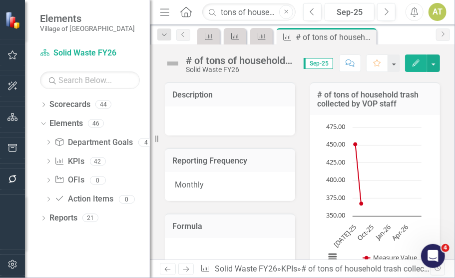
click at [415, 63] on icon "Edit" at bounding box center [416, 62] width 9 height 7
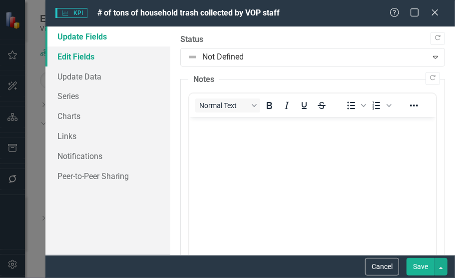
click at [98, 51] on link "Edit Fields" at bounding box center [107, 56] width 125 height 20
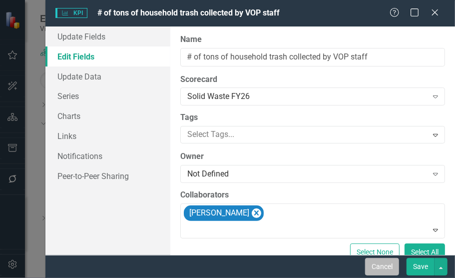
click at [397, 262] on button "Cancel" at bounding box center [382, 266] width 34 height 17
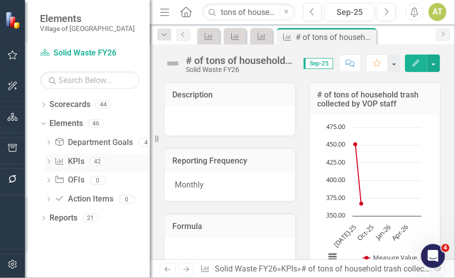
click at [48, 161] on icon "Dropdown" at bounding box center [48, 161] width 7 height 5
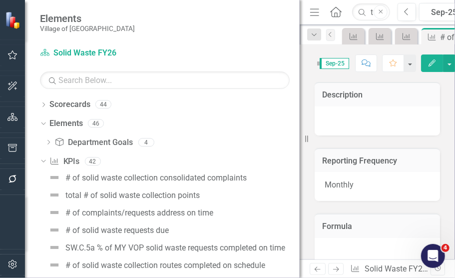
drag, startPoint x: 150, startPoint y: 159, endPoint x: 309, endPoint y: 146, distance: 159.4
click at [309, 146] on div "Elements Village of [GEOGRAPHIC_DATA] Scorecard Solid Waste FY26 Search Dropdow…" at bounding box center [227, 139] width 455 height 278
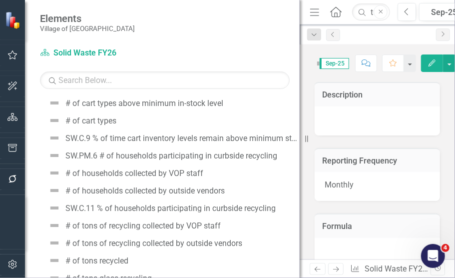
scroll to position [269, 0]
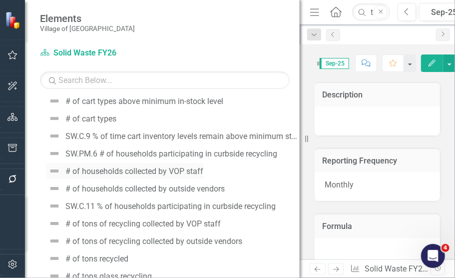
click at [173, 171] on div "# of households collected by VOP staff" at bounding box center [134, 171] width 138 height 9
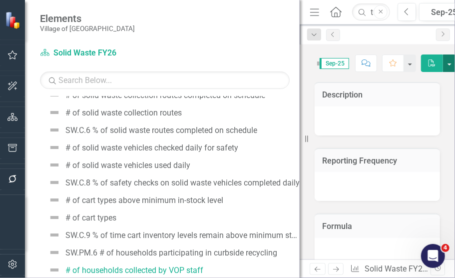
click at [448, 61] on button "button" at bounding box center [449, 62] width 13 height 17
click at [449, 60] on button "button" at bounding box center [449, 62] width 13 height 17
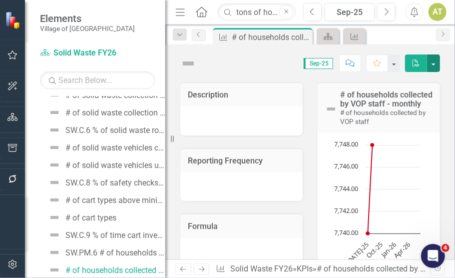
drag, startPoint x: 300, startPoint y: 62, endPoint x: 165, endPoint y: 62, distance: 134.4
click at [165, 62] on div "Resize" at bounding box center [169, 139] width 8 height 278
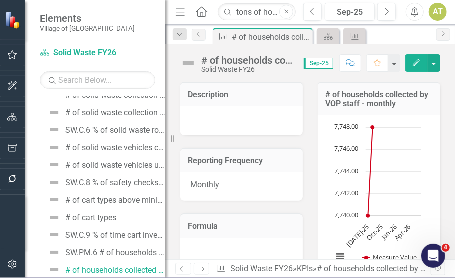
click at [411, 61] on button "Edit" at bounding box center [416, 62] width 22 height 17
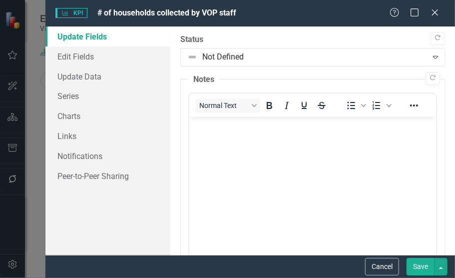
scroll to position [0, 0]
click at [101, 66] on link "Update Data" at bounding box center [107, 76] width 125 height 20
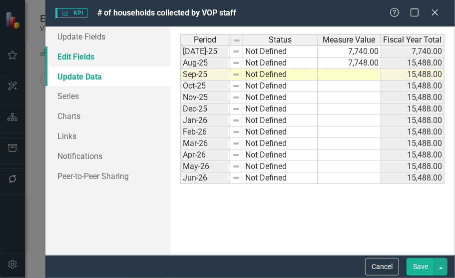
click at [96, 56] on link "Edit Fields" at bounding box center [107, 56] width 125 height 20
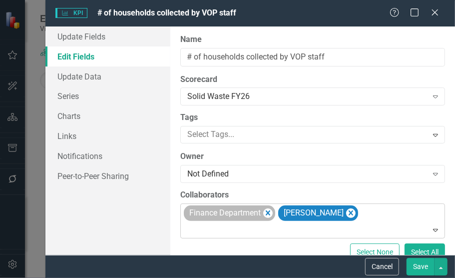
click at [274, 211] on div "Finance Department" at bounding box center [229, 212] width 91 height 15
click at [270, 214] on icon "Remove Finance Department" at bounding box center [268, 212] width 4 height 5
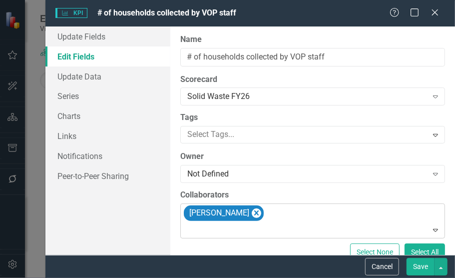
click at [422, 265] on button "Save" at bounding box center [421, 266] width 28 height 17
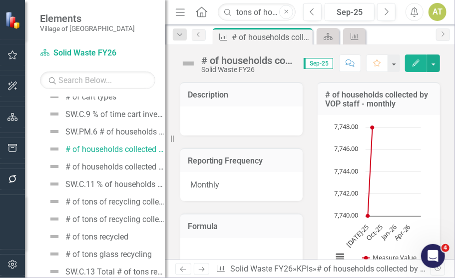
scroll to position [297, 0]
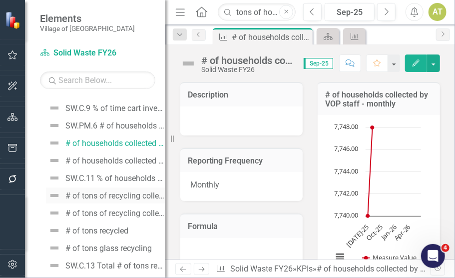
click at [130, 193] on div "# of tons of recycling collected by VOP staff" at bounding box center [115, 195] width 100 height 9
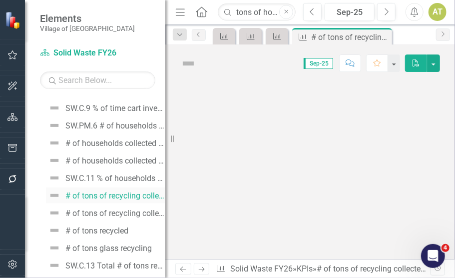
scroll to position [222, 0]
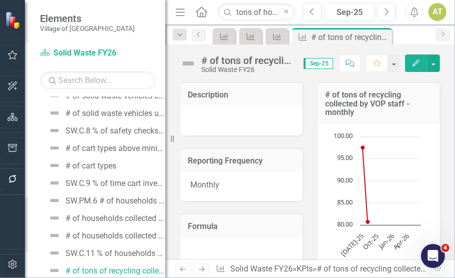
click at [413, 60] on icon "Edit" at bounding box center [416, 62] width 9 height 7
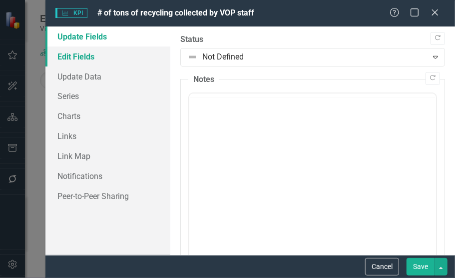
click at [63, 55] on link "Edit Fields" at bounding box center [107, 56] width 125 height 20
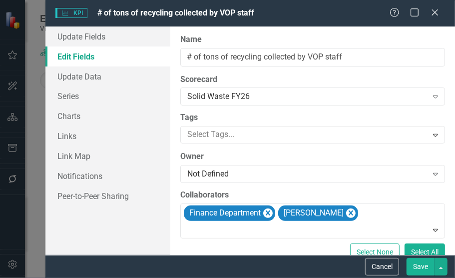
scroll to position [0, 0]
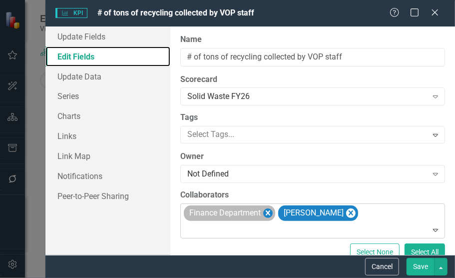
click at [271, 212] on icon "Remove Finance Department" at bounding box center [267, 213] width 9 height 12
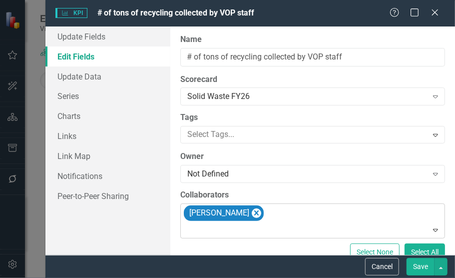
click at [423, 267] on button "Save" at bounding box center [421, 266] width 28 height 17
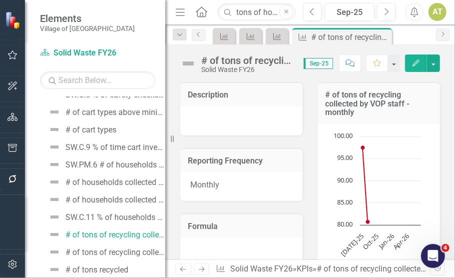
scroll to position [267, 0]
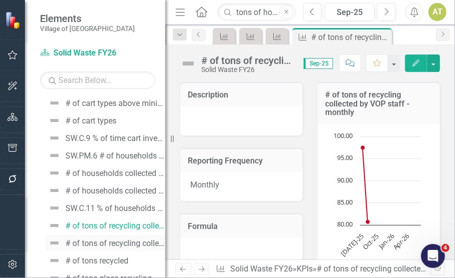
click at [99, 246] on div "# of tons of recycling collected by outside vendors" at bounding box center [115, 243] width 100 height 9
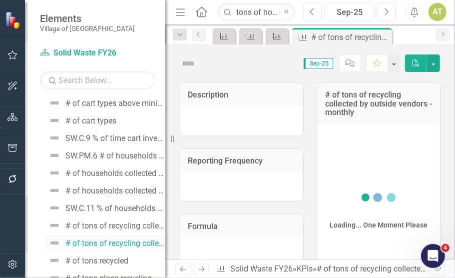
scroll to position [240, 0]
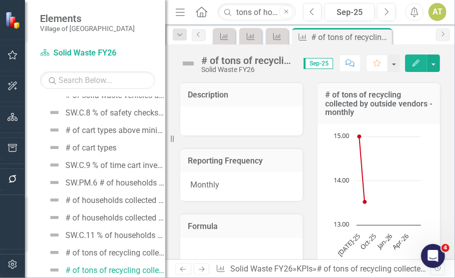
click at [415, 64] on icon "button" at bounding box center [416, 62] width 7 height 7
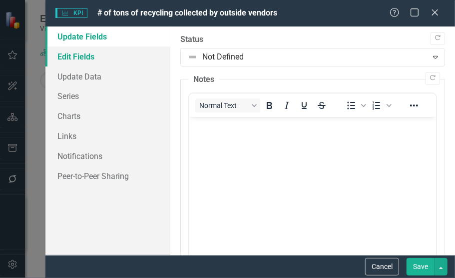
click at [130, 56] on link "Edit Fields" at bounding box center [107, 56] width 125 height 20
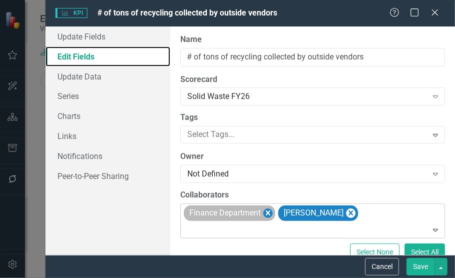
click at [267, 213] on icon "Remove Finance Department" at bounding box center [267, 213] width 9 height 12
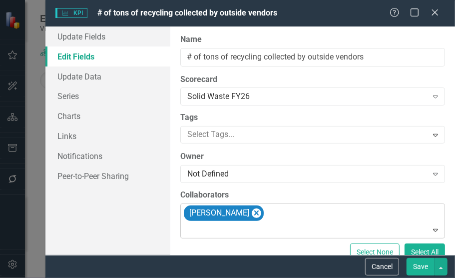
click at [424, 264] on button "Save" at bounding box center [421, 266] width 28 height 17
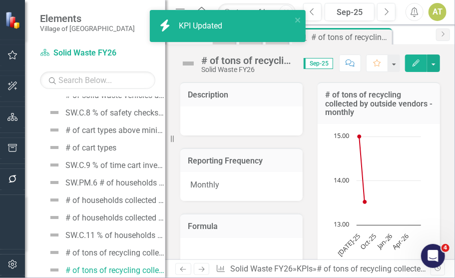
drag, startPoint x: 167, startPoint y: 152, endPoint x: 238, endPoint y: 155, distance: 70.5
click at [173, 155] on div "Resize" at bounding box center [169, 139] width 8 height 278
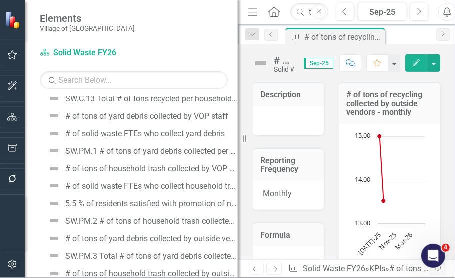
scroll to position [466, 0]
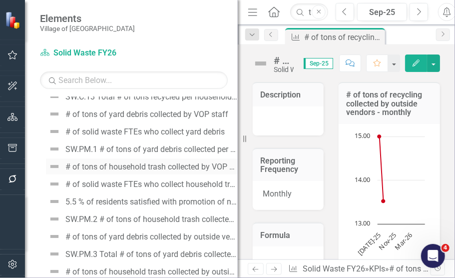
click at [138, 167] on div "# of tons of household trash collected by VOP staff" at bounding box center [151, 166] width 172 height 9
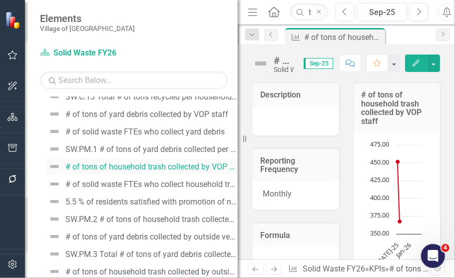
scroll to position [362, 0]
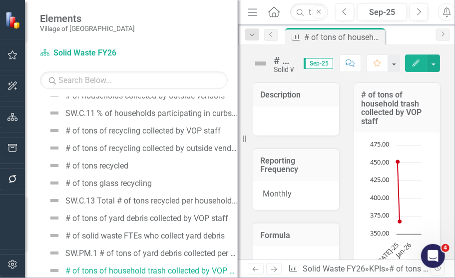
click at [416, 62] on icon "button" at bounding box center [416, 62] width 7 height 7
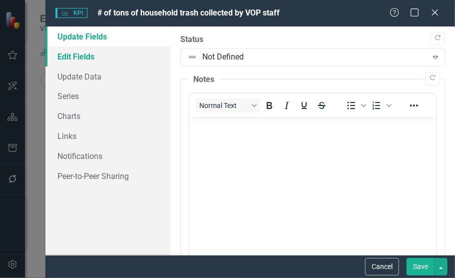
scroll to position [0, 0]
click at [130, 62] on link "Edit Fields" at bounding box center [107, 56] width 125 height 20
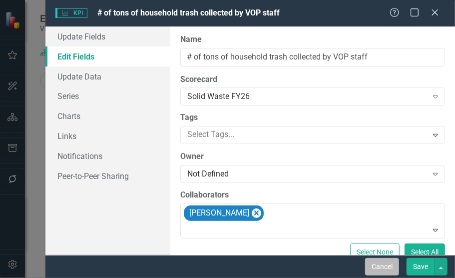
click at [375, 261] on button "Cancel" at bounding box center [382, 266] width 34 height 17
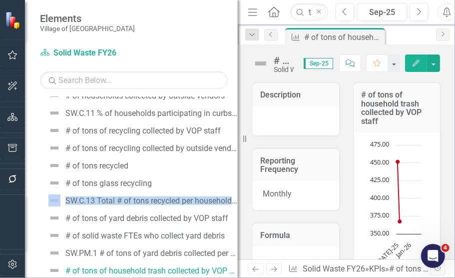
drag, startPoint x: 229, startPoint y: 185, endPoint x: 236, endPoint y: 206, distance: 21.6
click at [236, 206] on div "Dropdown Scorecards 44 Dropdown Village of Pinehurst Corporate BSC IAPs Dropdow…" at bounding box center [131, 186] width 213 height 181
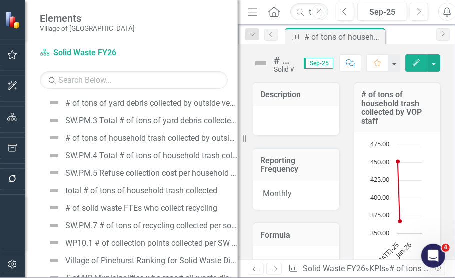
scroll to position [600, 0]
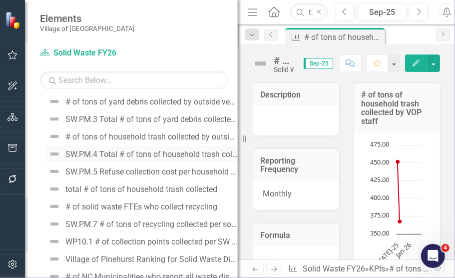
click at [156, 150] on div "SW.PM.4 Total # of tons of household trash collected per household (including c…" at bounding box center [151, 154] width 172 height 9
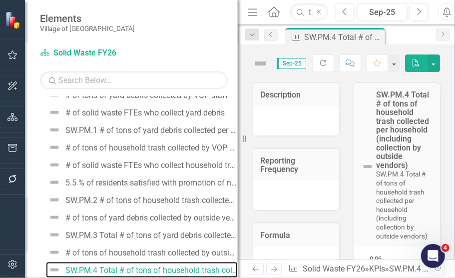
scroll to position [485, 0]
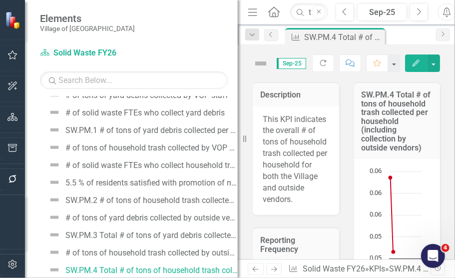
click at [410, 60] on button "Edit" at bounding box center [416, 62] width 22 height 17
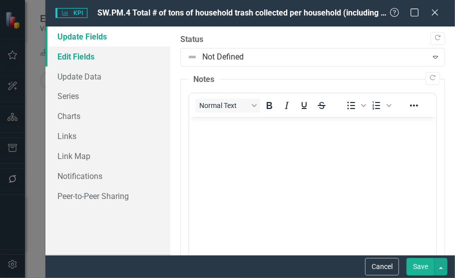
scroll to position [0, 0]
click at [109, 55] on link "Edit Fields" at bounding box center [107, 56] width 125 height 20
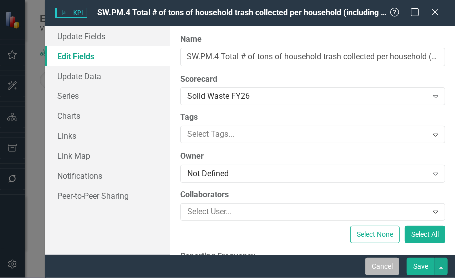
click at [376, 265] on button "Cancel" at bounding box center [382, 266] width 34 height 17
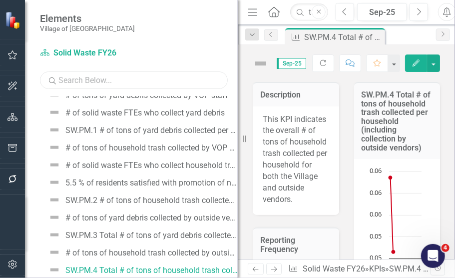
click at [139, 81] on input "text" at bounding box center [134, 79] width 188 height 17
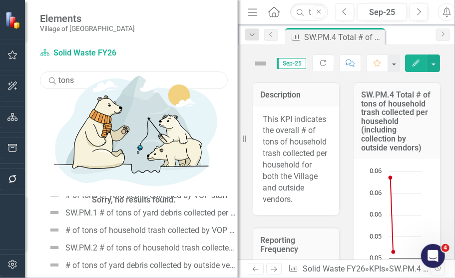
scroll to position [186, 0]
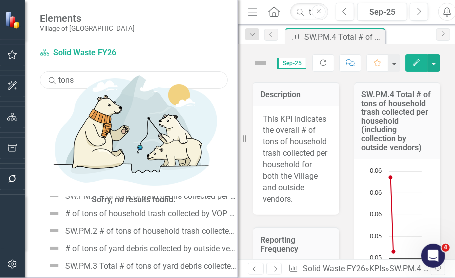
type input "tons"
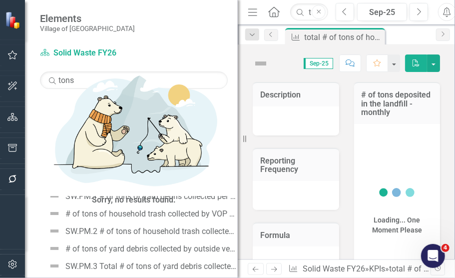
scroll to position [135, 0]
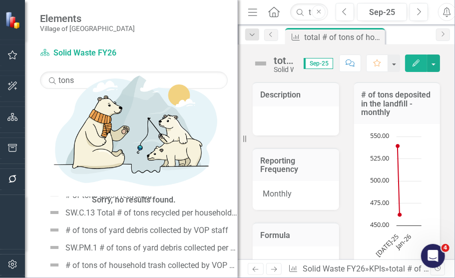
click at [410, 69] on button "Edit" at bounding box center [416, 62] width 22 height 17
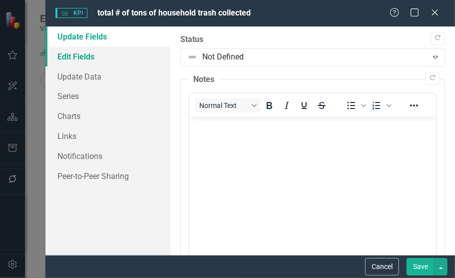
scroll to position [0, 0]
click at [62, 58] on link "Edit Fields" at bounding box center [107, 56] width 125 height 20
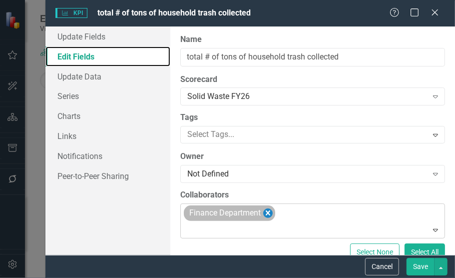
click at [272, 212] on icon "Remove Finance Department" at bounding box center [267, 213] width 9 height 12
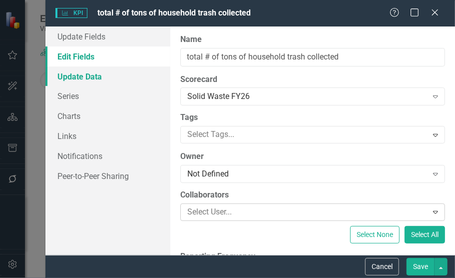
click at [99, 82] on link "Update Data" at bounding box center [107, 76] width 125 height 20
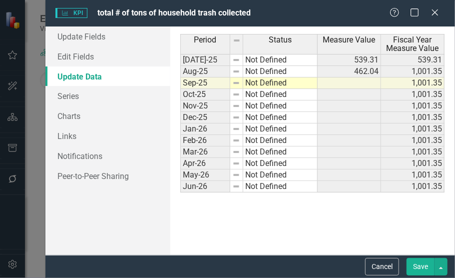
click at [422, 268] on button "Save" at bounding box center [421, 266] width 28 height 17
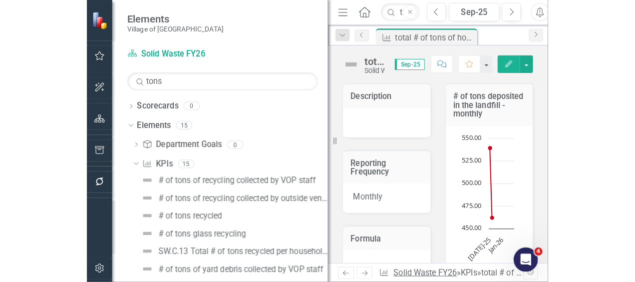
scroll to position [135, 0]
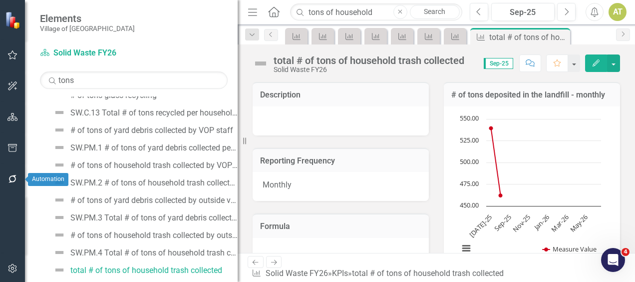
click at [12, 180] on icon "button" at bounding box center [12, 179] width 10 height 8
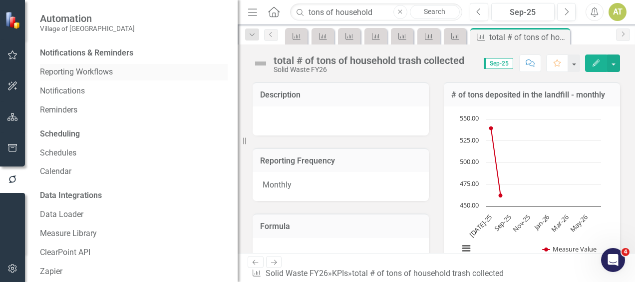
click at [82, 73] on link "Reporting Workflows" at bounding box center [134, 71] width 188 height 11
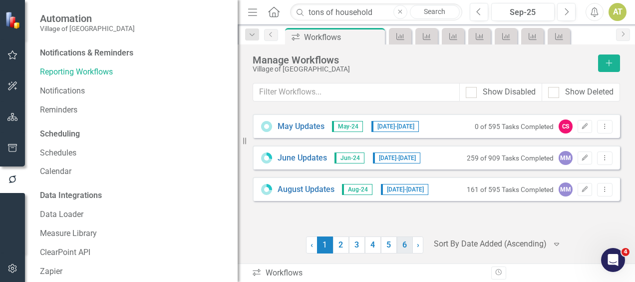
click at [406, 242] on link "6" at bounding box center [405, 244] width 16 height 17
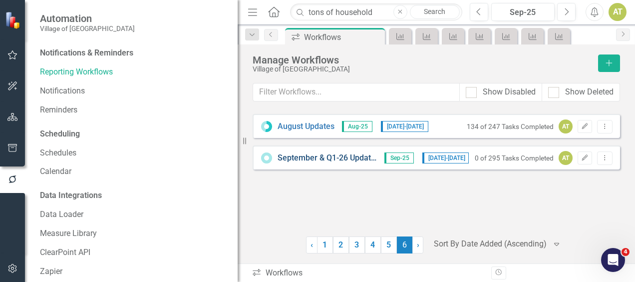
click at [338, 155] on link "September & Q1-26 Updates" at bounding box center [328, 157] width 100 height 11
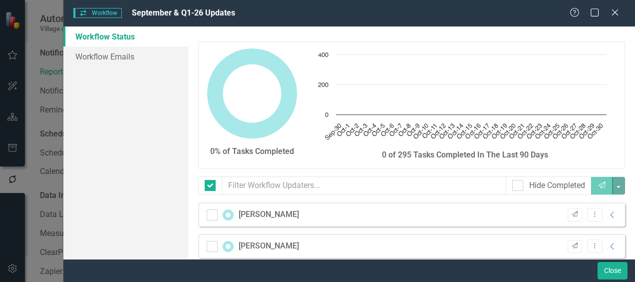
checkbox input "false"
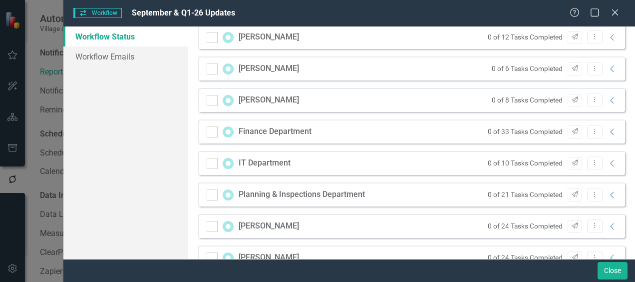
scroll to position [237, 0]
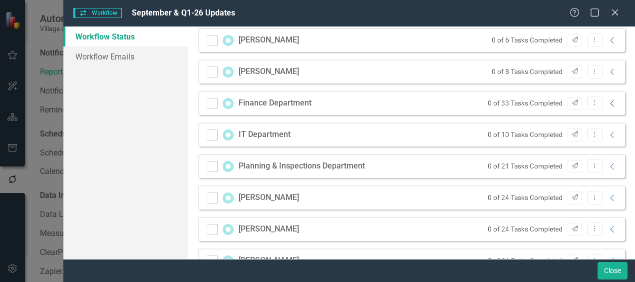
click at [455, 105] on icon "Collapse" at bounding box center [613, 103] width 10 height 8
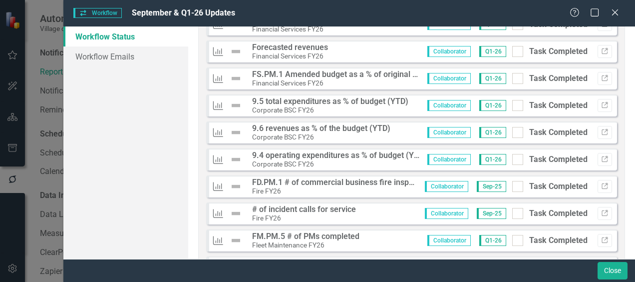
scroll to position [444, 0]
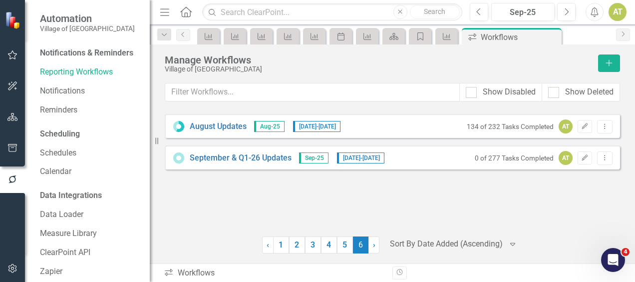
click at [266, 164] on div "September & Q1-26 Updates Sep-25 [DATE] - [DATE] 0 of 277 Tasks Completed AT Ed…" at bounding box center [393, 157] width 456 height 24
click at [262, 161] on link "September & Q1-26 Updates" at bounding box center [241, 157] width 102 height 11
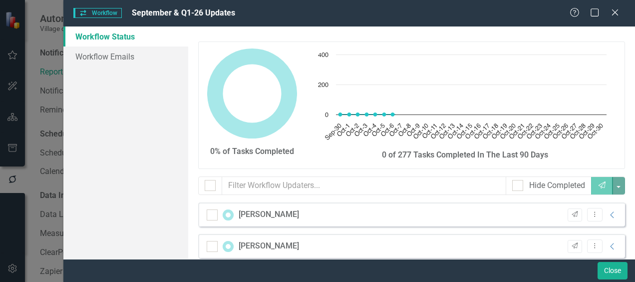
checkbox input "false"
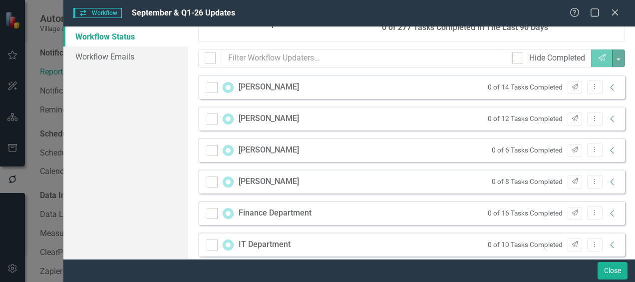
scroll to position [162, 0]
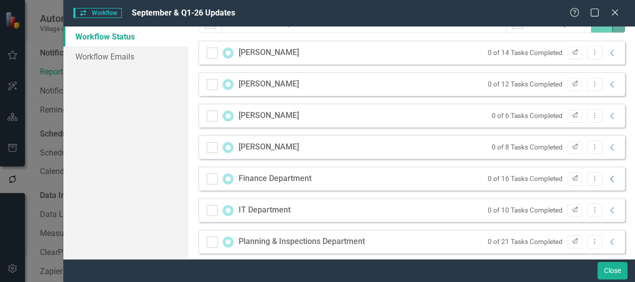
click at [608, 175] on icon "Collapse" at bounding box center [613, 179] width 10 height 8
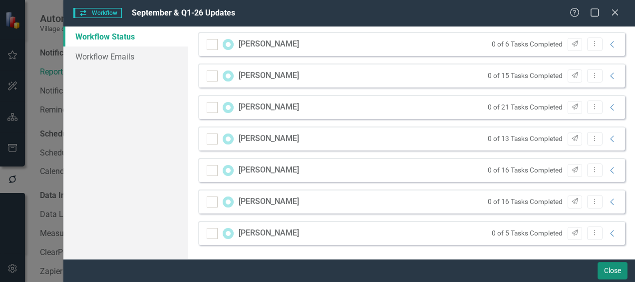
click at [613, 270] on button "Close" at bounding box center [613, 270] width 30 height 17
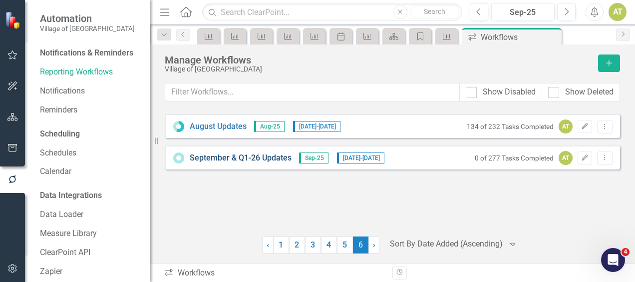
click at [257, 158] on link "September & Q1-26 Updates" at bounding box center [241, 157] width 102 height 11
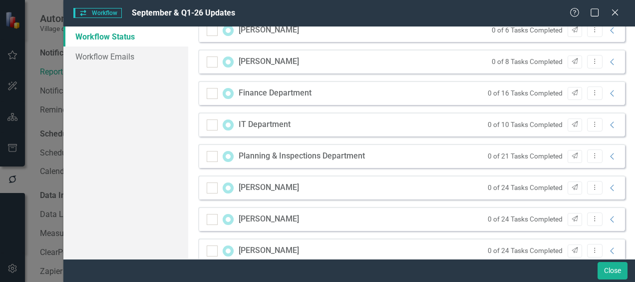
scroll to position [267, 0]
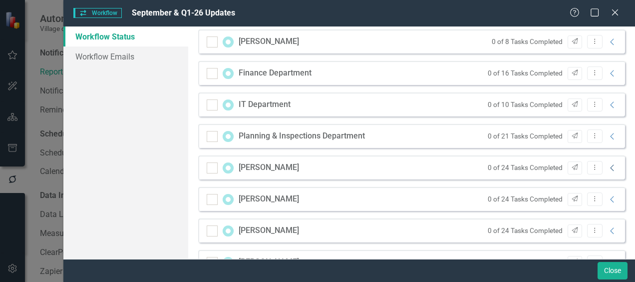
click at [608, 170] on icon "Collapse" at bounding box center [613, 168] width 10 height 8
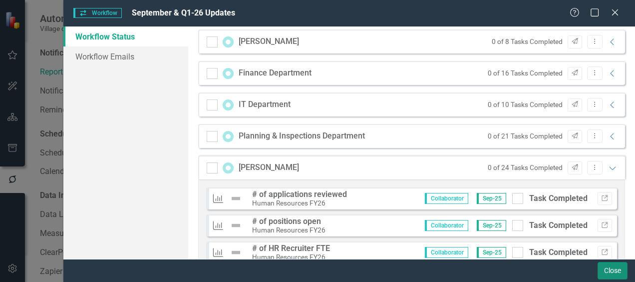
click at [604, 272] on button "Close" at bounding box center [613, 270] width 30 height 17
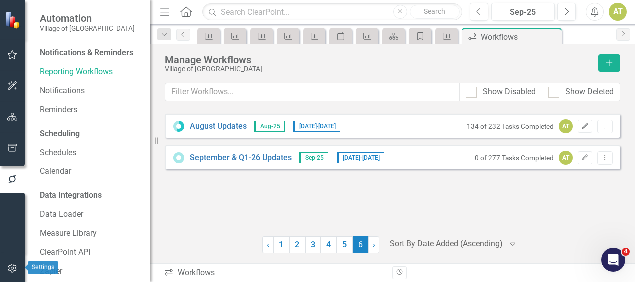
click at [5, 267] on button "button" at bounding box center [12, 268] width 22 height 21
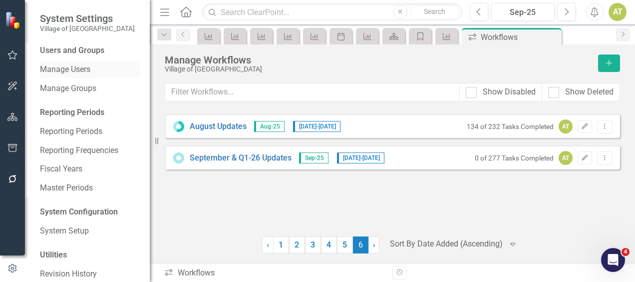
click at [71, 61] on div "Manage Users" at bounding box center [90, 69] width 100 height 16
click at [80, 69] on link "Manage Users" at bounding box center [90, 69] width 100 height 11
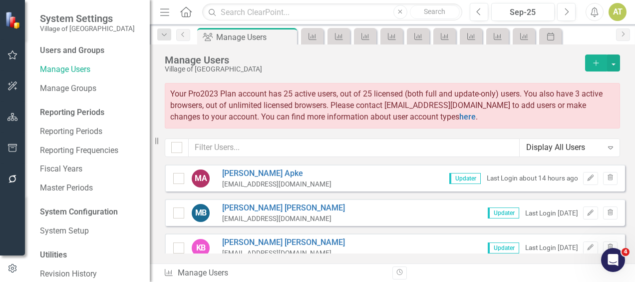
click at [625, 176] on div "Sorry, no results found. MA [PERSON_NAME] [EMAIL_ADDRESS][DOMAIN_NAME] Updater …" at bounding box center [393, 208] width 486 height 89
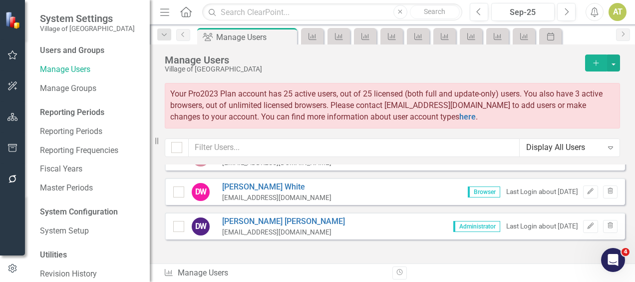
scroll to position [1077, 0]
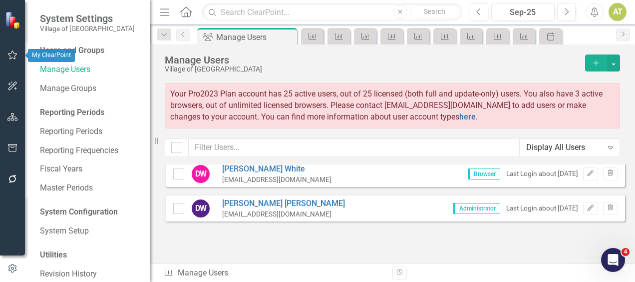
click at [10, 53] on icon "button" at bounding box center [12, 55] width 10 height 8
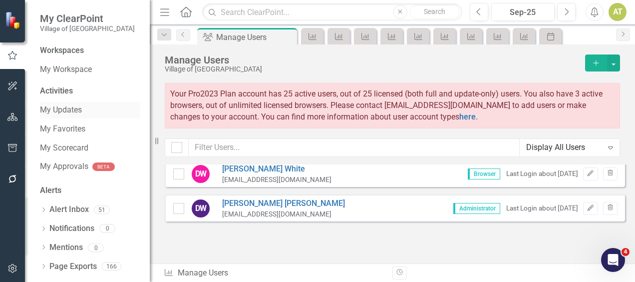
click at [69, 110] on link "My Updates" at bounding box center [90, 109] width 100 height 11
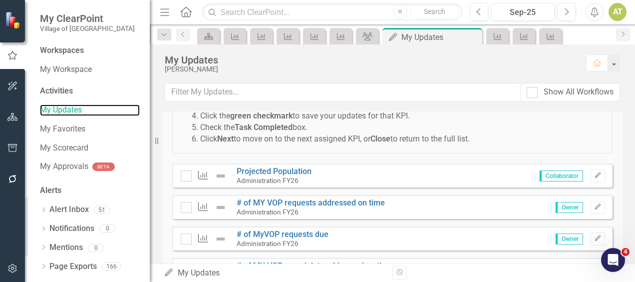
scroll to position [107, 0]
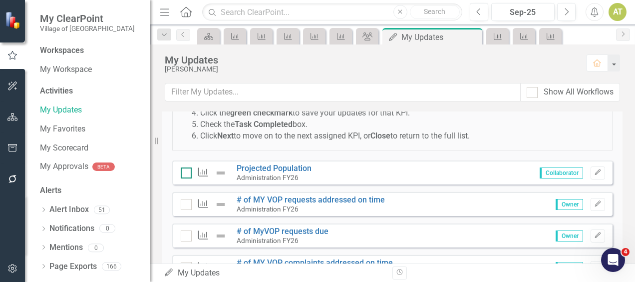
click at [185, 169] on input "checkbox" at bounding box center [184, 170] width 6 height 6
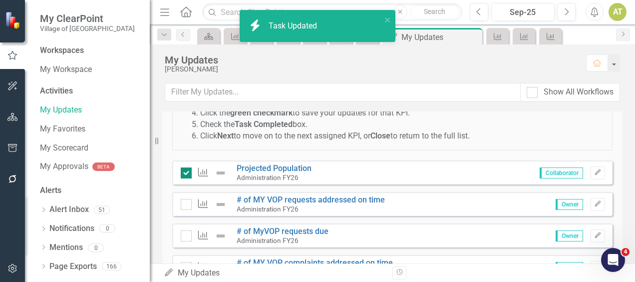
click at [185, 169] on input "checkbox" at bounding box center [184, 170] width 6 height 6
click at [183, 168] on input "checkbox" at bounding box center [184, 170] width 6 height 6
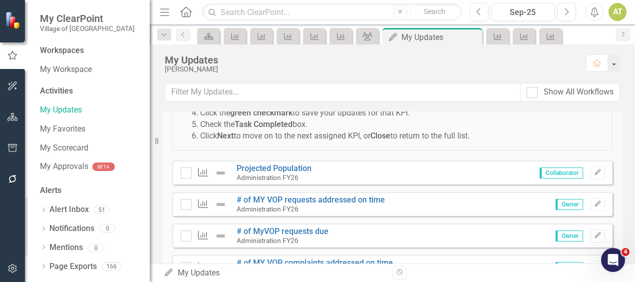
checkbox input "true"
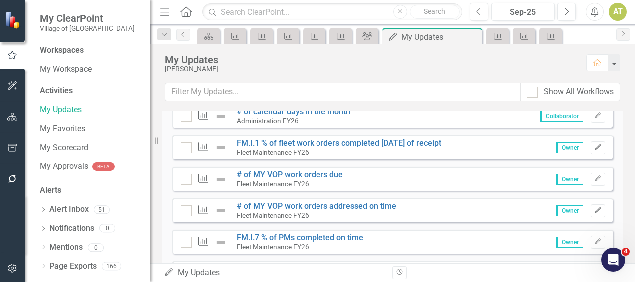
scroll to position [418, 0]
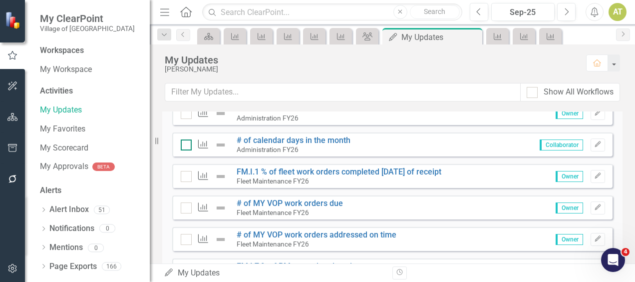
click at [190, 142] on div at bounding box center [186, 144] width 11 height 11
click at [187, 142] on input "checkbox" at bounding box center [184, 142] width 6 height 6
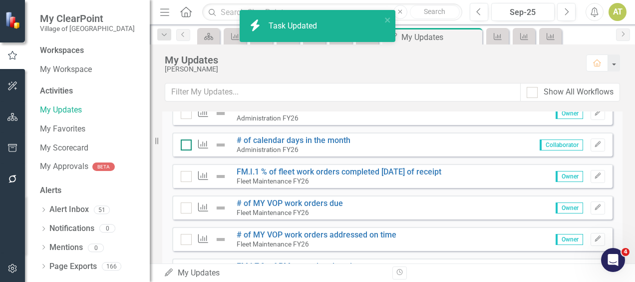
checkbox input "true"
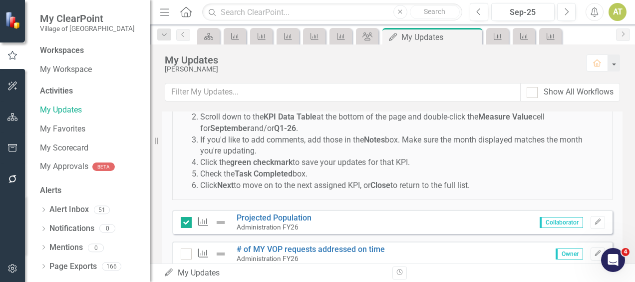
scroll to position [0, 0]
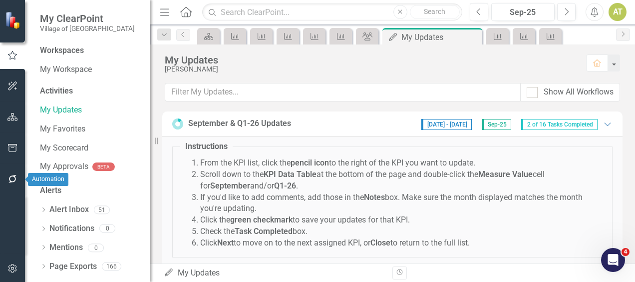
click at [8, 173] on button "button" at bounding box center [12, 179] width 22 height 21
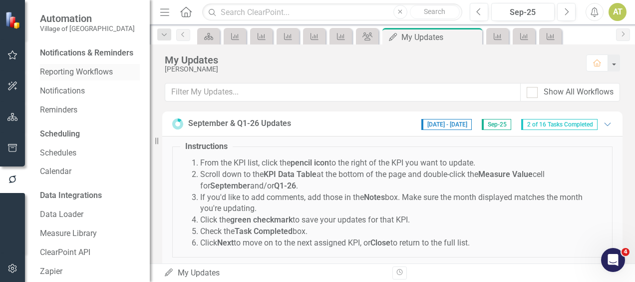
click at [74, 77] on div "Reporting Workflows" at bounding box center [90, 72] width 100 height 16
click at [75, 78] on link "Reporting Workflows" at bounding box center [90, 71] width 100 height 11
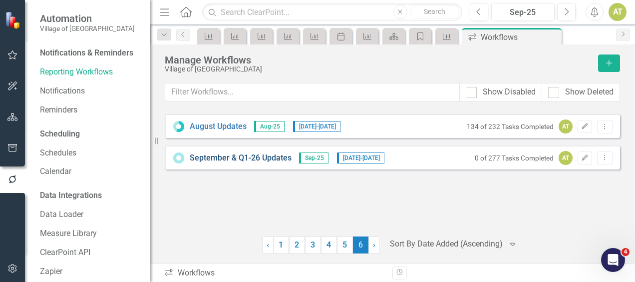
click at [263, 157] on link "September & Q1-26 Updates" at bounding box center [241, 157] width 102 height 11
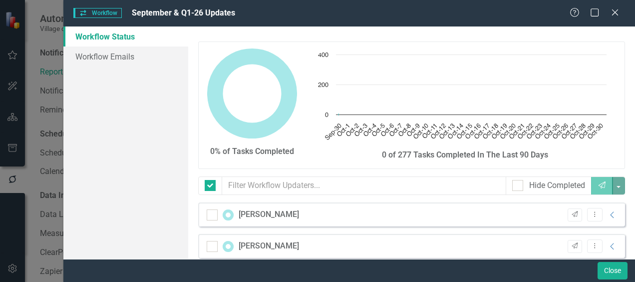
checkbox input "false"
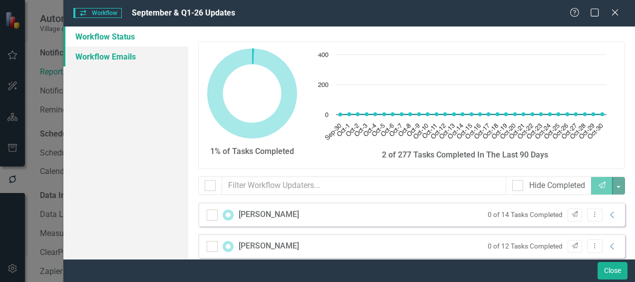
click at [113, 63] on link "Workflow Emails" at bounding box center [125, 56] width 125 height 20
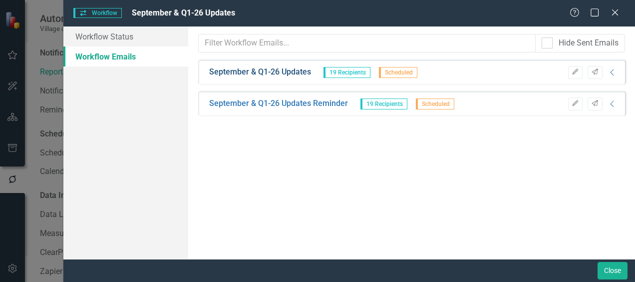
click at [287, 70] on link "September & Q1-26 Updates" at bounding box center [260, 71] width 102 height 11
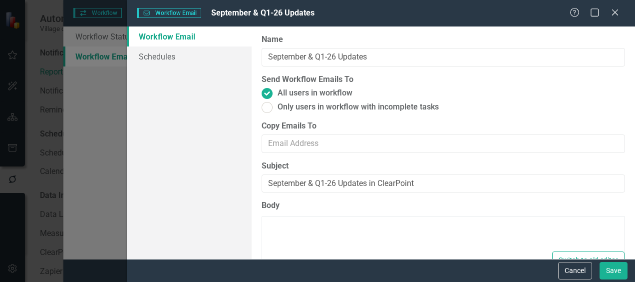
type textarea "<p>Hi {FirstName},</p> <p>Please log into <a href="#/login/my-updates"><strong>…"
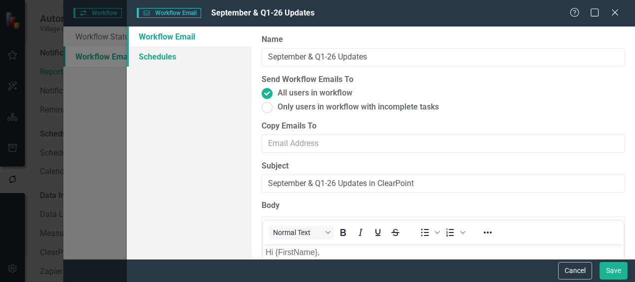
click at [210, 62] on link "Schedules" at bounding box center [189, 56] width 125 height 20
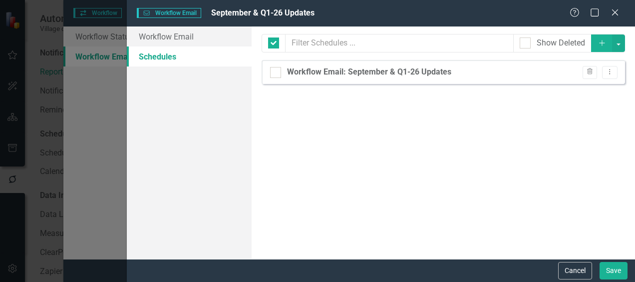
checkbox input "false"
click at [192, 40] on link "Workflow Email" at bounding box center [189, 36] width 125 height 20
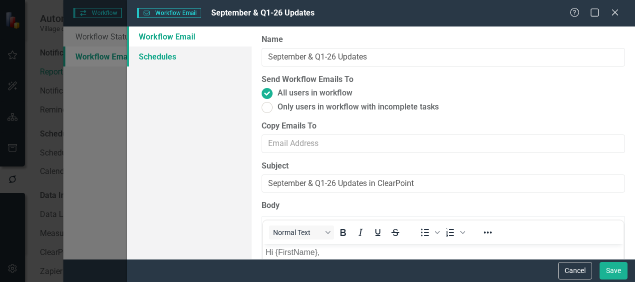
click at [170, 56] on link "Schedules" at bounding box center [189, 56] width 125 height 20
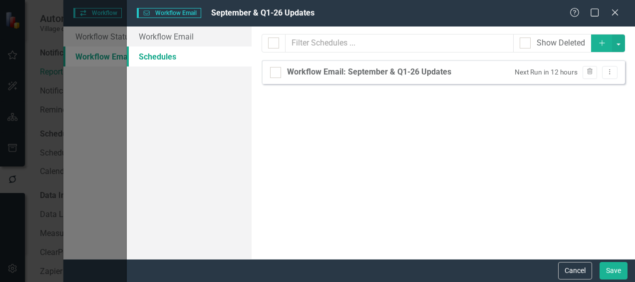
click at [423, 81] on div "Workflow Email: September & Q1-26 Updates Next Run in 12 hours Trash Dropdown M…" at bounding box center [444, 72] width 364 height 24
click at [420, 77] on div "Workflow Email: September & Q1-26 Updates" at bounding box center [369, 71] width 164 height 11
click at [277, 73] on input "Workflow Email: September & Q1-26 Updates" at bounding box center [273, 70] width 6 height 6
checkbox input "true"
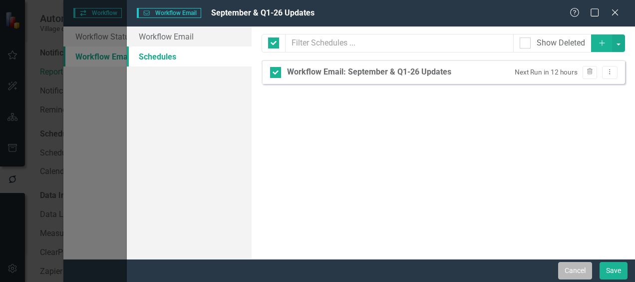
click at [576, 271] on button "Cancel" at bounding box center [576, 270] width 34 height 17
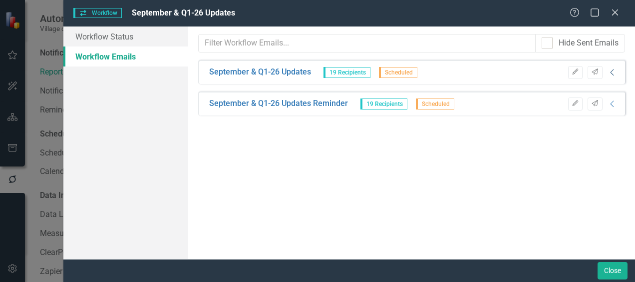
click at [612, 73] on icon at bounding box center [611, 72] width 3 height 6
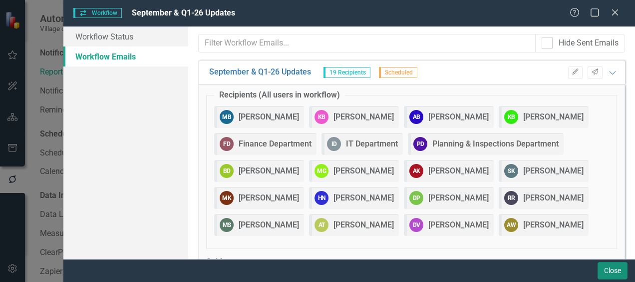
click at [612, 272] on button "Close" at bounding box center [613, 270] width 30 height 17
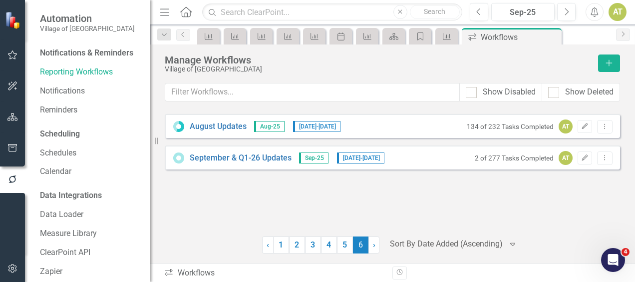
click at [267, 0] on div "Menu Home Search Close Search Previous Sep-25 Next Alerts AT User Edit Profile …" at bounding box center [393, 12] width 486 height 24
click at [270, 6] on input "text" at bounding box center [332, 11] width 260 height 17
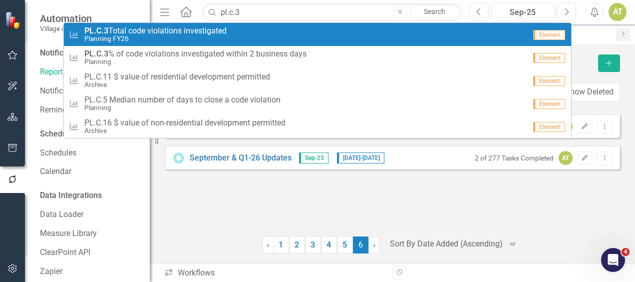
click at [247, 33] on div "KPI PL.C.3 Total code violations investigated Planning FY26" at bounding box center [297, 34] width 457 height 16
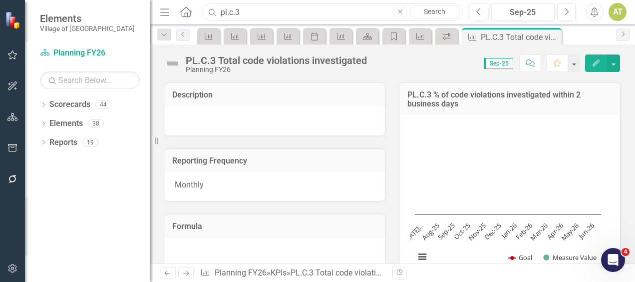
drag, startPoint x: 341, startPoint y: 22, endPoint x: 328, endPoint y: 16, distance: 14.3
click at [328, 16] on input "pl.c.3" at bounding box center [332, 11] width 260 height 17
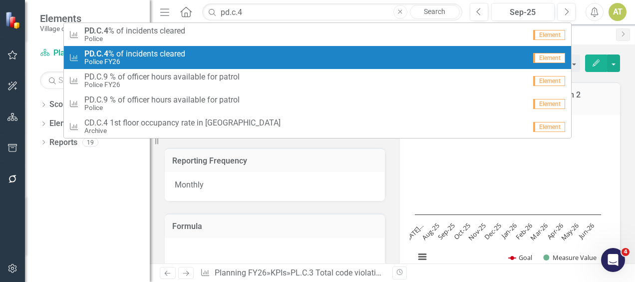
click at [264, 51] on div "KPI PD.C.4 % of incidents cleared Police FY26" at bounding box center [297, 57] width 457 height 16
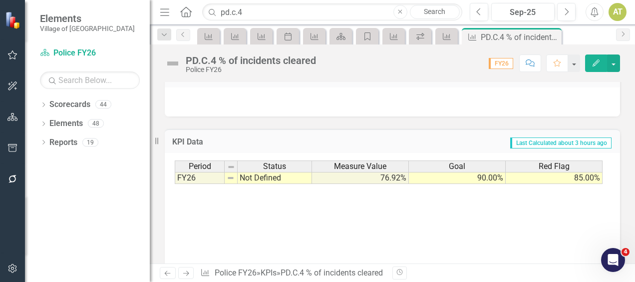
scroll to position [377, 0]
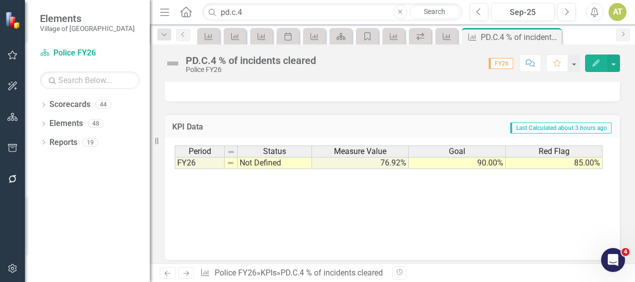
click at [594, 65] on icon "button" at bounding box center [596, 62] width 7 height 7
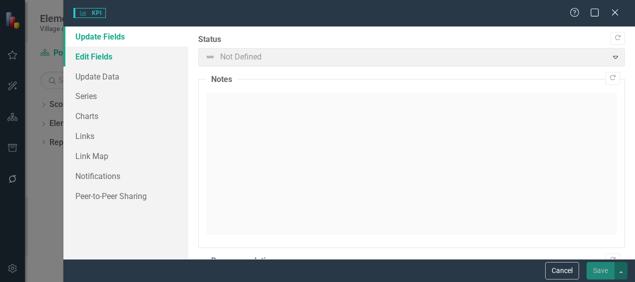
click at [140, 50] on link "Edit Fields" at bounding box center [125, 56] width 125 height 20
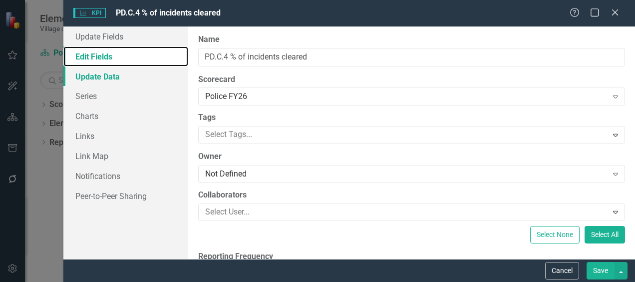
scroll to position [0, 0]
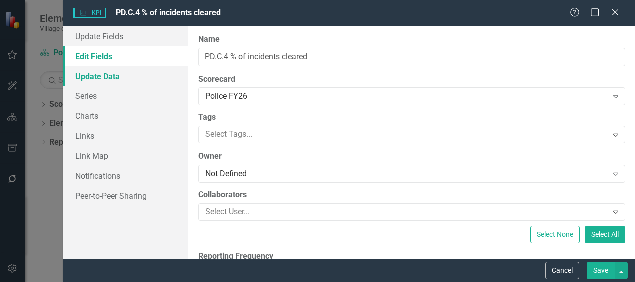
click at [139, 72] on link "Update Data" at bounding box center [125, 76] width 125 height 20
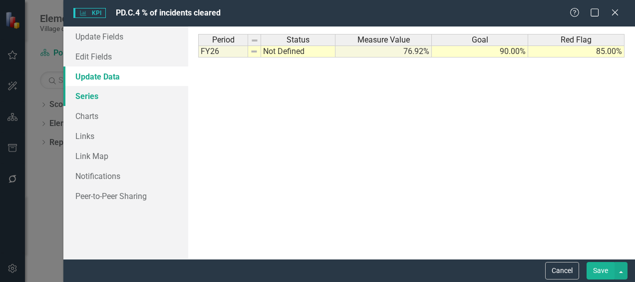
click at [128, 89] on link "Series" at bounding box center [125, 96] width 125 height 20
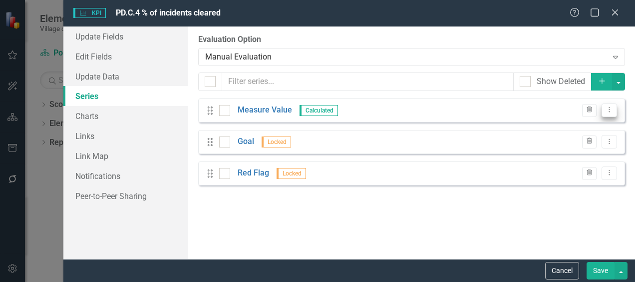
click at [614, 110] on icon "Dropdown Menu" at bounding box center [609, 109] width 8 height 6
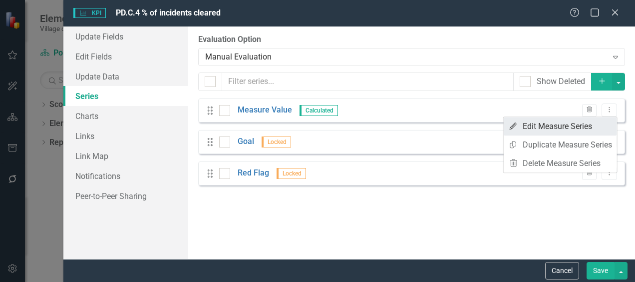
click at [603, 127] on link "Edit Edit Measure Series" at bounding box center [560, 126] width 113 height 18
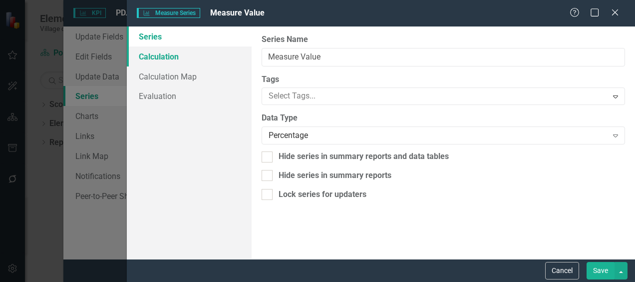
click at [166, 51] on link "Calculation" at bounding box center [189, 56] width 125 height 20
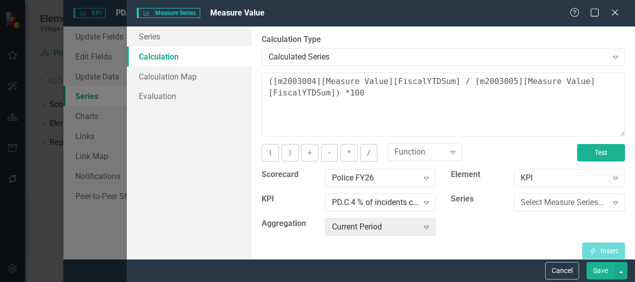
click at [590, 149] on button "Test" at bounding box center [601, 152] width 48 height 17
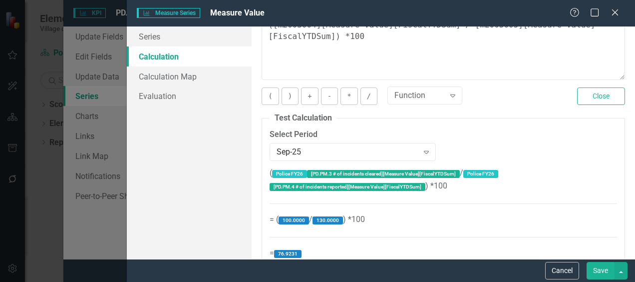
scroll to position [71, 0]
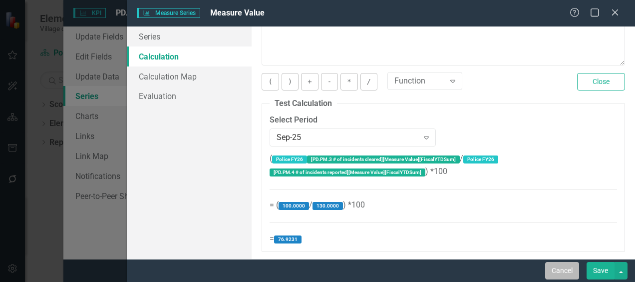
click at [568, 264] on button "Cancel" at bounding box center [563, 270] width 34 height 17
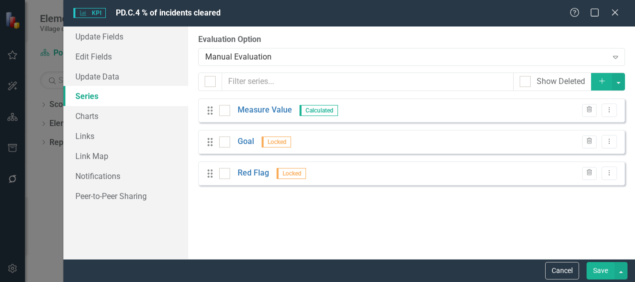
click at [568, 264] on button "Cancel" at bounding box center [563, 270] width 34 height 17
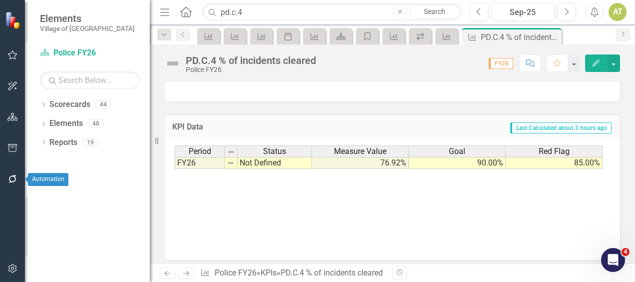
click at [10, 183] on icon "button" at bounding box center [12, 179] width 10 height 8
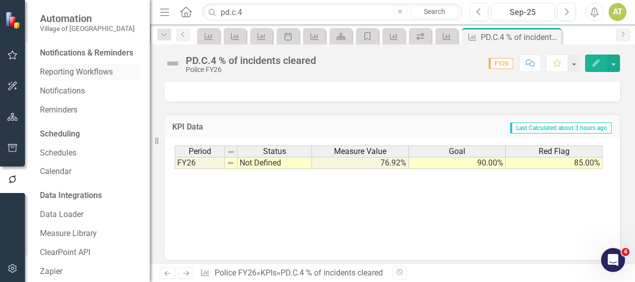
click at [78, 78] on link "Reporting Workflows" at bounding box center [90, 71] width 100 height 11
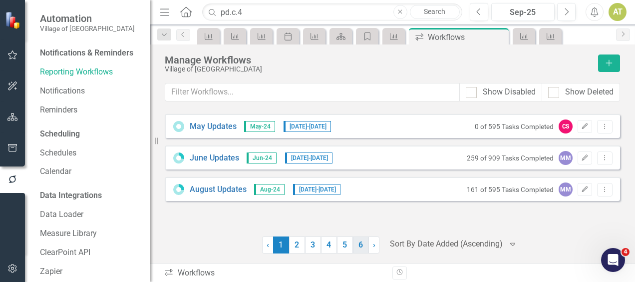
click at [363, 245] on link "6" at bounding box center [361, 244] width 16 height 17
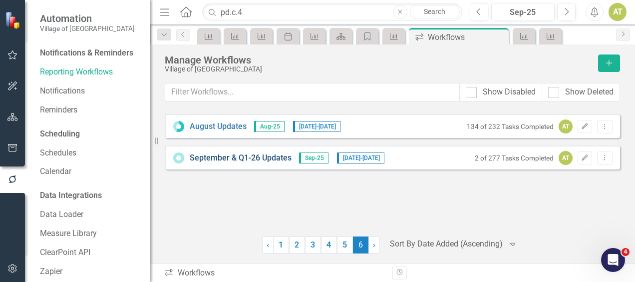
click at [252, 159] on link "September & Q1-26 Updates" at bounding box center [241, 157] width 102 height 11
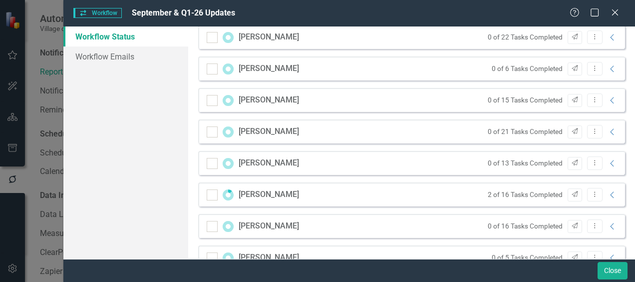
scroll to position [546, 0]
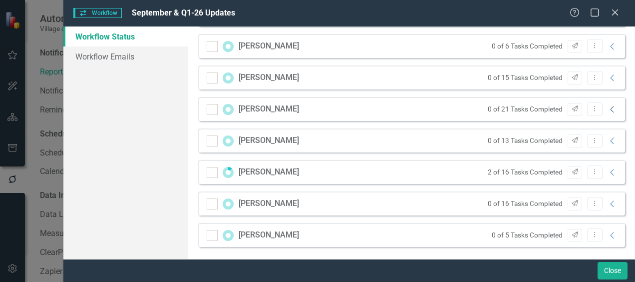
click at [608, 109] on icon "Collapse" at bounding box center [613, 109] width 10 height 8
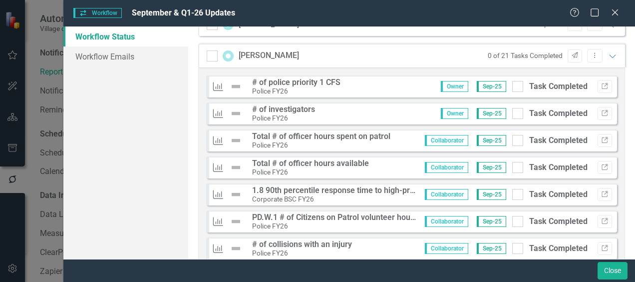
scroll to position [601, 0]
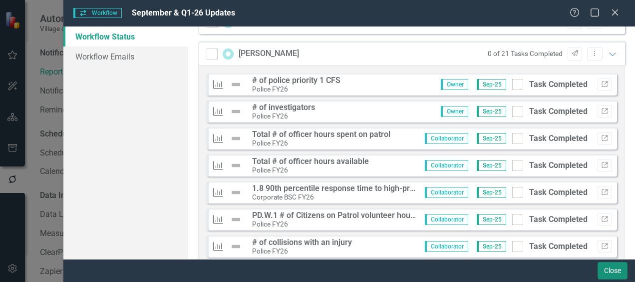
click at [622, 268] on button "Close" at bounding box center [613, 270] width 30 height 17
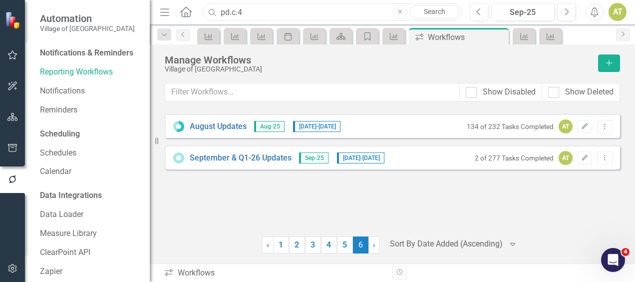
click at [251, 4] on input "pd.c.4" at bounding box center [332, 11] width 260 height 17
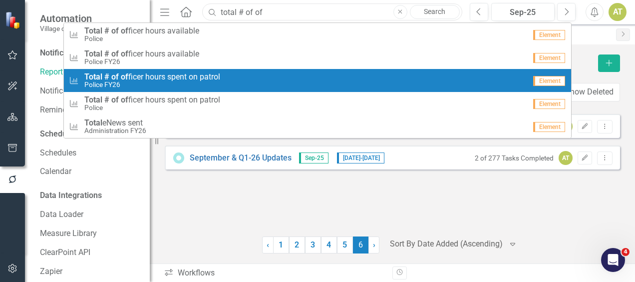
type input "total # of of"
click at [229, 76] on div "KPI Total # of of ficer hours spent on patrol Police FY26" at bounding box center [297, 80] width 457 height 16
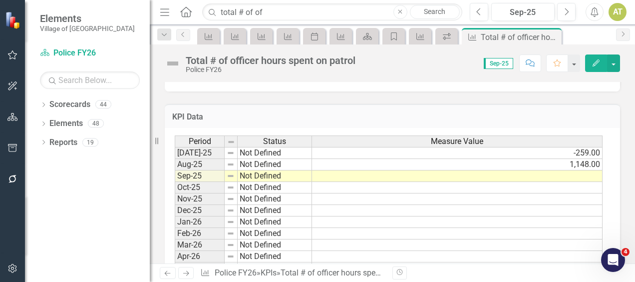
scroll to position [360, 0]
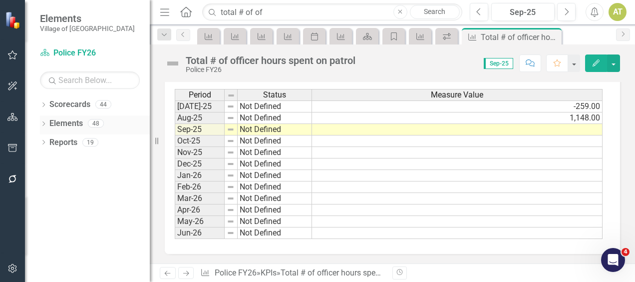
click at [44, 125] on icon "Dropdown" at bounding box center [43, 124] width 7 height 5
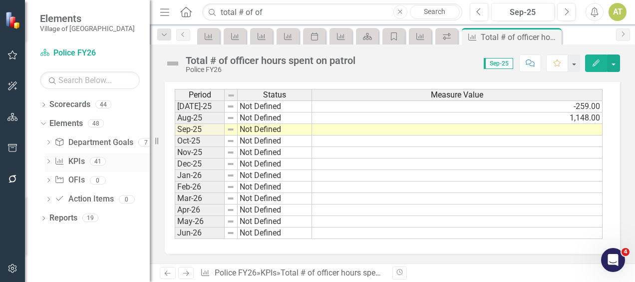
click at [62, 160] on icon "KPI" at bounding box center [59, 161] width 10 height 8
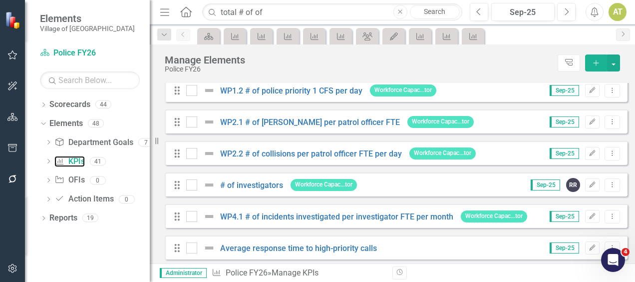
scroll to position [1207, 0]
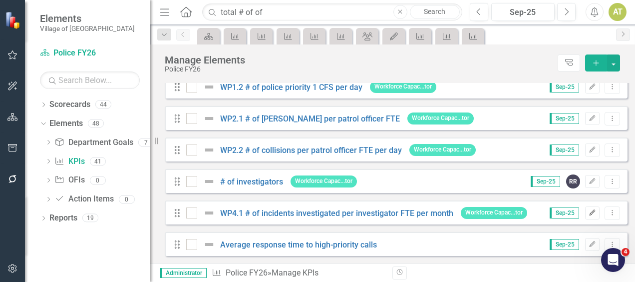
click at [587, 217] on button "Edit" at bounding box center [592, 212] width 14 height 13
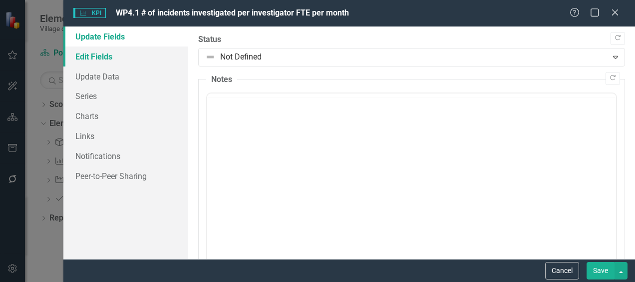
click at [112, 57] on link "Edit Fields" at bounding box center [125, 56] width 125 height 20
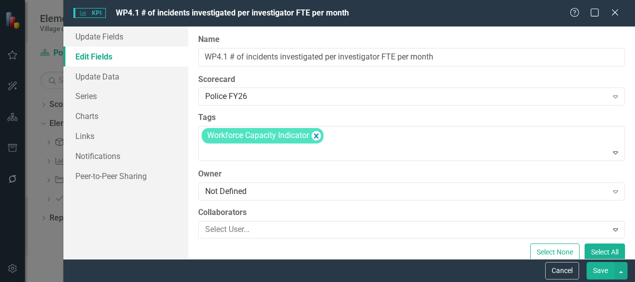
scroll to position [0, 0]
click at [554, 271] on button "Cancel" at bounding box center [563, 270] width 34 height 17
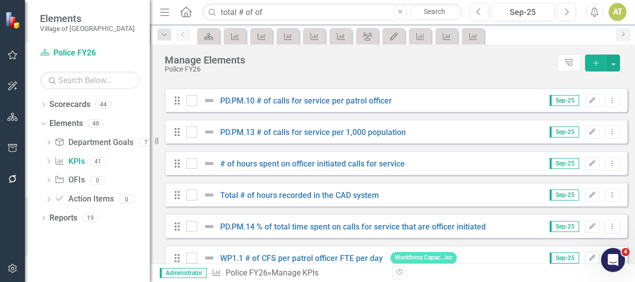
scroll to position [961, 0]
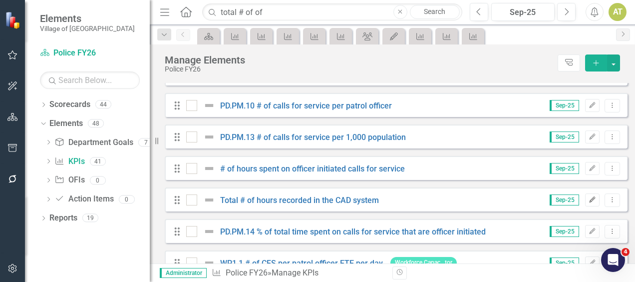
click at [585, 206] on button "Edit" at bounding box center [592, 199] width 14 height 13
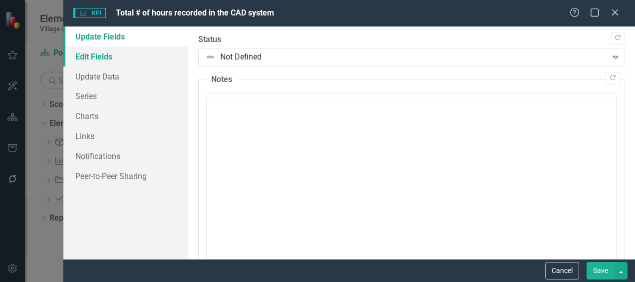
click at [132, 58] on link "Edit Fields" at bounding box center [125, 56] width 125 height 20
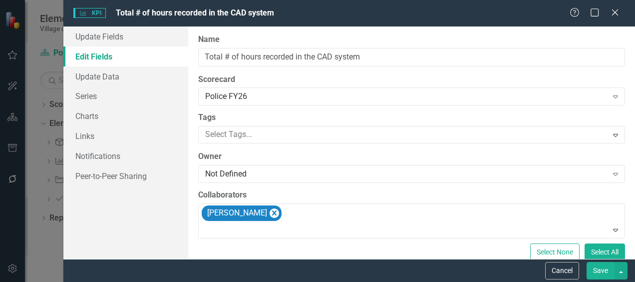
scroll to position [0, 0]
click at [132, 72] on link "Update Data" at bounding box center [125, 76] width 125 height 20
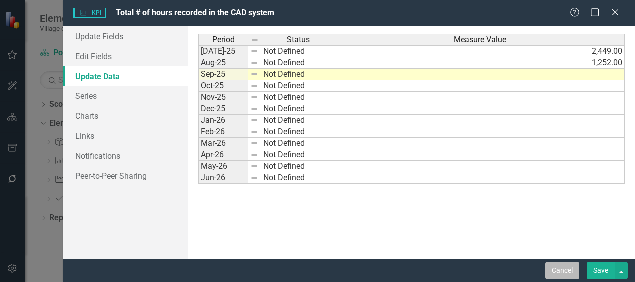
click at [564, 266] on button "Cancel" at bounding box center [563, 270] width 34 height 17
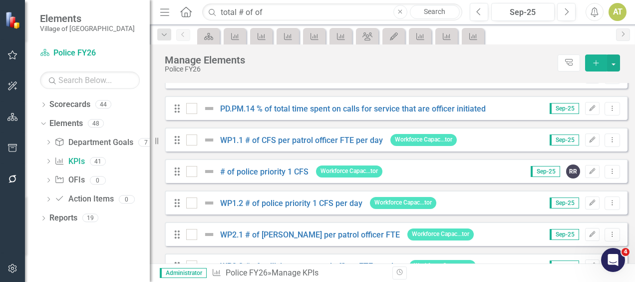
scroll to position [1097, 0]
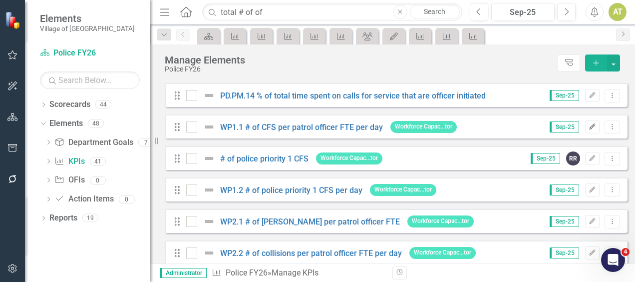
click at [589, 130] on icon "Edit" at bounding box center [592, 127] width 7 height 6
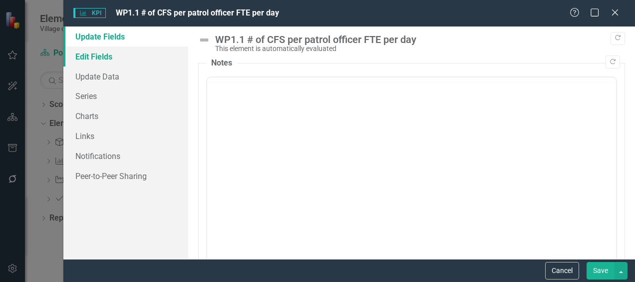
click at [102, 51] on link "Edit Fields" at bounding box center [125, 56] width 125 height 20
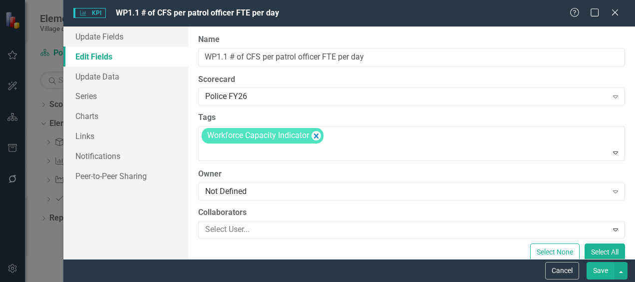
scroll to position [0, 0]
click at [112, 75] on link "Update Data" at bounding box center [125, 76] width 125 height 20
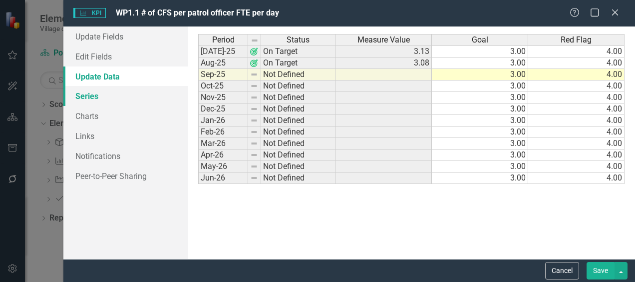
click at [113, 91] on link "Series" at bounding box center [125, 96] width 125 height 20
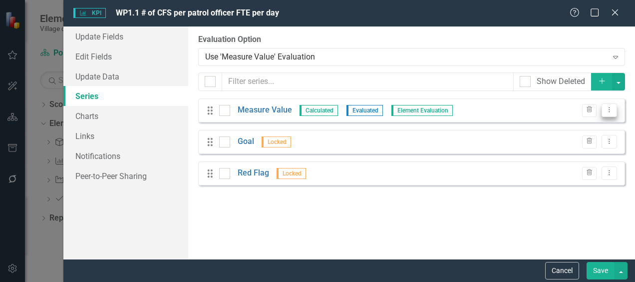
click at [610, 111] on icon "Dropdown Menu" at bounding box center [609, 109] width 8 height 6
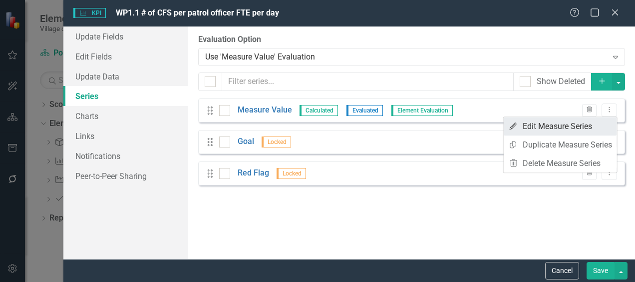
click at [604, 127] on link "Edit Edit Measure Series" at bounding box center [560, 126] width 113 height 18
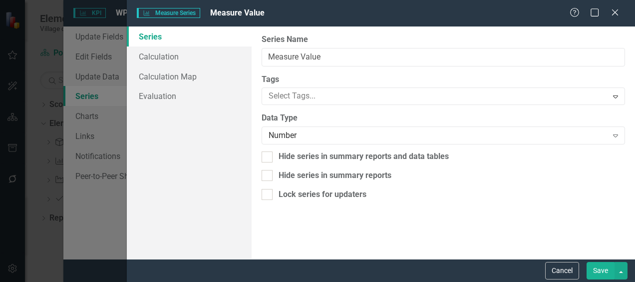
click at [169, 45] on link "Series" at bounding box center [189, 36] width 125 height 20
click at [170, 53] on link "Calculation" at bounding box center [189, 56] width 125 height 20
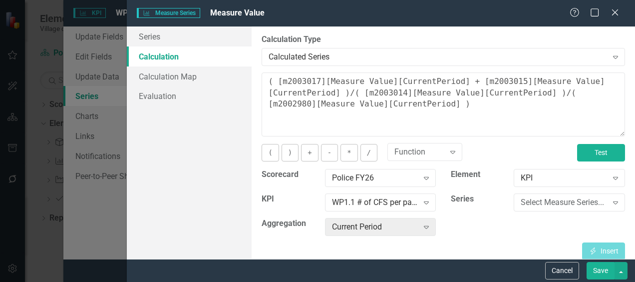
click at [597, 154] on button "Test" at bounding box center [601, 152] width 48 height 17
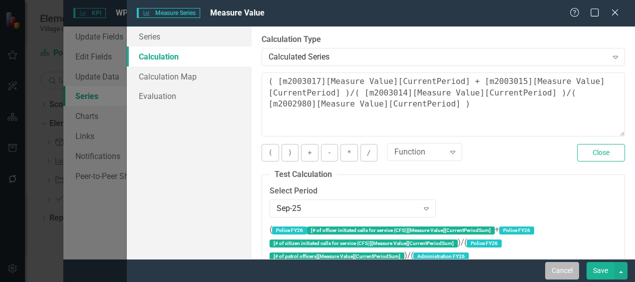
click at [571, 264] on button "Cancel" at bounding box center [563, 270] width 34 height 17
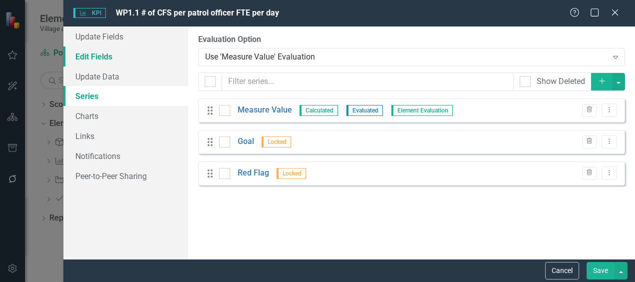
click at [106, 55] on link "Edit Fields" at bounding box center [125, 56] width 125 height 20
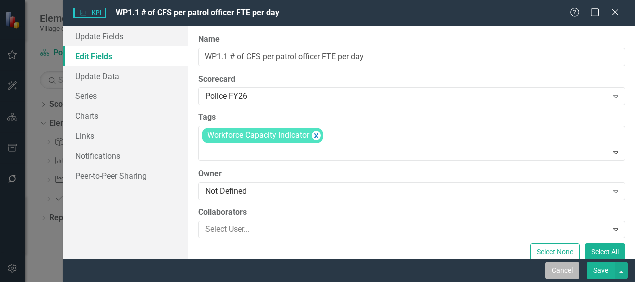
click at [566, 275] on button "Cancel" at bounding box center [563, 270] width 34 height 17
